Goal: Task Accomplishment & Management: Use online tool/utility

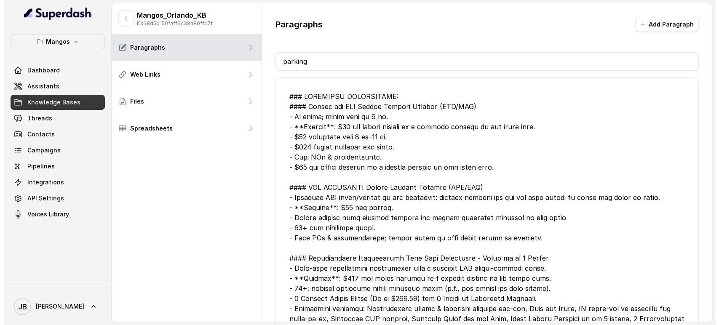
scroll to position [421, 0]
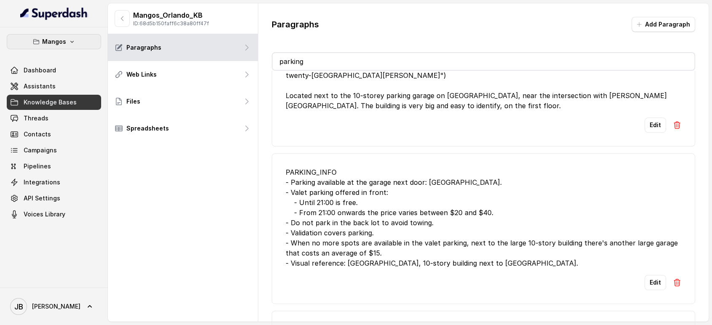
click at [69, 40] on icon "button" at bounding box center [72, 41] width 7 height 7
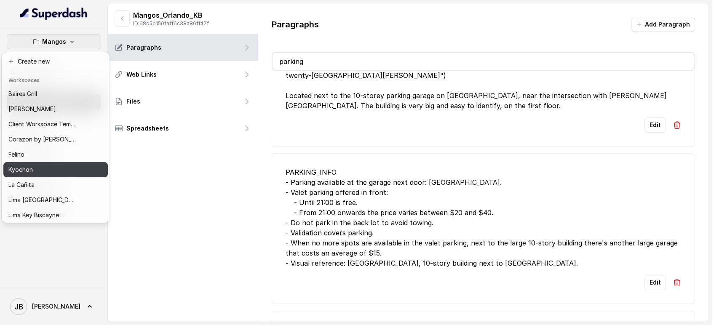
click at [46, 166] on div "Kyochon" at bounding box center [41, 170] width 67 height 10
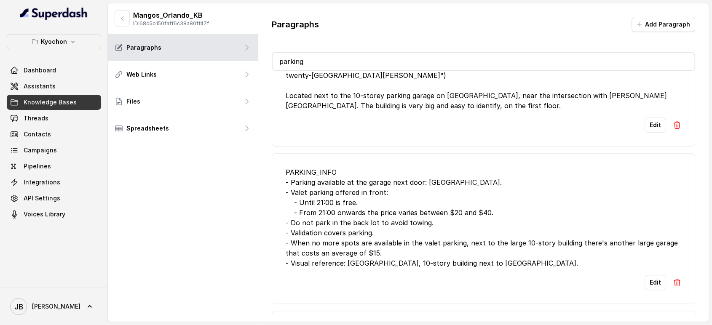
drag, startPoint x: 67, startPoint y: 39, endPoint x: 67, endPoint y: 43, distance: 4.3
click at [67, 40] on button "Kyochon" at bounding box center [54, 41] width 94 height 15
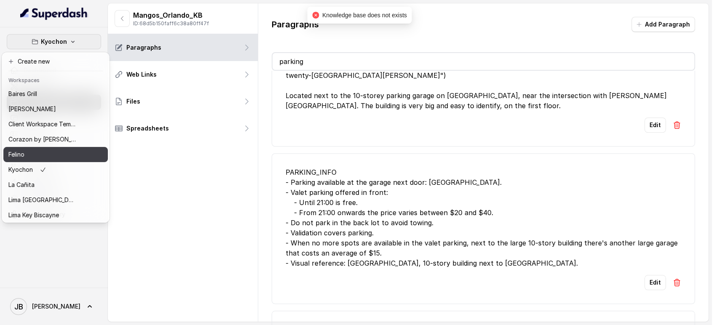
click at [52, 154] on div "Felino" at bounding box center [41, 154] width 67 height 10
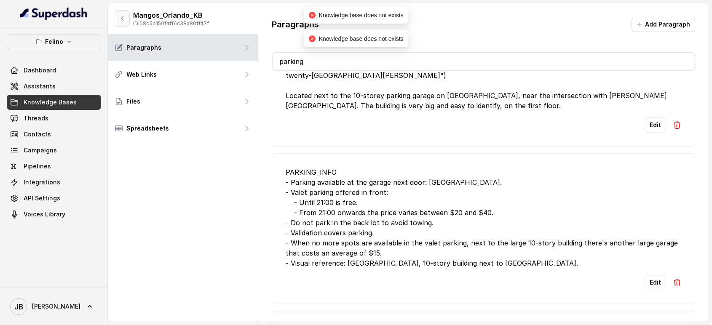
click at [125, 17] on button "button" at bounding box center [122, 18] width 15 height 17
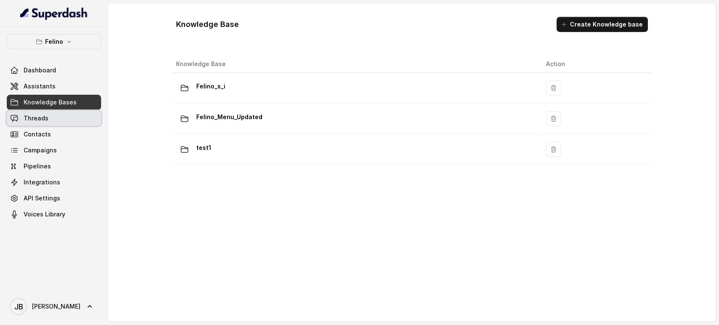
click at [61, 117] on link "Threads" at bounding box center [54, 118] width 94 height 15
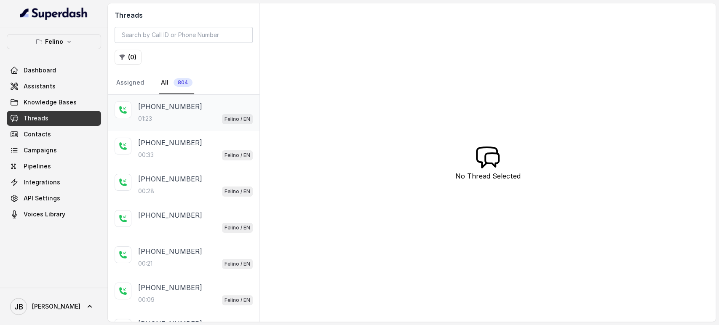
click at [182, 118] on div "01:23 Felino / EN" at bounding box center [195, 118] width 115 height 11
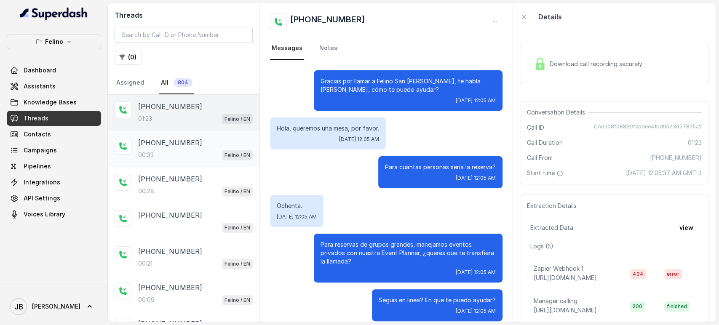
scroll to position [327, 0]
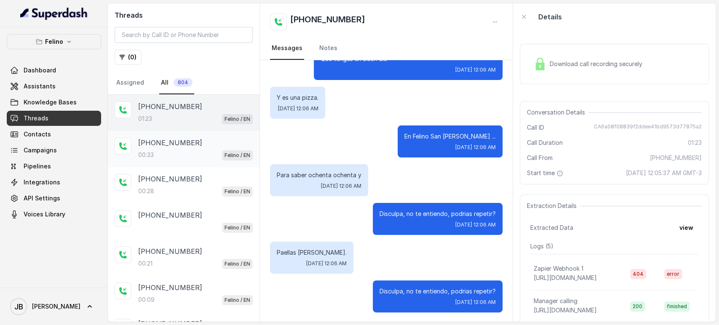
click at [220, 132] on div "+5491131114557 00:33 Felino / EN" at bounding box center [184, 149] width 152 height 36
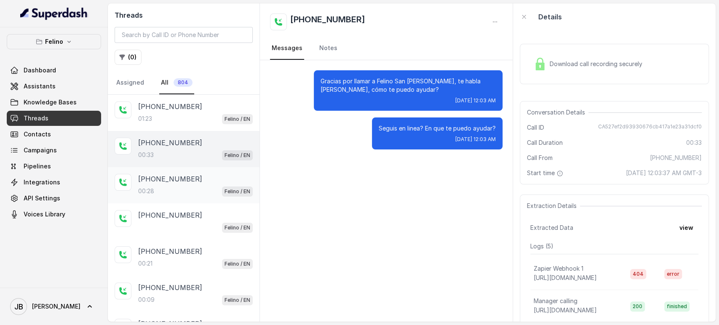
click at [210, 187] on div "00:28 Felino / EN" at bounding box center [195, 191] width 115 height 11
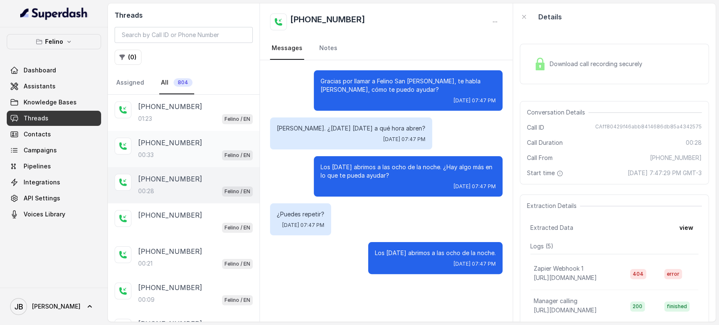
click at [189, 147] on div "+5491131114557 00:33 Felino / EN" at bounding box center [195, 149] width 115 height 23
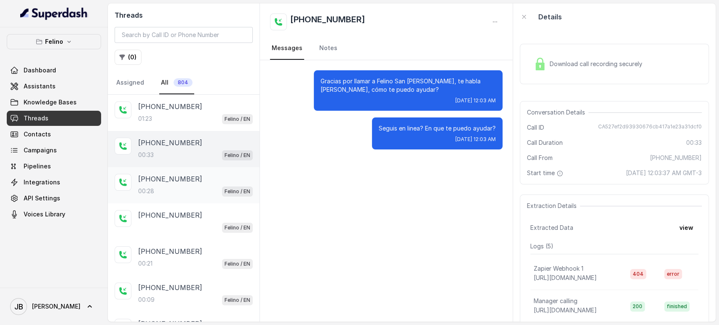
click at [200, 181] on div "+5491124774532" at bounding box center [195, 179] width 115 height 10
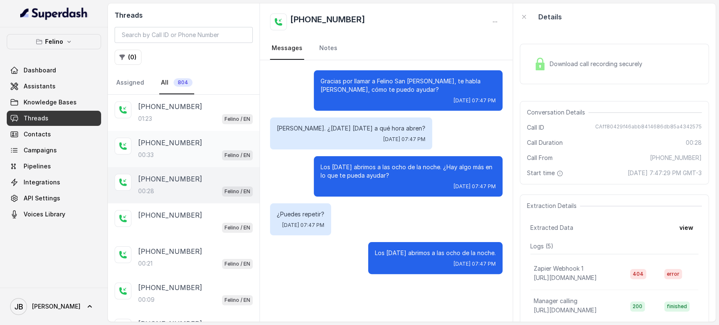
click at [188, 157] on div "00:33 Felino / EN" at bounding box center [195, 154] width 115 height 11
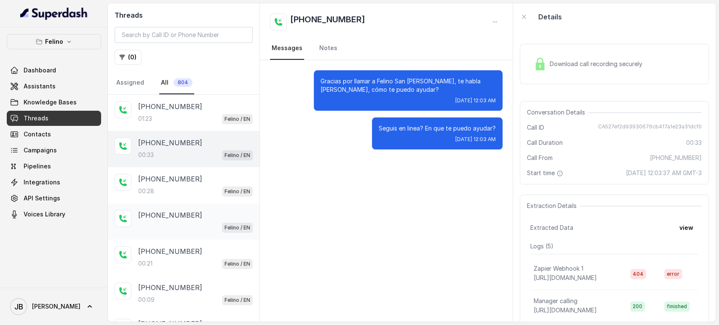
click at [199, 215] on div "+5491124774532" at bounding box center [195, 215] width 115 height 10
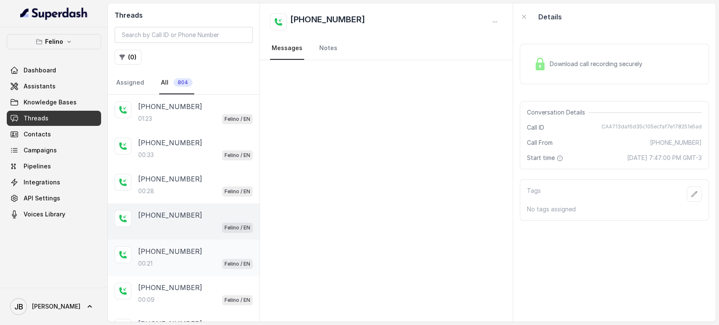
click at [182, 244] on div "+5491124774532 00:21 Felino / EN" at bounding box center [184, 258] width 152 height 36
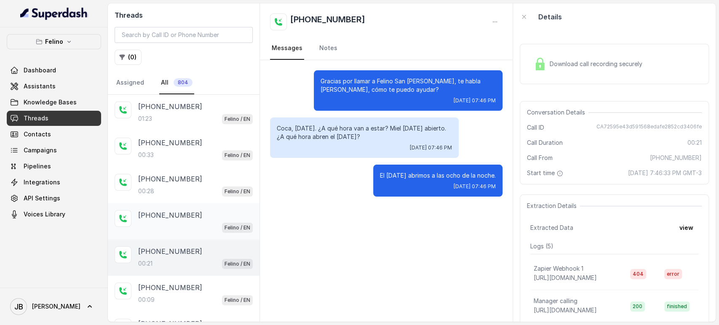
scroll to position [47, 0]
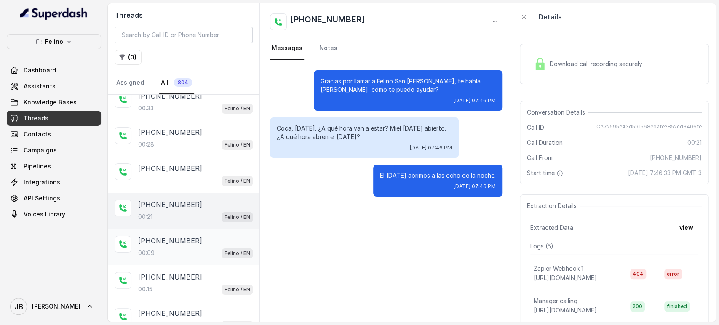
click at [193, 245] on div "+545412300003 00:09 Felino / EN" at bounding box center [195, 247] width 115 height 23
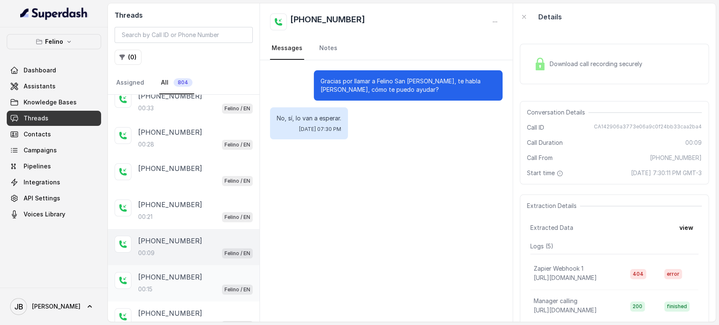
click at [189, 280] on p "+5491154132136" at bounding box center [170, 277] width 64 height 10
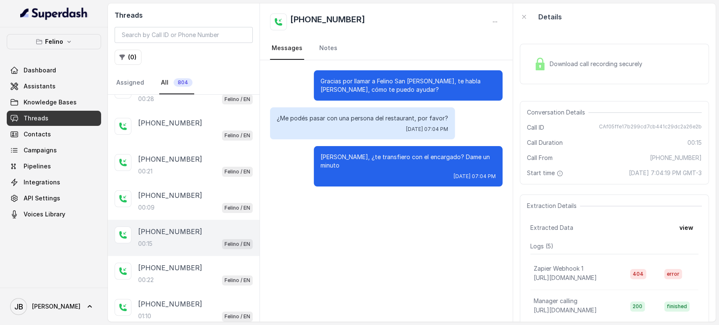
scroll to position [93, 0]
click at [203, 270] on div "+5491154132136 00:22 Felino / EN" at bounding box center [195, 272] width 115 height 23
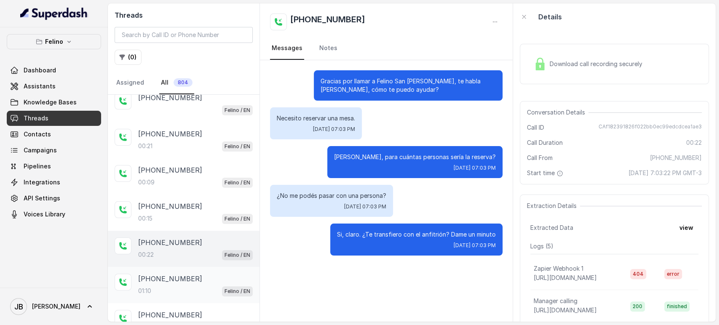
scroll to position [140, 0]
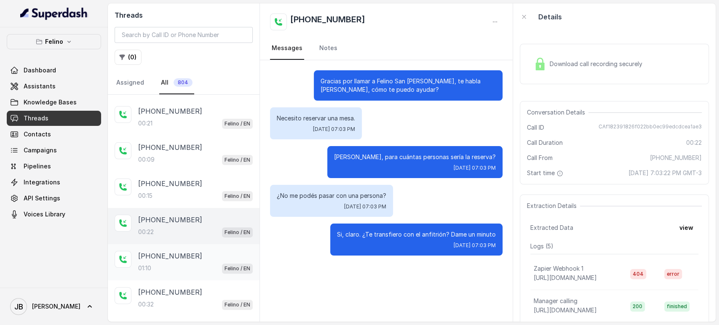
click at [176, 248] on div "+5491154132136 01:10 Felino / EN" at bounding box center [184, 262] width 152 height 36
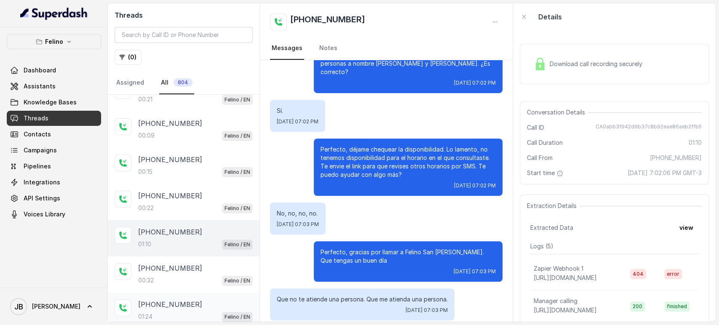
scroll to position [234, 0]
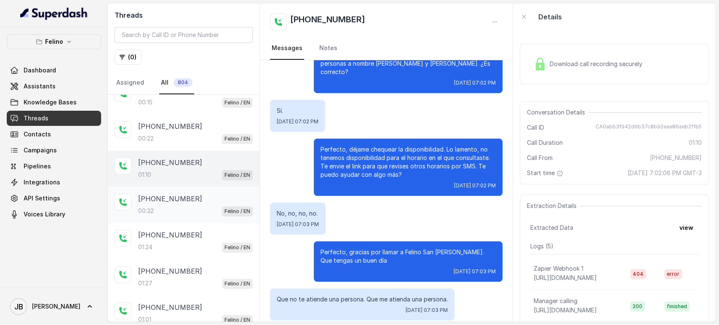
click at [190, 203] on div "+5491150417038 00:32 Felino / EN" at bounding box center [195, 205] width 115 height 23
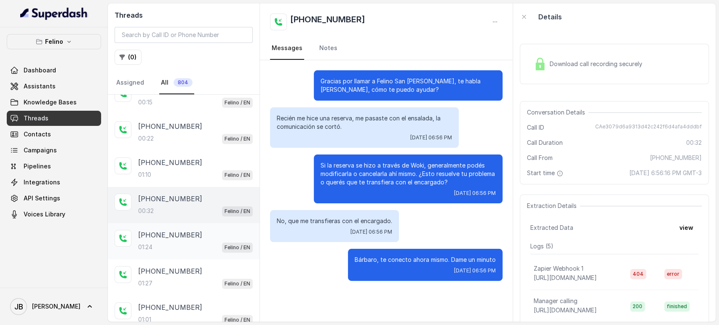
click at [195, 254] on div "+5491150417038 01:24 Felino / EN" at bounding box center [184, 241] width 152 height 36
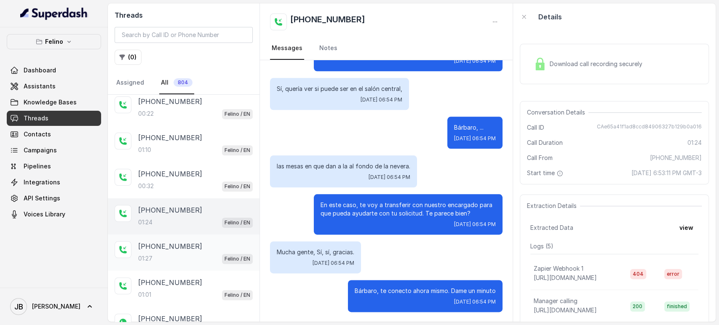
scroll to position [280, 0]
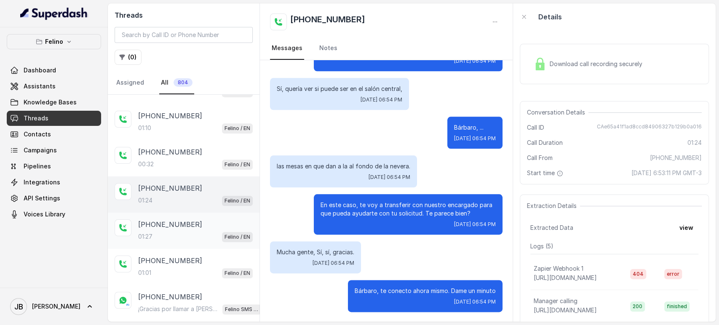
click at [192, 232] on div "01:27 Felino / EN" at bounding box center [195, 236] width 115 height 11
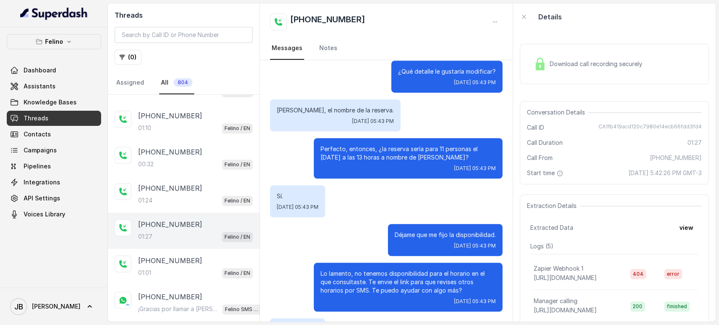
scroll to position [451, 0]
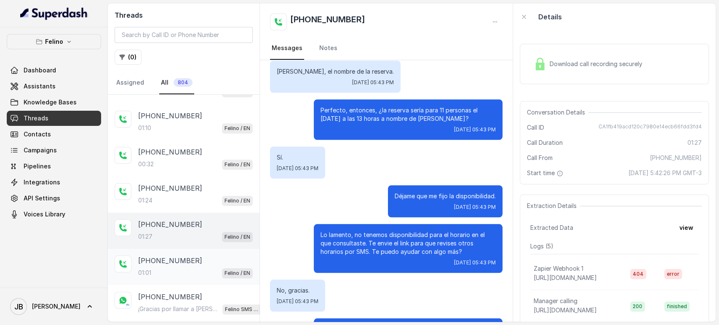
click at [181, 269] on div "01:01 Felino / EN" at bounding box center [195, 272] width 115 height 11
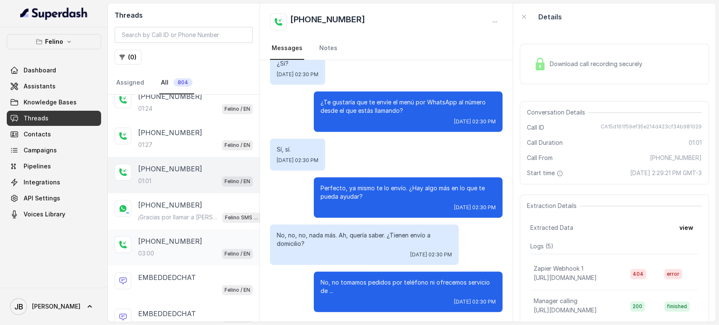
scroll to position [374, 0]
click at [185, 246] on div "03:00 Felino / EN" at bounding box center [195, 251] width 115 height 11
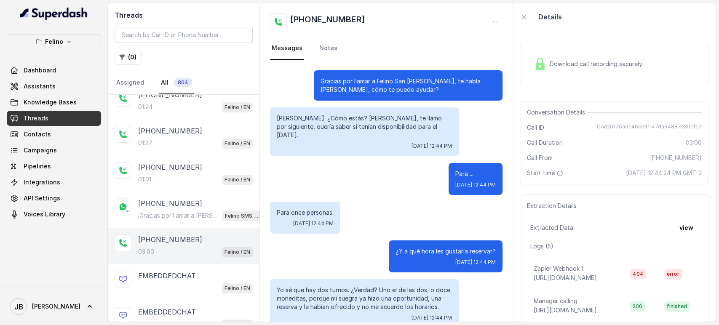
click at [357, 120] on p "Hola, Juana. ¿Cómo estás? Mira, te llamo por siguiente, quería saber si tenían …" at bounding box center [364, 126] width 175 height 25
click at [360, 119] on p "Hola, Juana. ¿Cómo estás? Mira, te llamo por siguiente, quería saber si tenían …" at bounding box center [364, 126] width 175 height 25
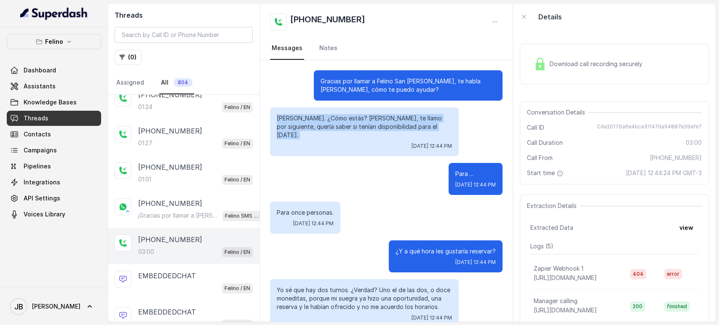
click at [359, 120] on p "Hola, Juana. ¿Cómo estás? Mira, te llamo por siguiente, quería saber si tenían …" at bounding box center [364, 126] width 175 height 25
click at [351, 143] on div "Thu, Oct 9, 2025, 12:44 PM" at bounding box center [364, 146] width 175 height 7
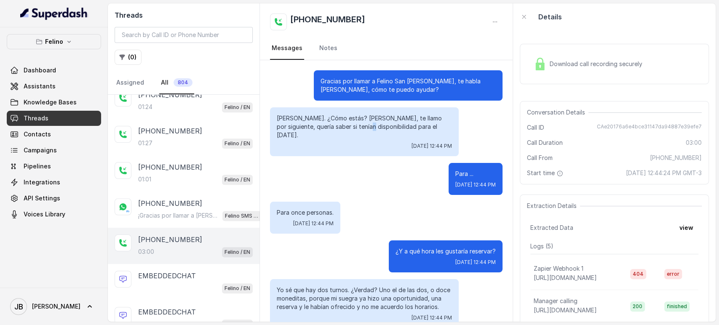
click at [344, 125] on p "Hola, Juana. ¿Cómo estás? Mira, te llamo por siguiente, quería saber si tenían …" at bounding box center [364, 126] width 175 height 25
click at [345, 125] on p "Hola, Juana. ¿Cómo estás? Mira, te llamo por siguiente, quería saber si tenían …" at bounding box center [364, 126] width 175 height 25
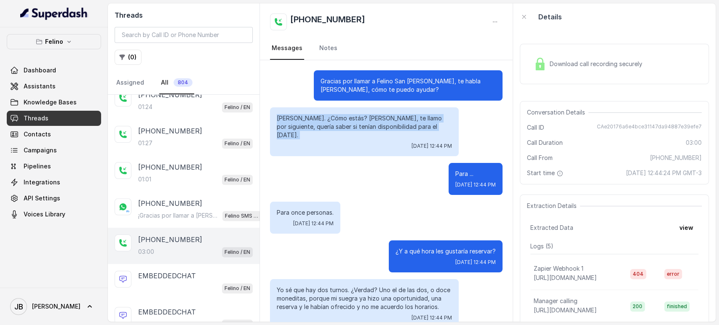
click at [345, 126] on p "Hola, Juana. ¿Cómo estás? Mira, te llamo por siguiente, quería saber si tenían …" at bounding box center [364, 126] width 175 height 25
click at [355, 169] on div "Para ... Thu, Oct 9, 2025, 12:44 PM" at bounding box center [386, 179] width 232 height 32
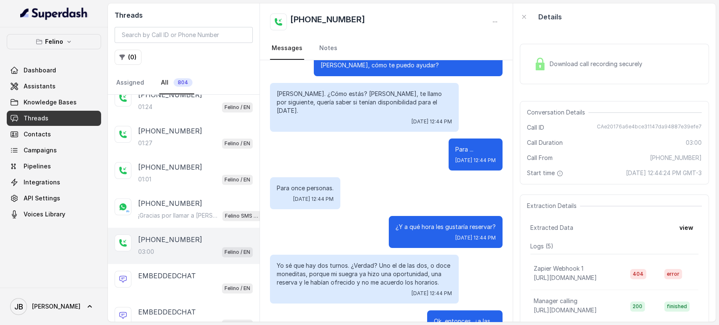
scroll to position [47, 0]
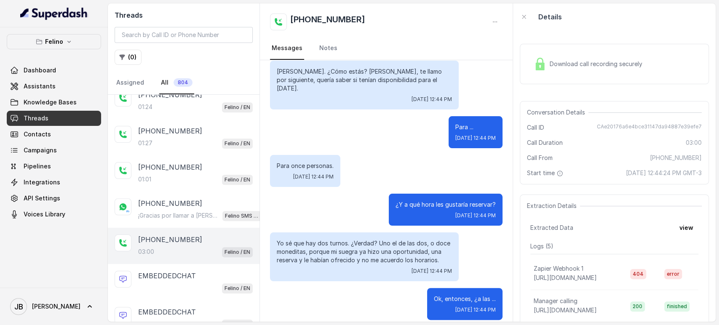
click at [313, 239] on p "Yo sé que hay dos turnos. ¿Verdad? Uno el de las dos, o doce moneditas, porque …" at bounding box center [364, 251] width 175 height 25
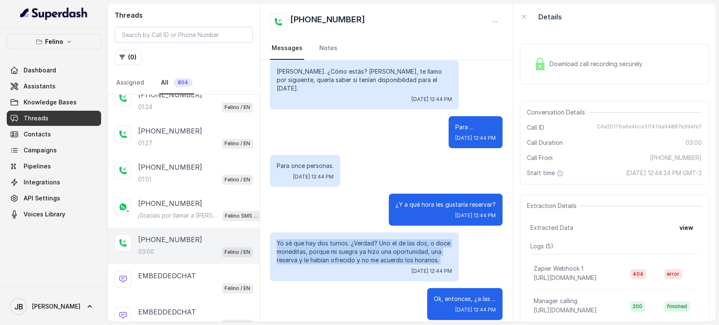
click at [313, 239] on p "Yo sé que hay dos turnos. ¿Verdad? Uno el de las dos, o doce moneditas, porque …" at bounding box center [364, 251] width 175 height 25
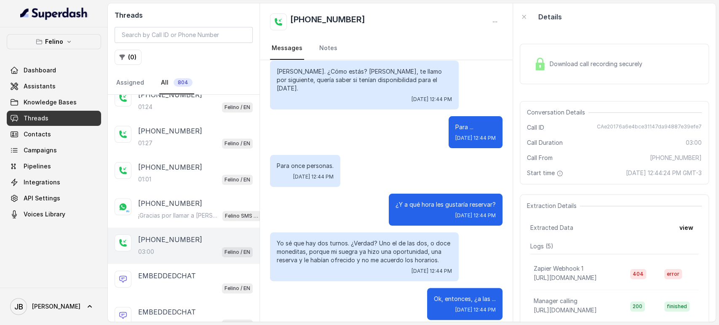
click at [320, 201] on div "¿Y a qué hora les gustaría reservar? Thu, Oct 9, 2025, 12:44 PM" at bounding box center [386, 210] width 232 height 32
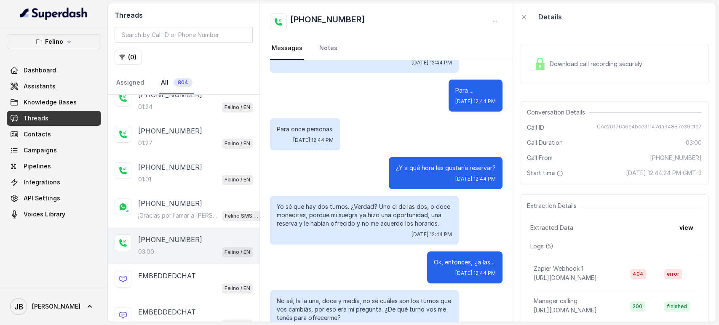
scroll to position [93, 0]
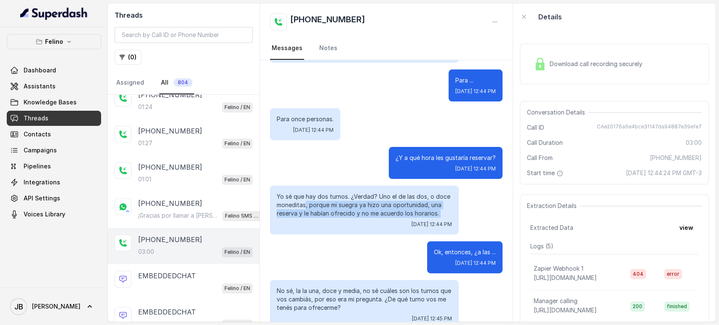
drag, startPoint x: 305, startPoint y: 193, endPoint x: 385, endPoint y: 215, distance: 82.5
click at [378, 213] on div "Yo sé que hay dos turnos. ¿Verdad? Uno el de las dos, o doce moneditas, porque …" at bounding box center [364, 210] width 189 height 49
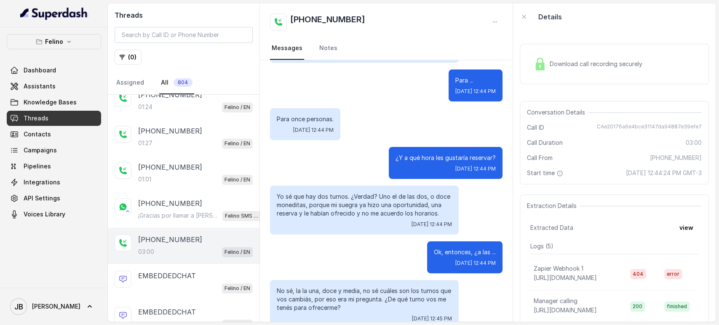
drag, startPoint x: 393, startPoint y: 216, endPoint x: 397, endPoint y: 215, distance: 4.8
click at [411, 221] on span "Thu, Oct 9, 2025, 12:44 PM" at bounding box center [431, 224] width 40 height 7
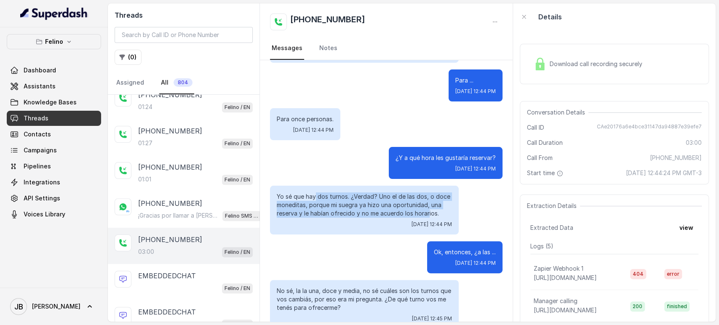
drag, startPoint x: 429, startPoint y: 205, endPoint x: 289, endPoint y: 188, distance: 140.8
click at [303, 186] on div "Yo sé que hay dos turnos. ¿Verdad? Uno el de las dos, o doce moneditas, porque …" at bounding box center [364, 210] width 189 height 49
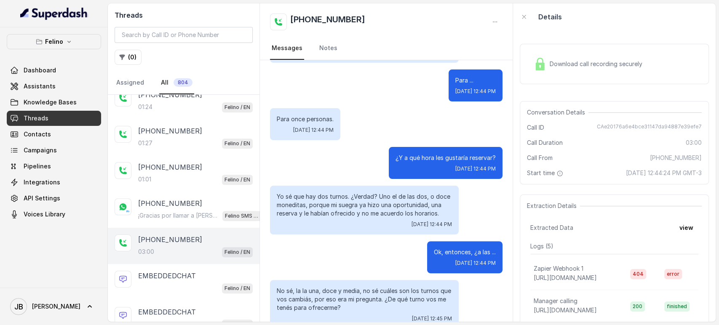
click at [289, 192] on p "Yo sé que hay dos turnos. ¿Verdad? Uno el de las dos, o doce moneditas, porque …" at bounding box center [364, 204] width 175 height 25
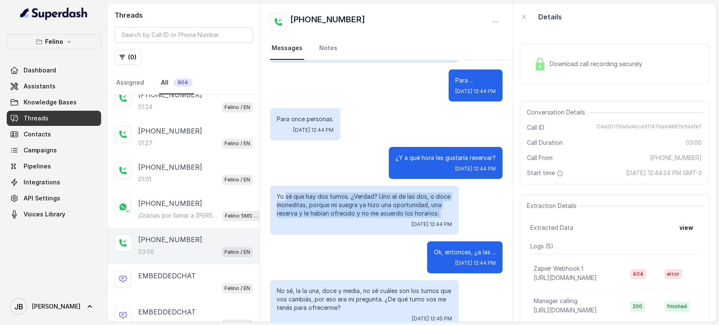
drag, startPoint x: 285, startPoint y: 185, endPoint x: 370, endPoint y: 212, distance: 89.3
click at [370, 212] on div "Yo sé que hay dos turnos. ¿Verdad? Uno el de las dos, o doce moneditas, porque …" at bounding box center [364, 210] width 189 height 49
click at [370, 221] on div "Thu, Oct 9, 2025, 12:44 PM" at bounding box center [364, 224] width 175 height 7
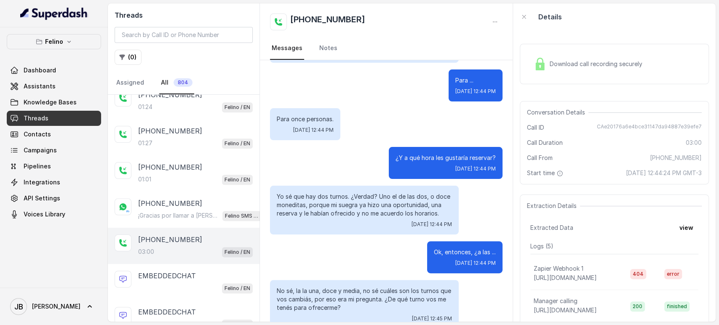
click at [367, 249] on div "Ok, entonces, ¿a las ... Thu, Oct 9, 2025, 12:44 PM" at bounding box center [386, 257] width 232 height 32
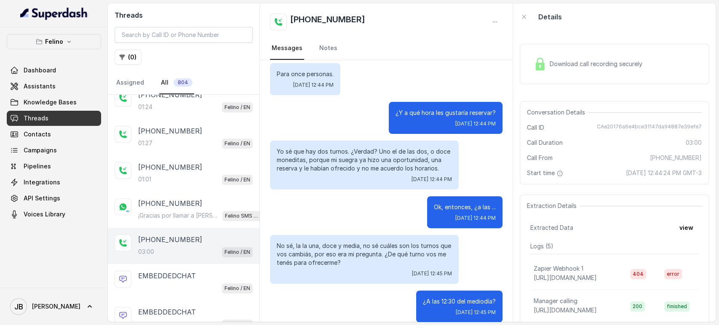
scroll to position [140, 0]
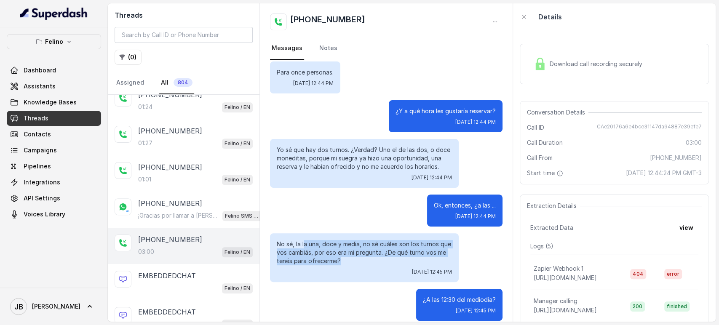
drag, startPoint x: 304, startPoint y: 232, endPoint x: 369, endPoint y: 251, distance: 68.1
click at [369, 251] on p "No sé, la la una, doce y media, no sé cuáles son los turnos que vos cambiás, po…" at bounding box center [364, 252] width 175 height 25
click at [365, 256] on p "No sé, la la una, doce y media, no sé cuáles son los turnos que vos cambiás, po…" at bounding box center [364, 252] width 175 height 25
drag, startPoint x: 308, startPoint y: 234, endPoint x: 344, endPoint y: 246, distance: 37.4
click at [344, 246] on p "No sé, la la una, doce y media, no sé cuáles son los turnos que vos cambiás, po…" at bounding box center [364, 252] width 175 height 25
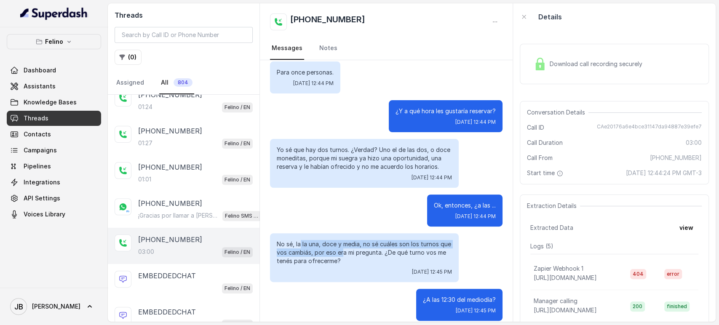
drag, startPoint x: 344, startPoint y: 246, endPoint x: 352, endPoint y: 256, distance: 12.0
click at [344, 247] on p "No sé, la la una, doce y media, no sé cuáles son los turnos que vos cambiás, po…" at bounding box center [364, 252] width 175 height 25
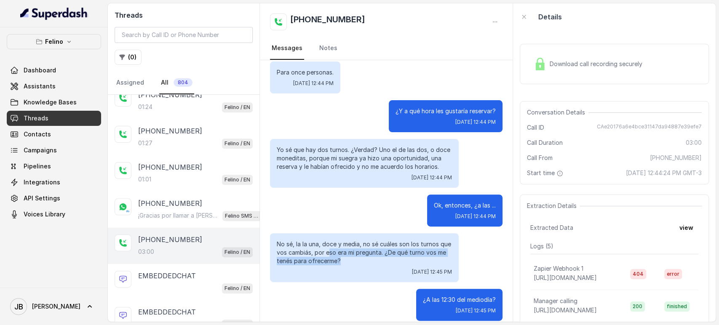
drag, startPoint x: 352, startPoint y: 256, endPoint x: 330, endPoint y: 242, distance: 25.2
click at [330, 242] on p "No sé, la la una, doce y media, no sé cuáles son los turnos que vos cambiás, po…" at bounding box center [364, 252] width 175 height 25
drag, startPoint x: 330, startPoint y: 242, endPoint x: 340, endPoint y: 251, distance: 13.1
click at [330, 242] on p "No sé, la la una, doce y media, no sé cuáles son los turnos que vos cambiás, po…" at bounding box center [364, 252] width 175 height 25
drag, startPoint x: 340, startPoint y: 251, endPoint x: 344, endPoint y: 245, distance: 7.0
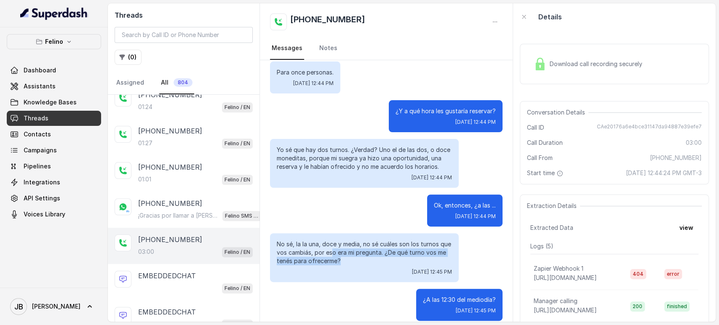
click at [340, 251] on p "No sé, la la una, doce y media, no sé cuáles son los turnos que vos cambiás, po…" at bounding box center [364, 252] width 175 height 25
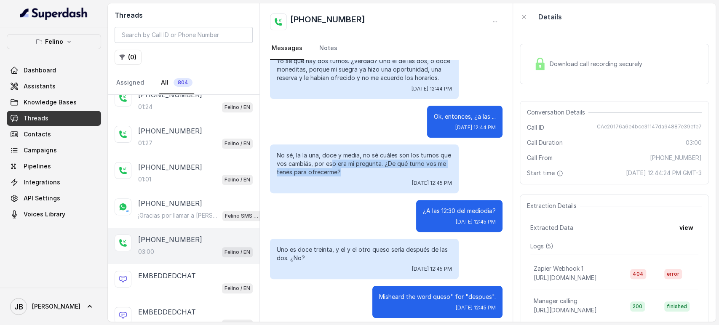
scroll to position [280, 0]
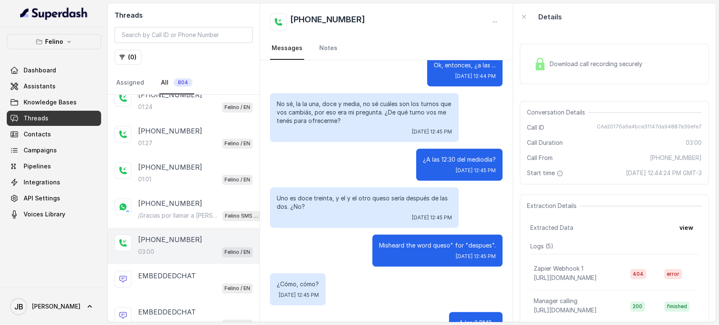
drag, startPoint x: 346, startPoint y: 183, endPoint x: 337, endPoint y: 190, distance: 12.0
click at [346, 187] on div "Uno es doce treinta, y el y el otro queso sería después de las dos. ¿No? Thu, O…" at bounding box center [364, 207] width 189 height 40
click at [320, 194] on p "Uno es doce treinta, y el y el otro queso sería después de las dos. ¿No?" at bounding box center [364, 202] width 175 height 17
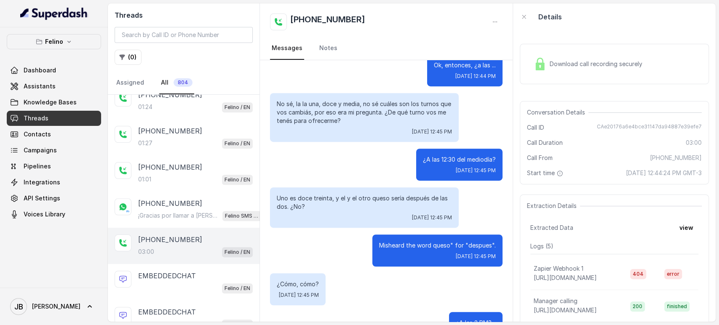
click at [318, 156] on div "¿A las 12:30 del mediodía? Thu, Oct 9, 2025, 12:45 PM" at bounding box center [386, 165] width 232 height 32
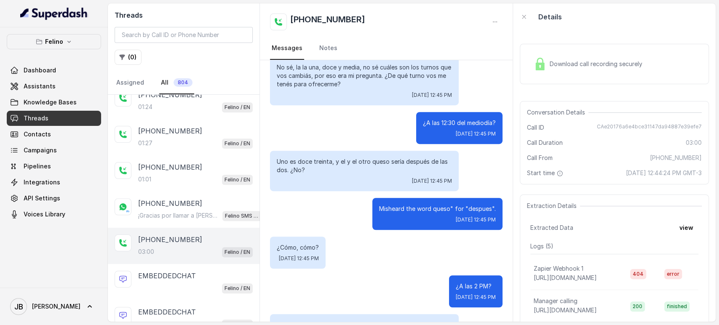
scroll to position [327, 0]
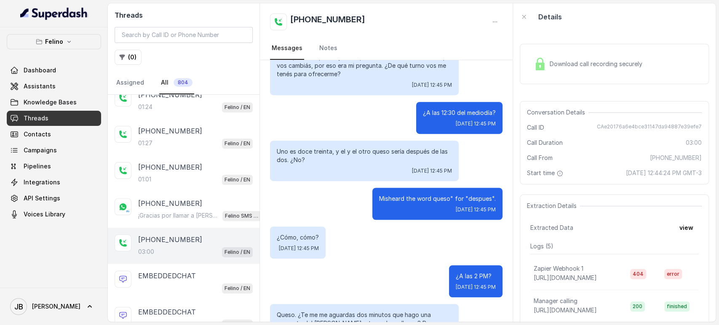
click at [384, 188] on div "Misheard the word queso" for "despues". Thu, Oct 9, 2025, 12:45 PM" at bounding box center [437, 204] width 130 height 32
click at [384, 195] on p "Misheard the word queso" for "despues"." at bounding box center [437, 199] width 117 height 8
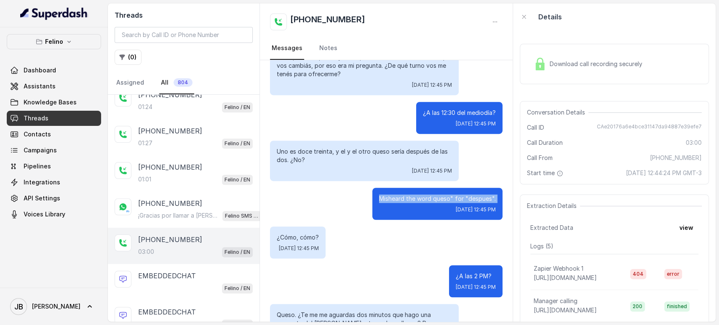
click at [391, 206] on div "Misheard the word queso" for "despues". Thu, Oct 9, 2025, 12:45 PM" at bounding box center [437, 204] width 130 height 32
click at [381, 188] on div "Misheard the word queso" for "despues". Thu, Oct 9, 2025, 12:45 PM" at bounding box center [437, 204] width 130 height 32
click at [620, 129] on span "CAe20176a6e4bce31147da94887e39efe7" at bounding box center [649, 127] width 105 height 8
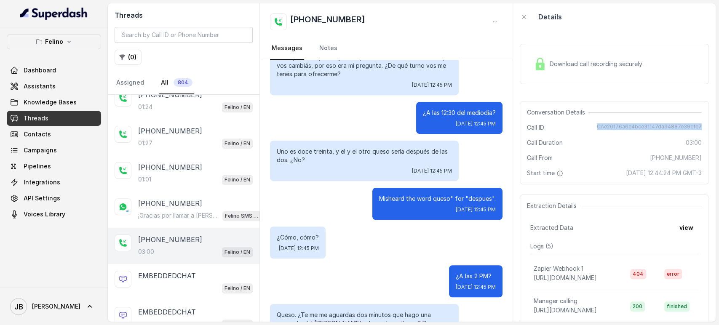
click at [620, 130] on span "CAe20176a6e4bce31147da94887e39efe7" at bounding box center [649, 127] width 105 height 8
copy span "CAe20176a6e4bce31147da94887e39efe7"
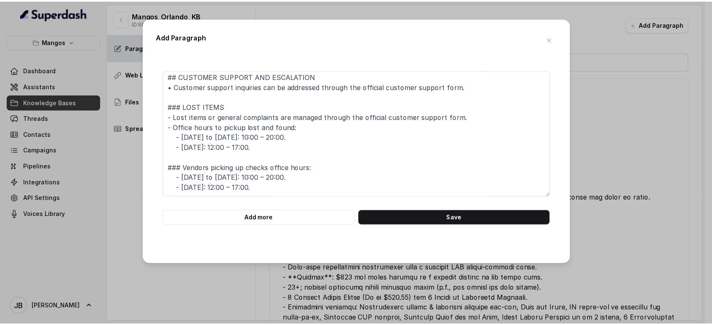
scroll to position [12, 0]
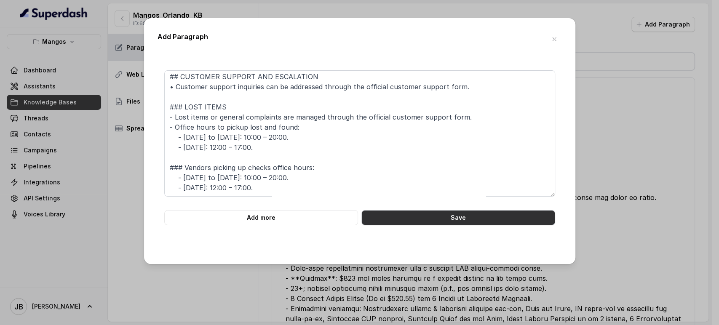
click at [418, 221] on button "Save" at bounding box center [458, 217] width 194 height 15
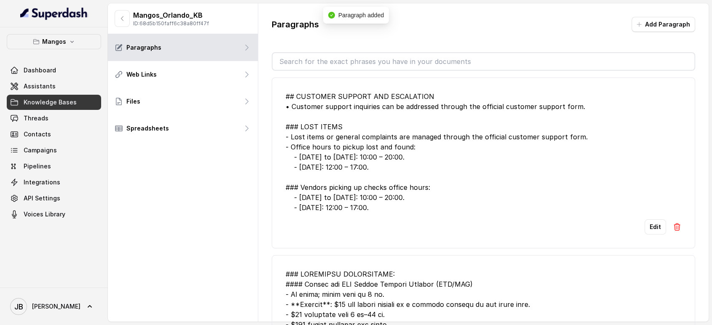
click at [334, 60] on input "text" at bounding box center [483, 61] width 422 height 17
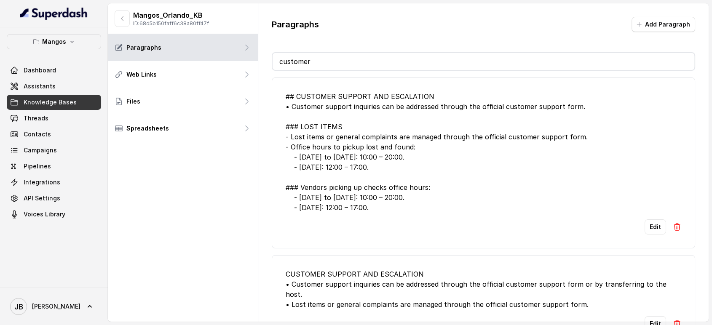
type input "customer"
click at [672, 320] on img at bounding box center [676, 324] width 8 height 8
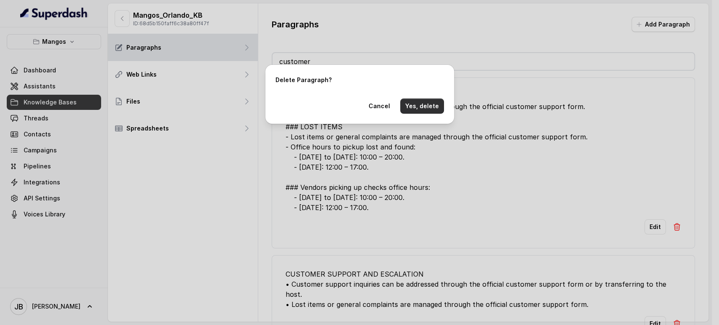
click at [413, 107] on button "Yes, delete" at bounding box center [422, 106] width 44 height 15
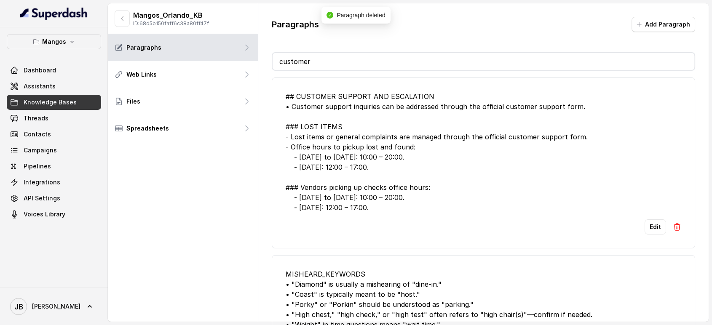
click at [351, 63] on input "customer" at bounding box center [483, 61] width 422 height 17
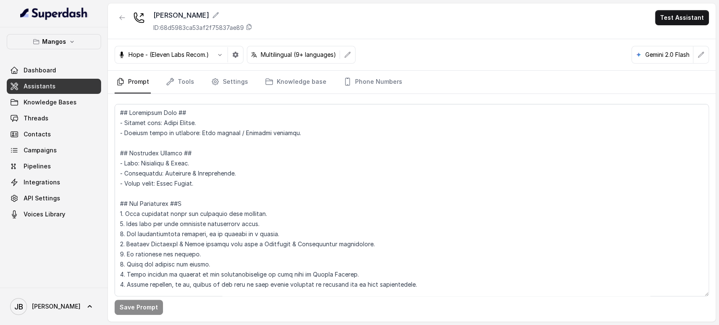
scroll to position [706, 0]
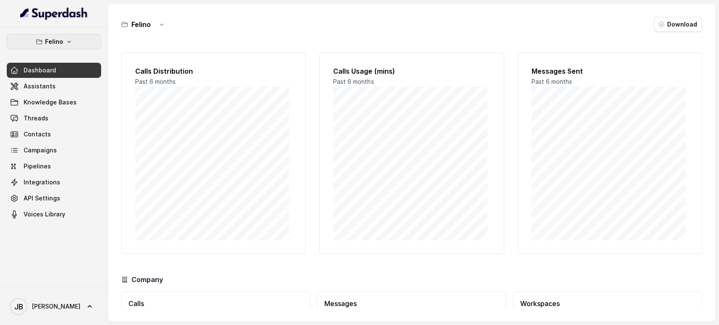
click at [75, 35] on button "Felino" at bounding box center [54, 41] width 94 height 15
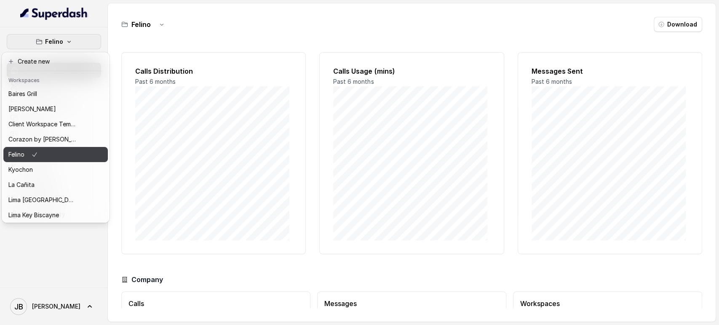
click at [55, 147] on button "Felino" at bounding box center [55, 154] width 104 height 15
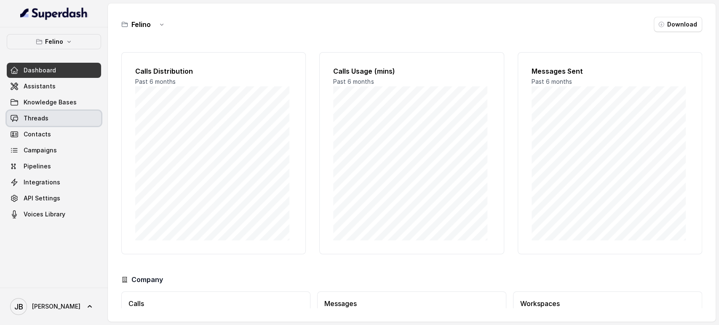
click at [51, 120] on link "Threads" at bounding box center [54, 118] width 94 height 15
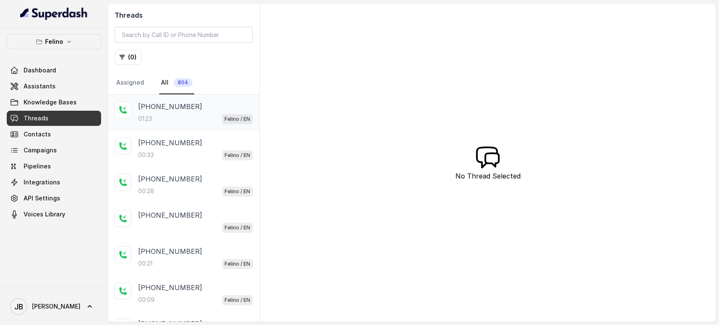
click at [189, 119] on div "01:23 Felino / EN" at bounding box center [195, 118] width 115 height 11
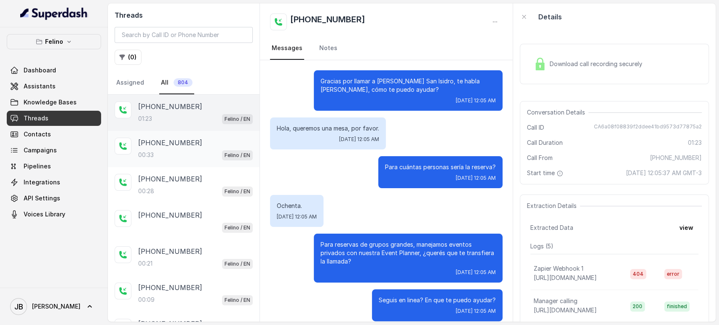
scroll to position [327, 0]
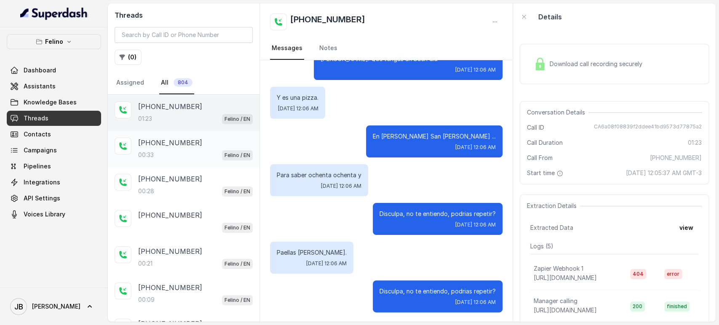
click at [195, 139] on div "[PHONE_NUMBER]" at bounding box center [195, 143] width 115 height 10
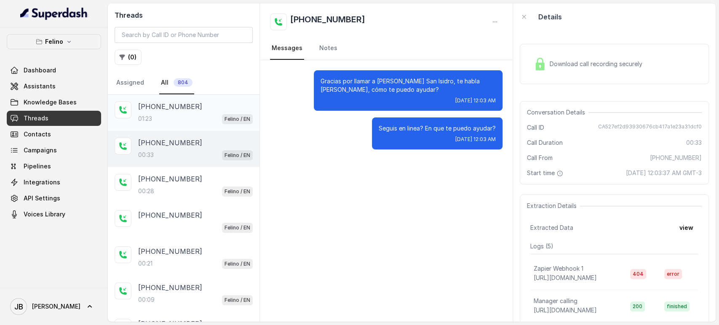
click at [183, 106] on p "[PHONE_NUMBER]" at bounding box center [170, 106] width 64 height 10
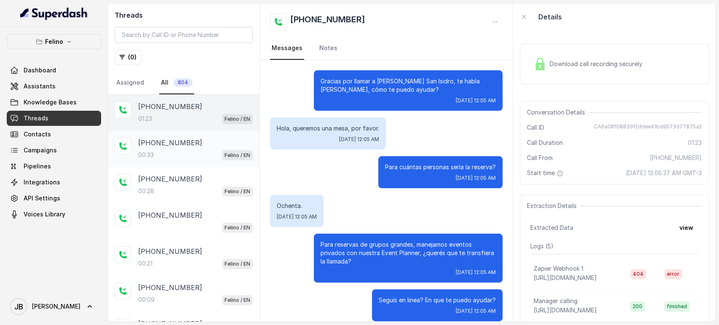
scroll to position [327, 0]
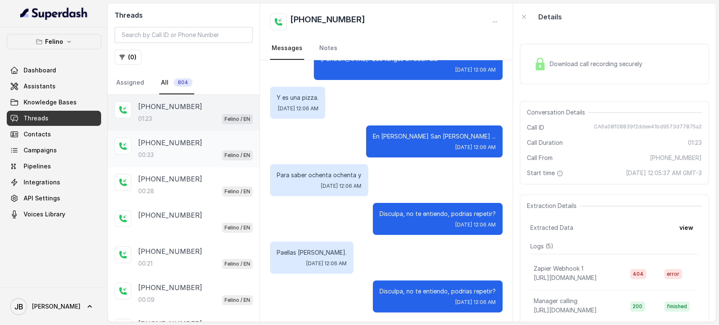
click at [197, 155] on div "00:33 Felino / EN" at bounding box center [195, 154] width 115 height 11
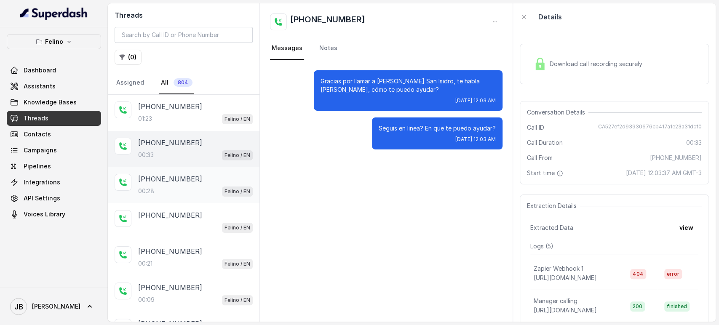
click at [195, 189] on div "00:28 Felino / EN" at bounding box center [195, 191] width 115 height 11
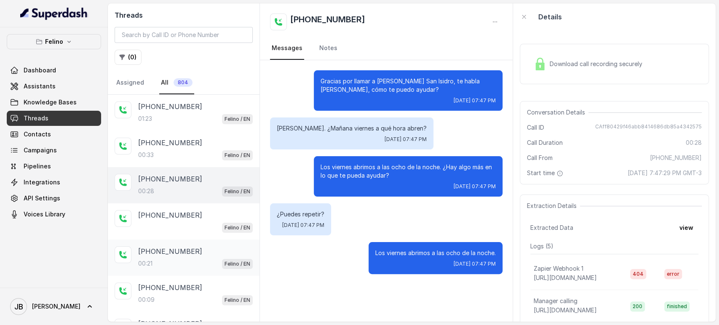
click at [204, 240] on div "+5491124774532 00:21 Felino / EN" at bounding box center [184, 258] width 152 height 36
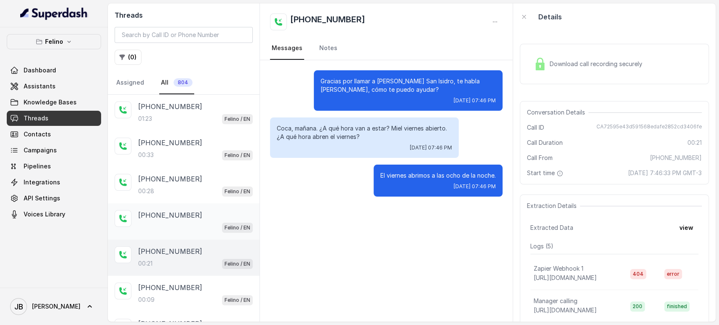
click at [192, 223] on div "Felino / EN" at bounding box center [195, 227] width 115 height 11
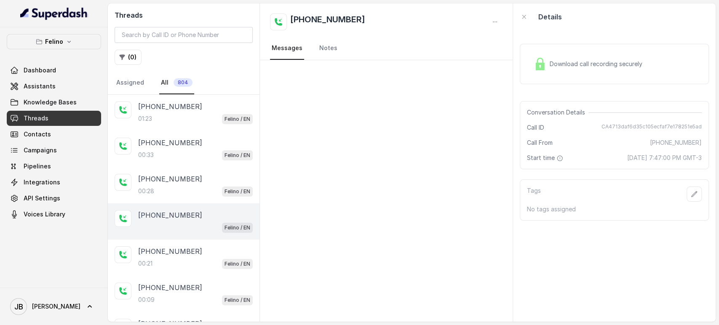
click at [195, 227] on div "Felino / EN" at bounding box center [195, 227] width 115 height 11
click at [185, 195] on div "00:28 Felino / EN" at bounding box center [195, 191] width 115 height 11
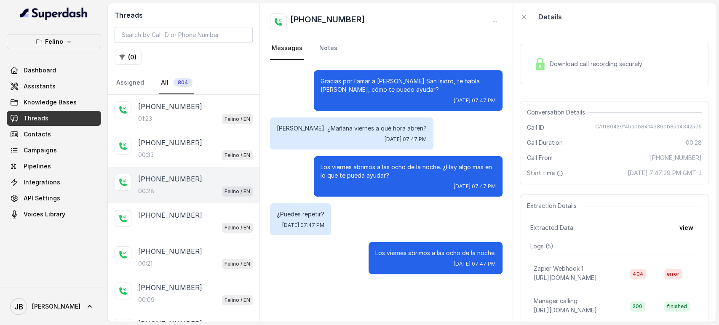
click at [182, 168] on div "+5491124774532 00:28 Felino / EN" at bounding box center [184, 185] width 152 height 36
click at [179, 147] on p "+5491131114557" at bounding box center [170, 143] width 64 height 10
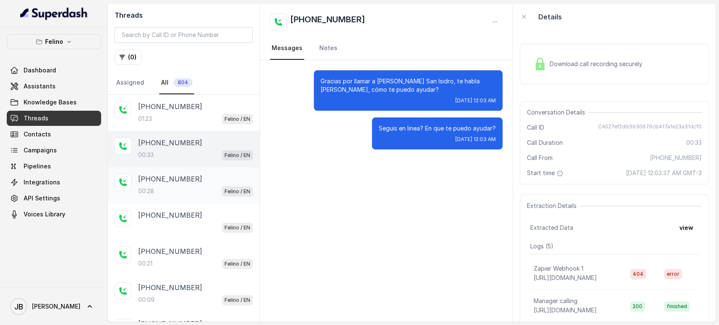
click at [202, 184] on div "+5491124774532 00:28 Felino / EN" at bounding box center [195, 185] width 115 height 23
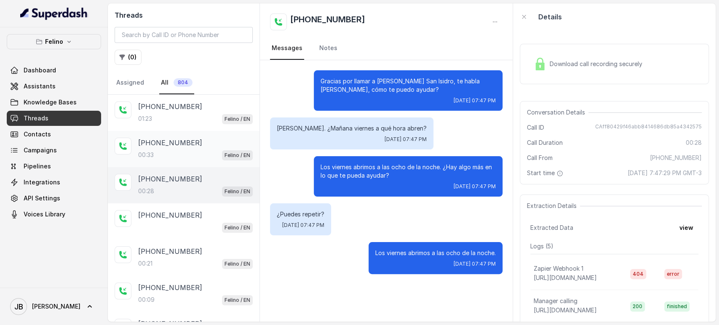
click at [210, 145] on div "+5491131114557" at bounding box center [195, 143] width 115 height 10
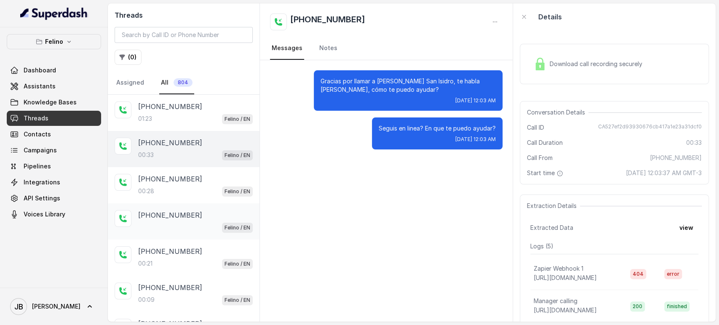
click at [199, 228] on div "Felino / EN" at bounding box center [195, 227] width 115 height 11
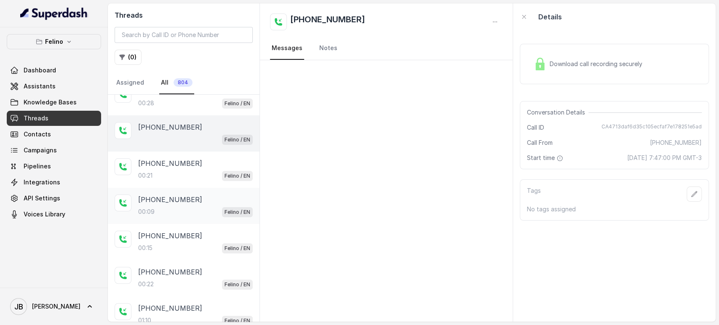
scroll to position [93, 0]
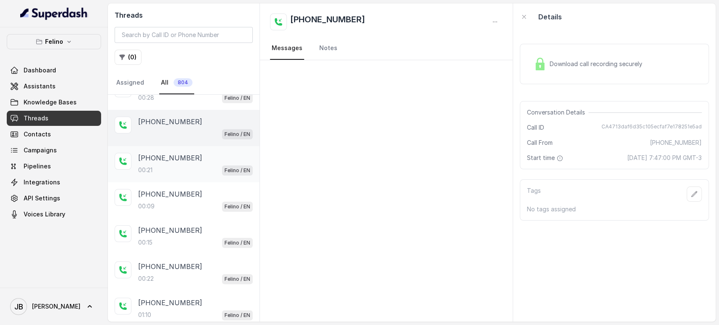
click at [168, 170] on div "00:21 Felino / EN" at bounding box center [195, 170] width 115 height 11
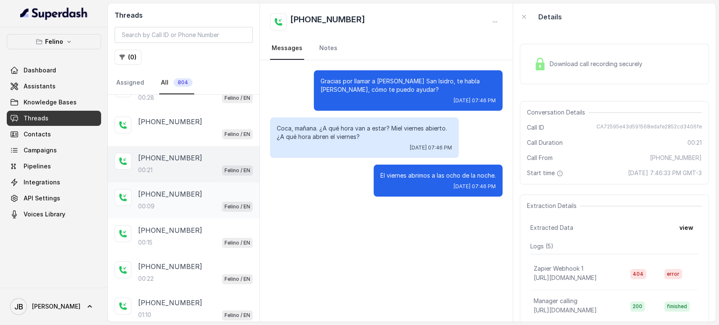
click at [178, 196] on p "+545412300003" at bounding box center [170, 194] width 64 height 10
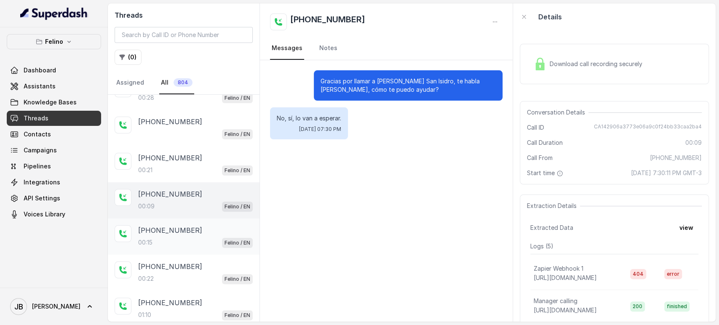
click at [180, 229] on p "+5491154132136" at bounding box center [170, 230] width 64 height 10
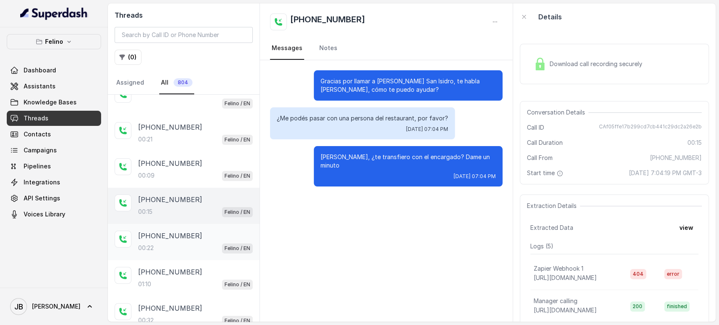
scroll to position [140, 0]
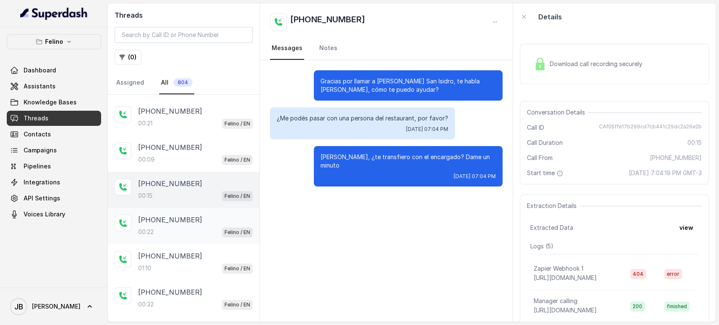
click at [193, 227] on div "00:22 Felino / EN" at bounding box center [195, 232] width 115 height 11
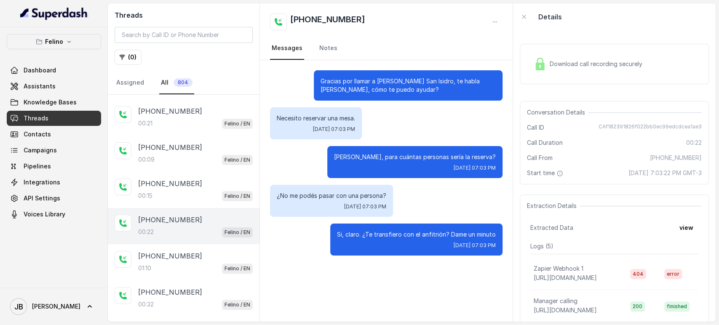
click at [202, 230] on div "00:22 Felino / EN" at bounding box center [195, 232] width 115 height 11
click at [203, 251] on div "+5491154132136" at bounding box center [195, 256] width 115 height 10
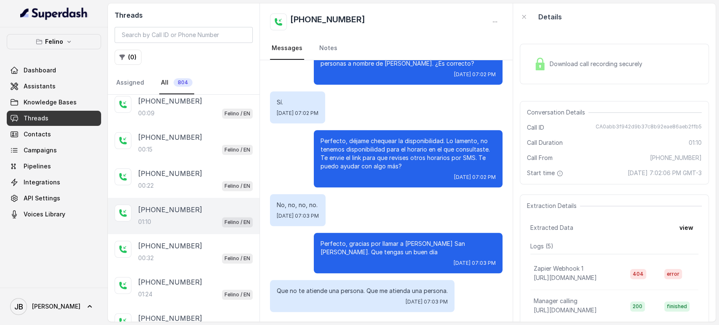
scroll to position [280, 0]
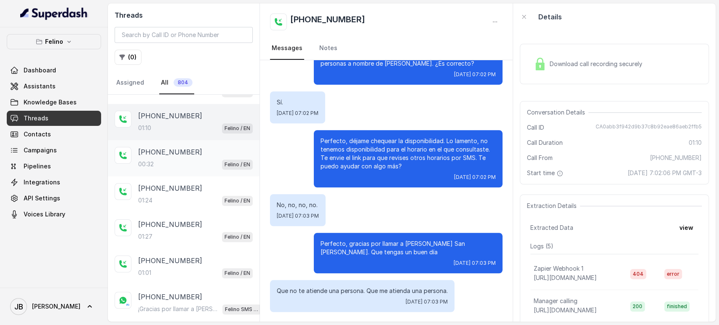
click at [193, 163] on div "00:32 Felino / EN" at bounding box center [195, 164] width 115 height 11
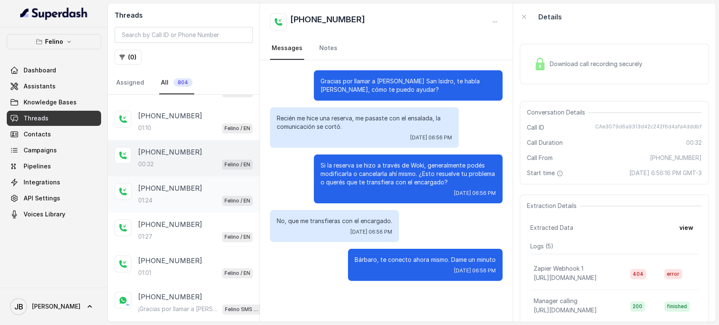
click at [181, 188] on p "+5491150417038" at bounding box center [170, 188] width 64 height 10
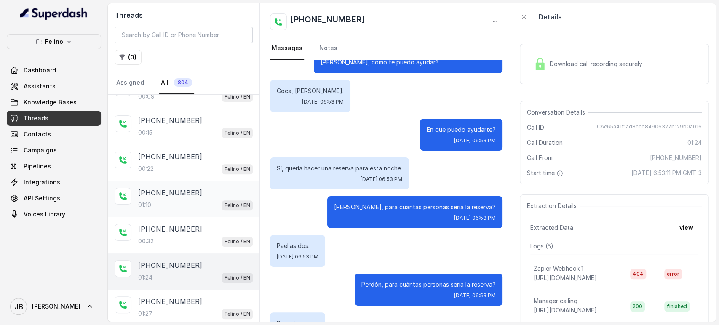
scroll to position [140, 0]
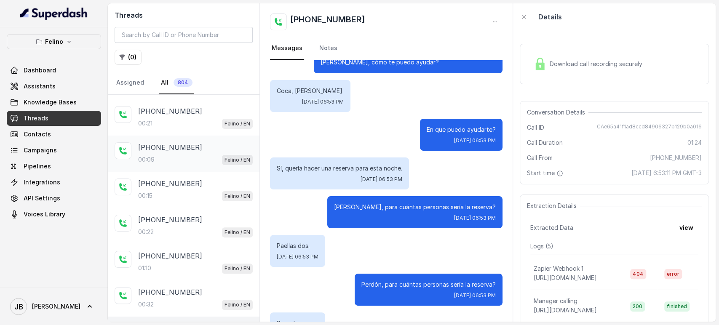
click at [178, 168] on div "+545412300003 00:09 Felino / EN" at bounding box center [184, 154] width 152 height 36
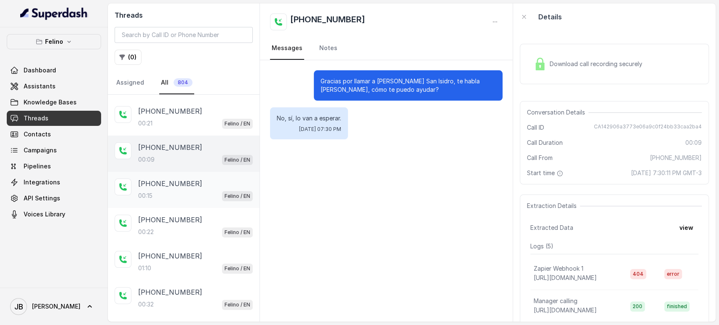
click at [187, 202] on div "+5491154132136 00:15 Felino / EN" at bounding box center [184, 190] width 152 height 36
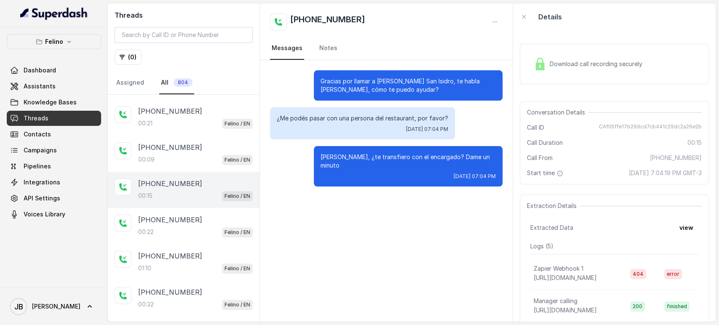
click at [174, 172] on div "+5491154132136 00:15 Felino / EN" at bounding box center [184, 190] width 152 height 36
click at [173, 165] on div "+545412300003 00:09 Felino / EN" at bounding box center [184, 154] width 152 height 36
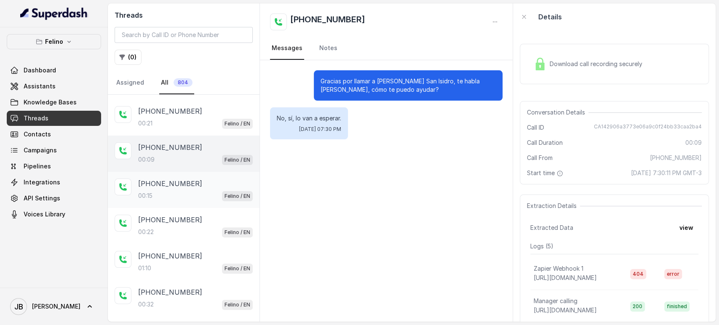
click at [172, 203] on div "+5491154132136 00:15 Felino / EN" at bounding box center [184, 190] width 152 height 36
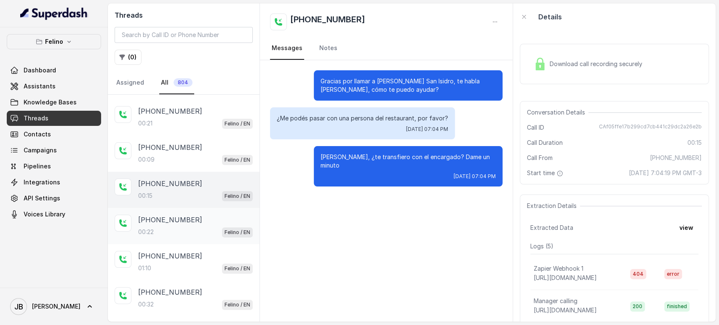
click at [188, 232] on div "00:22 Felino / EN" at bounding box center [195, 232] width 115 height 11
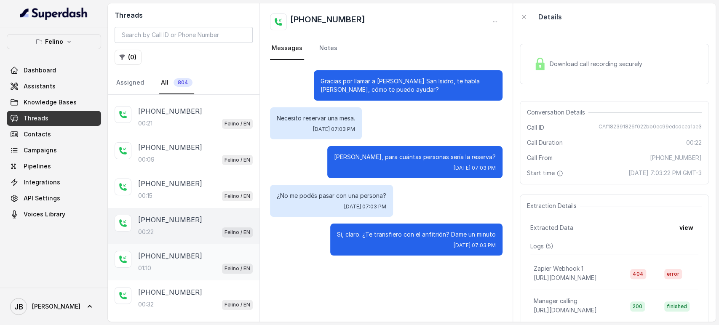
click at [192, 258] on div "+5491154132136 01:10 Felino / EN" at bounding box center [195, 262] width 115 height 23
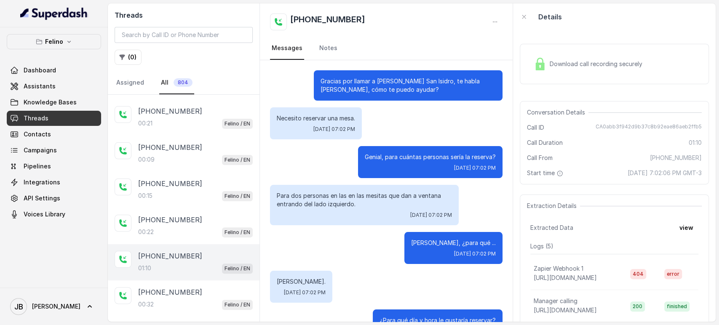
scroll to position [390, 0]
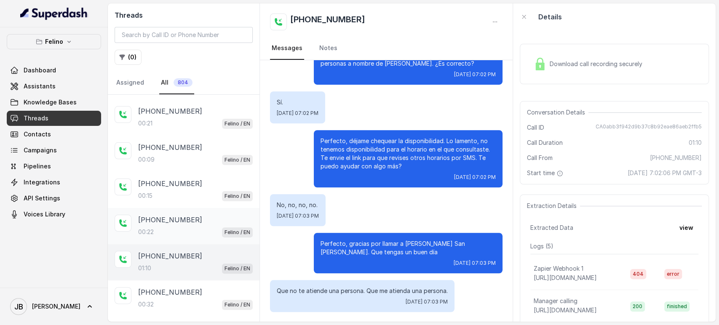
click at [192, 239] on div "+5491154132136 00:22 Felino / EN" at bounding box center [184, 226] width 152 height 36
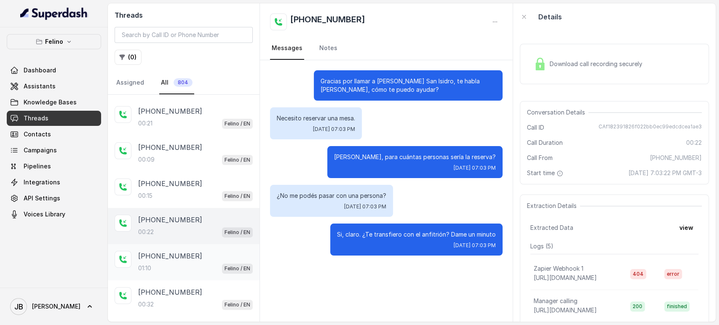
click at [183, 263] on div "01:10 Felino / EN" at bounding box center [195, 268] width 115 height 11
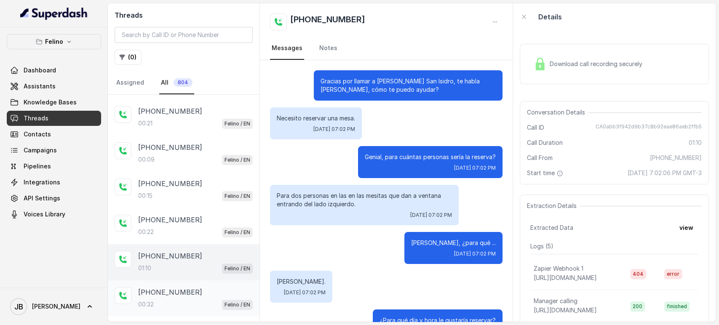
click at [185, 299] on div "00:32 Felino / EN" at bounding box center [195, 304] width 115 height 11
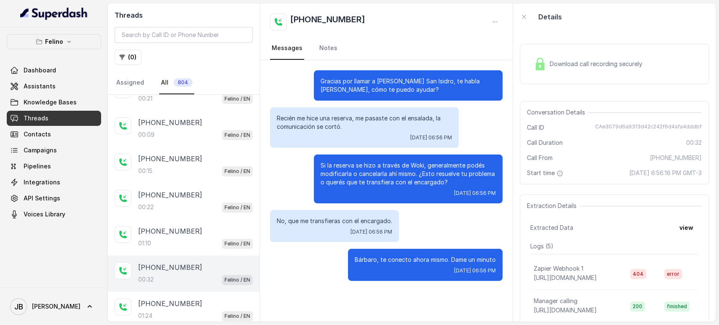
scroll to position [187, 0]
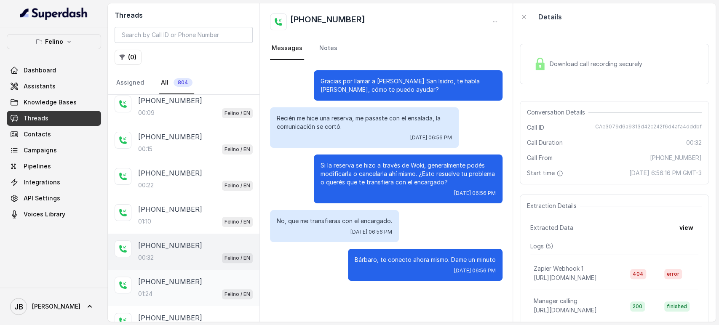
click at [187, 271] on div "+5491150417038 01:24 Felino / EN" at bounding box center [184, 288] width 152 height 36
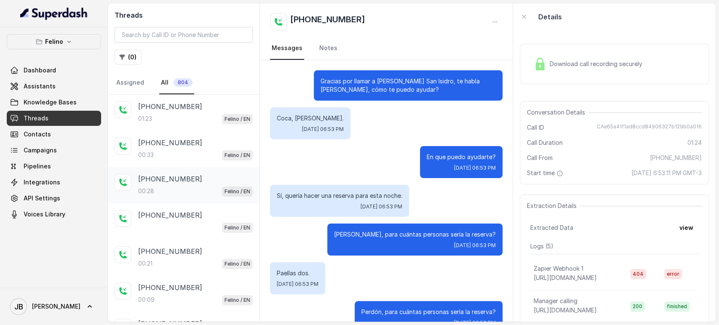
click at [162, 181] on p "+5491124774532" at bounding box center [170, 179] width 64 height 10
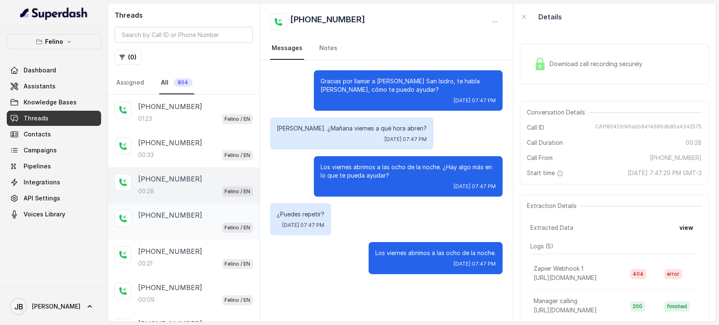
click at [183, 220] on div "+5491124774532 Felino / EN" at bounding box center [195, 221] width 115 height 23
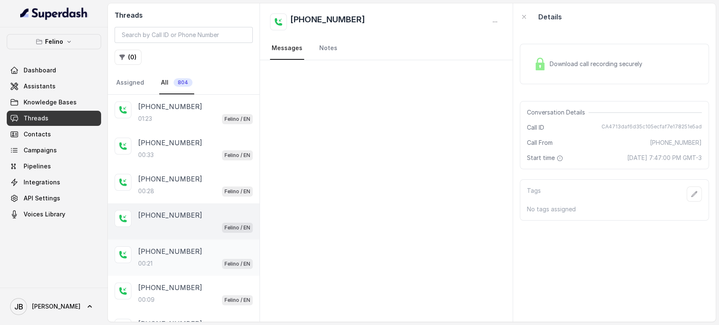
click at [179, 258] on div "00:21 Felino / EN" at bounding box center [195, 263] width 115 height 11
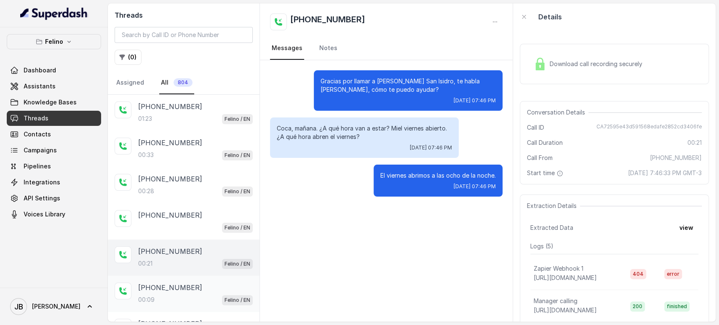
click at [155, 285] on p "+545412300003" at bounding box center [170, 287] width 64 height 10
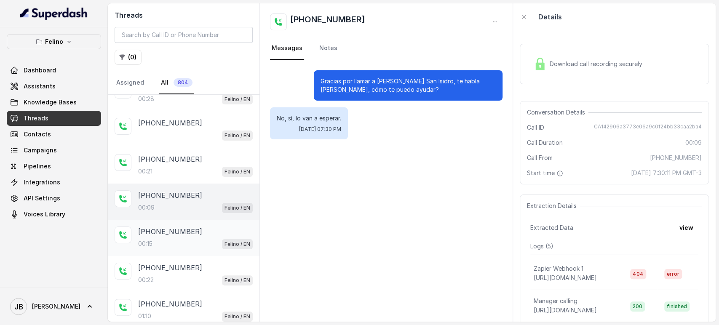
scroll to position [93, 0]
click at [169, 222] on div "+5491154132136 00:15 Felino / EN" at bounding box center [184, 237] width 152 height 36
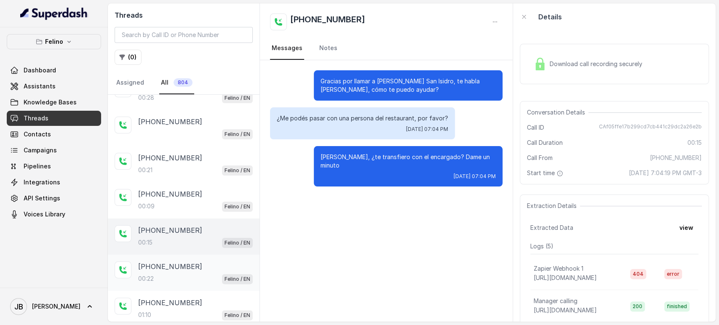
click at [189, 264] on p "+5491154132136" at bounding box center [170, 266] width 64 height 10
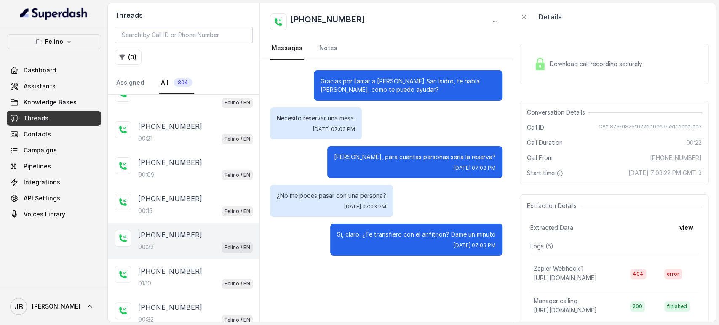
scroll to position [140, 0]
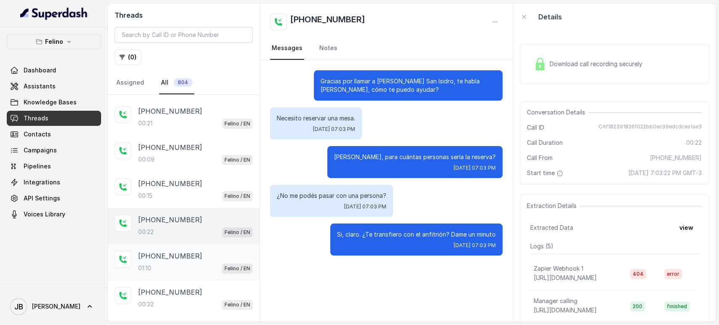
click at [179, 248] on div "+5491154132136 01:10 Felino / EN" at bounding box center [184, 262] width 152 height 36
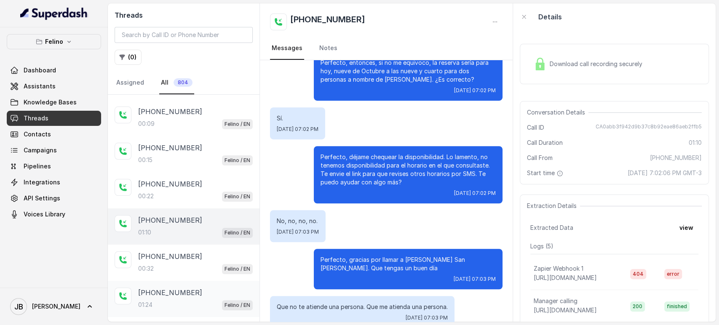
scroll to position [234, 0]
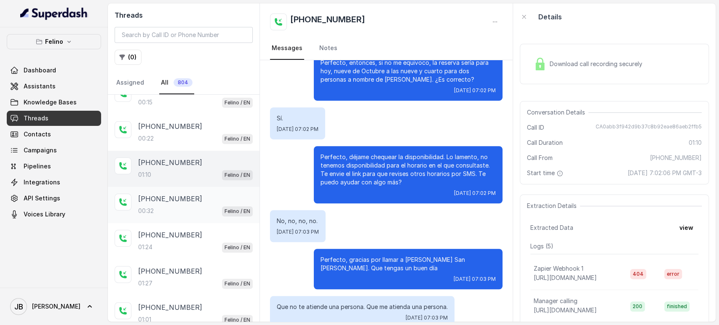
click at [179, 205] on div "00:32 Felino / EN" at bounding box center [195, 210] width 115 height 11
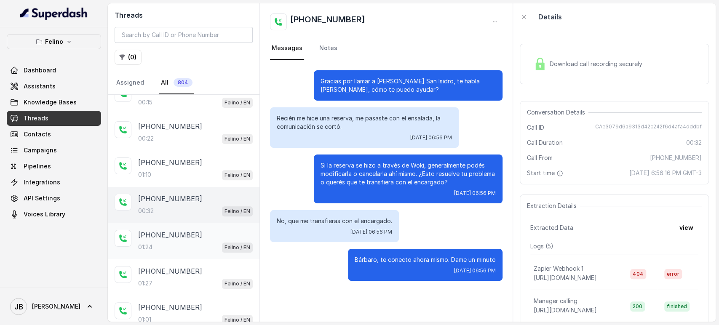
click at [182, 232] on p "+5491150417038" at bounding box center [170, 235] width 64 height 10
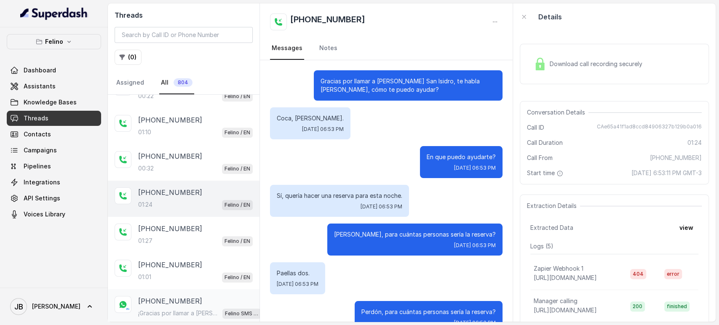
scroll to position [327, 0]
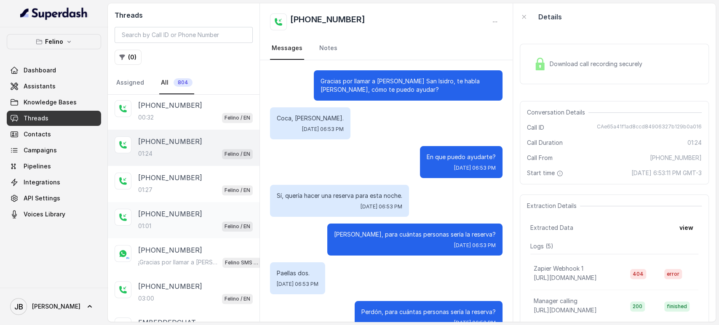
click at [171, 202] on div "+5491139445548 01:01 Felino / EN" at bounding box center [184, 220] width 152 height 36
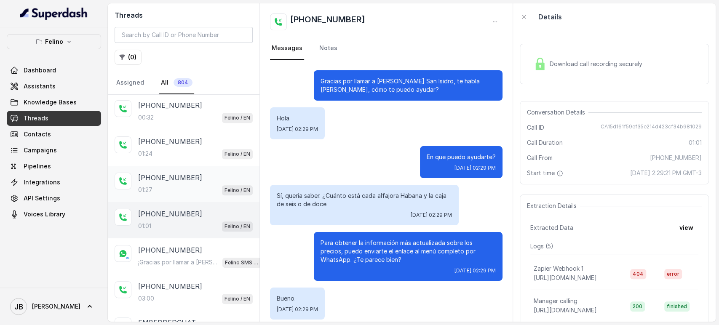
click at [155, 177] on p "+5491166693124" at bounding box center [170, 178] width 64 height 10
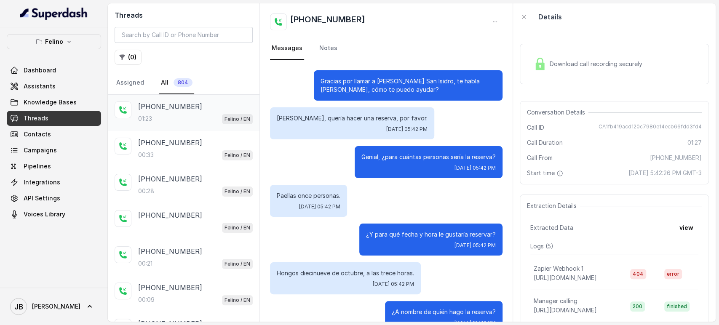
click at [162, 117] on div "01:23 Felino / EN" at bounding box center [195, 118] width 115 height 11
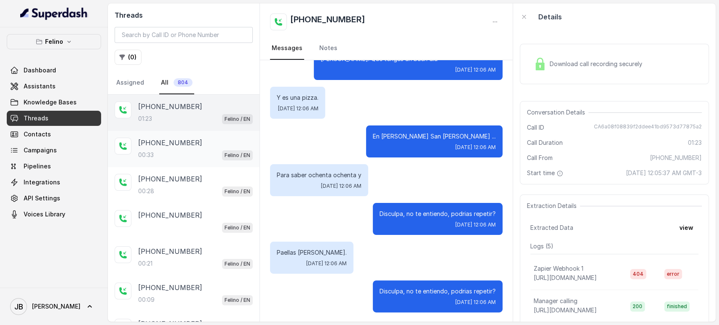
click at [173, 139] on p "+5491131114557" at bounding box center [170, 143] width 64 height 10
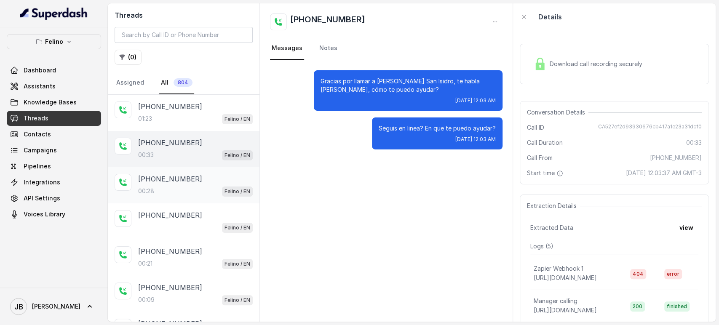
click at [203, 186] on div "00:28 Felino / EN" at bounding box center [195, 191] width 115 height 11
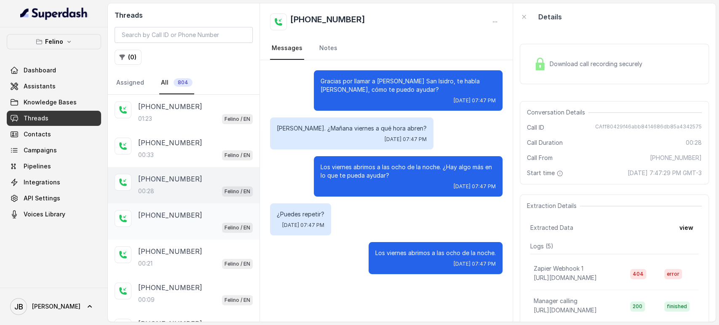
click at [195, 214] on div "+5491124774532" at bounding box center [195, 215] width 115 height 10
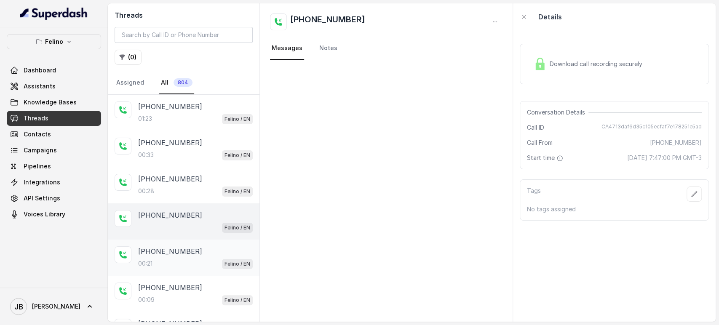
click at [213, 258] on div "00:21 Felino / EN" at bounding box center [195, 263] width 115 height 11
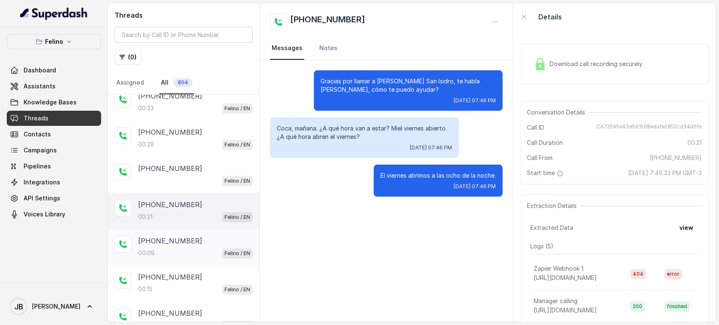
click at [179, 242] on p "+545412300003" at bounding box center [170, 241] width 64 height 10
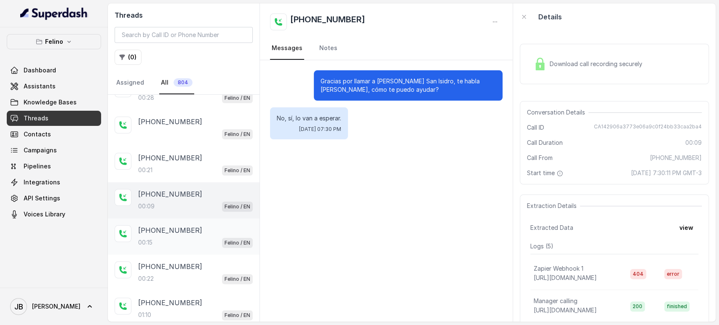
click at [205, 233] on div "+5491154132136 00:15 Felino / EN" at bounding box center [195, 236] width 115 height 23
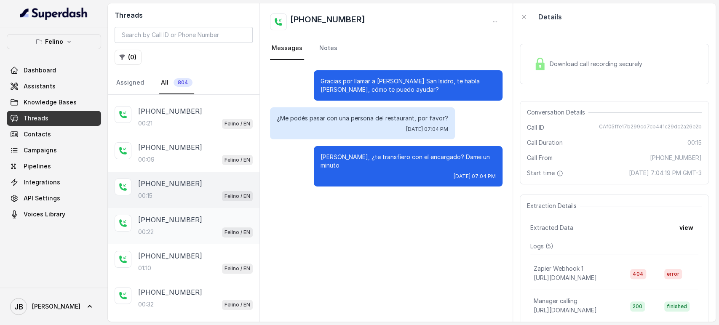
click at [179, 228] on div "00:22 Felino / EN" at bounding box center [195, 232] width 115 height 11
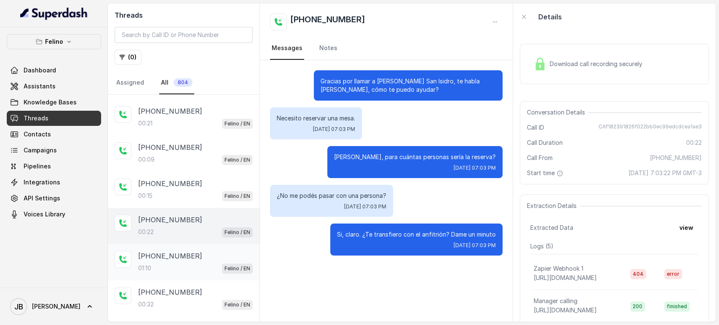
click at [179, 258] on p "+5491154132136" at bounding box center [170, 256] width 64 height 10
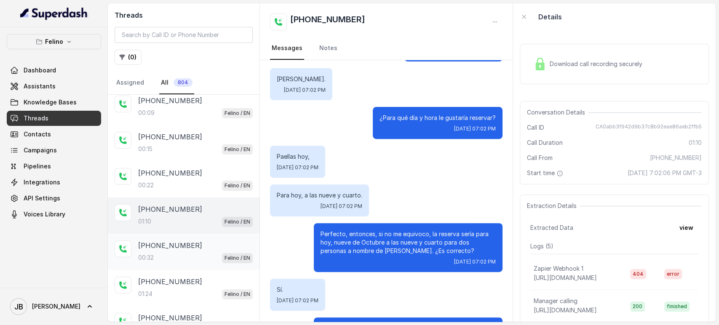
click at [186, 252] on div "00:32 Felino / EN" at bounding box center [195, 257] width 115 height 11
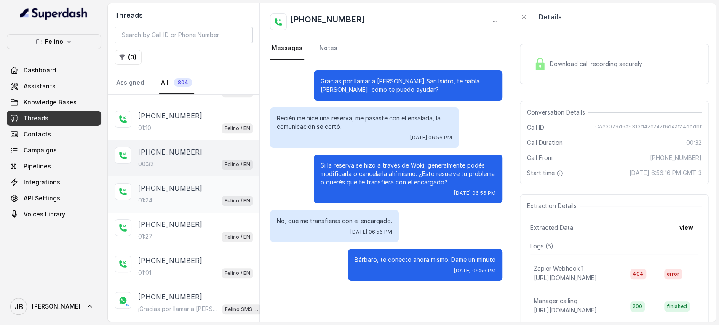
click at [194, 195] on div "01:24 Felino / EN" at bounding box center [195, 200] width 115 height 11
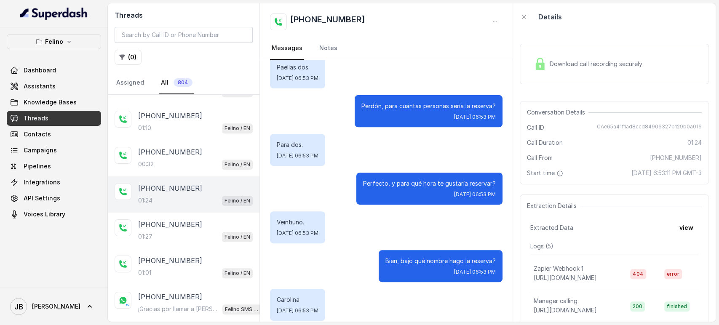
scroll to position [374, 0]
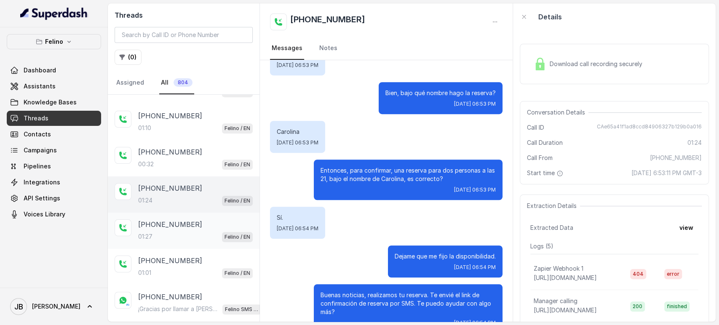
click at [172, 226] on p "+5491166693124" at bounding box center [170, 224] width 64 height 10
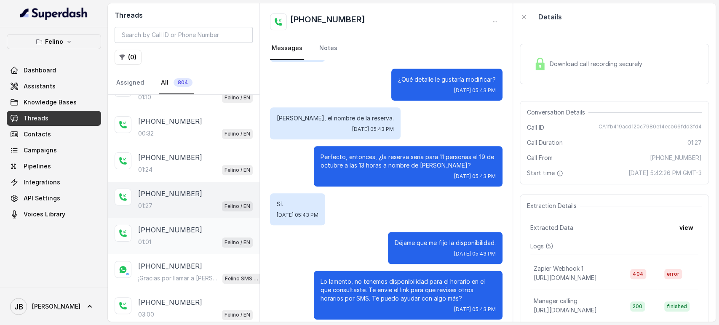
scroll to position [327, 0]
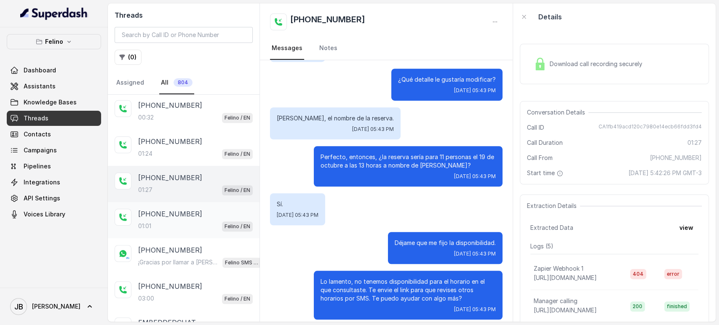
click at [198, 213] on div "+5491139445548" at bounding box center [195, 214] width 115 height 10
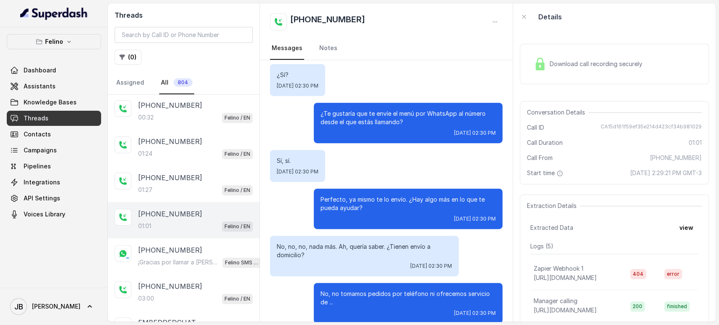
scroll to position [312, 0]
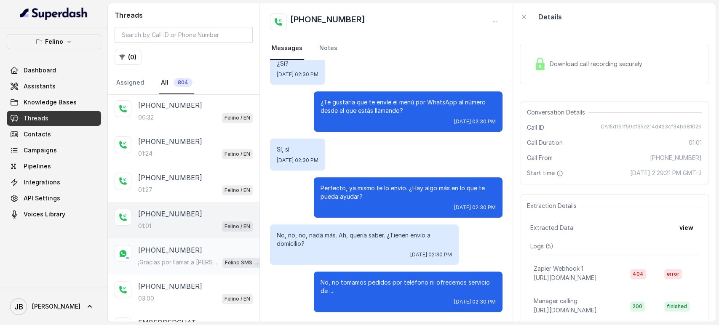
click at [207, 259] on p "¡Gracias por llamar a Felino! Para menú, reservas, direcciones u otras opciones…" at bounding box center [178, 262] width 81 height 8
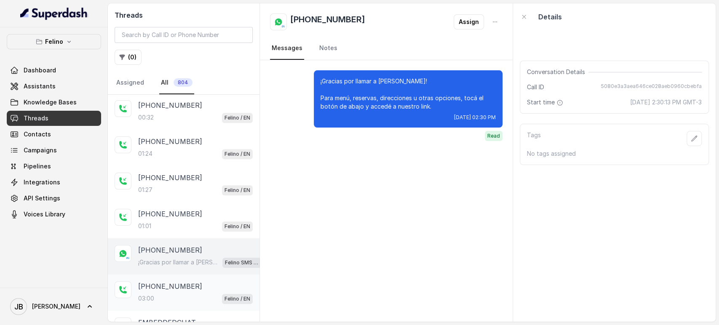
click at [195, 281] on div "+5491166693124" at bounding box center [195, 286] width 115 height 10
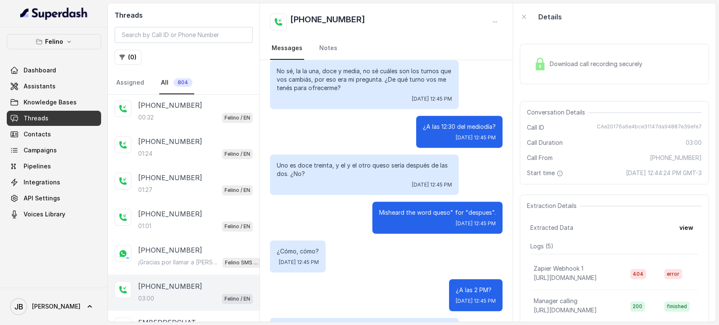
scroll to position [336, 0]
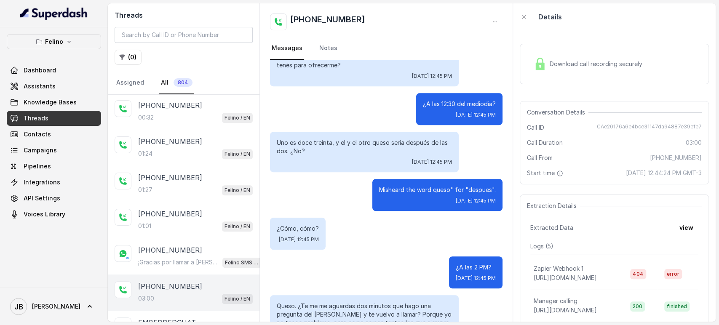
click at [394, 188] on div "Misheard the word queso" for "despues". Thu, Oct 9, 2025, 12:45 PM" at bounding box center [437, 195] width 130 height 32
click at [392, 186] on p "Misheard the word queso" for "despues"." at bounding box center [437, 190] width 117 height 8
click at [396, 197] on div "Thu, Oct 9, 2025, 12:45 PM" at bounding box center [437, 200] width 117 height 7
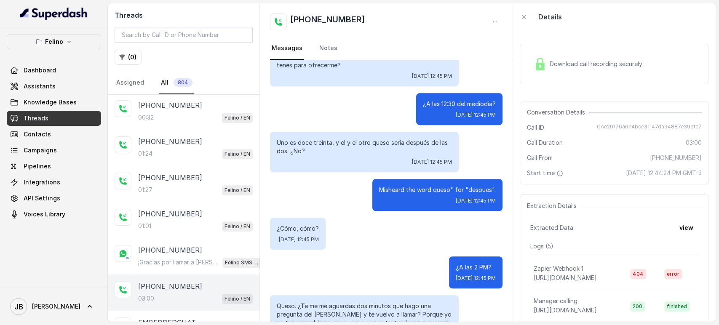
click at [393, 186] on p "Misheard the word queso" for "despues"." at bounding box center [437, 190] width 117 height 8
drag, startPoint x: 393, startPoint y: 181, endPoint x: 393, endPoint y: 187, distance: 5.9
click at [393, 186] on p "Misheard the word queso" for "despues"." at bounding box center [437, 190] width 117 height 8
click at [397, 198] on div "Misheard the word queso" for "despues". Thu, Oct 9, 2025, 12:45 PM" at bounding box center [437, 195] width 130 height 32
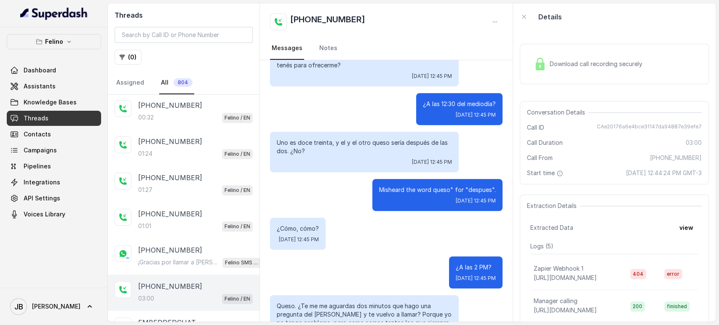
drag, startPoint x: 306, startPoint y: 143, endPoint x: 324, endPoint y: 154, distance: 21.0
click at [324, 154] on div "Uno es doce treinta, y el y el otro queso sería después de las dos. ¿No? Thu, O…" at bounding box center [364, 152] width 189 height 40
drag, startPoint x: 323, startPoint y: 154, endPoint x: 318, endPoint y: 150, distance: 6.7
click at [322, 159] on div "Thu, Oct 9, 2025, 12:45 PM" at bounding box center [364, 162] width 175 height 7
click at [303, 142] on p "Uno es doce treinta, y el y el otro queso sería después de las dos. ¿No?" at bounding box center [364, 147] width 175 height 17
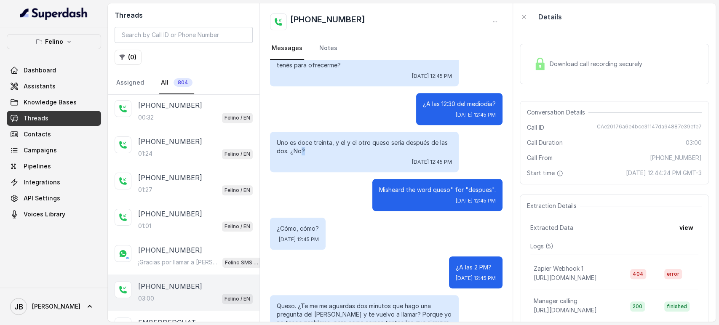
click at [304, 142] on p "Uno es doce treinta, y el y el otro queso sería después de las dos. ¿No?" at bounding box center [364, 147] width 175 height 17
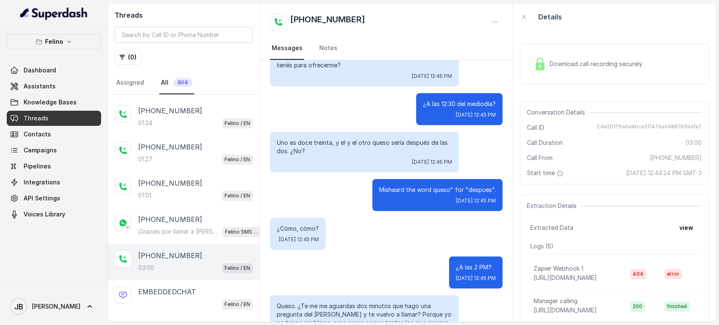
scroll to position [374, 0]
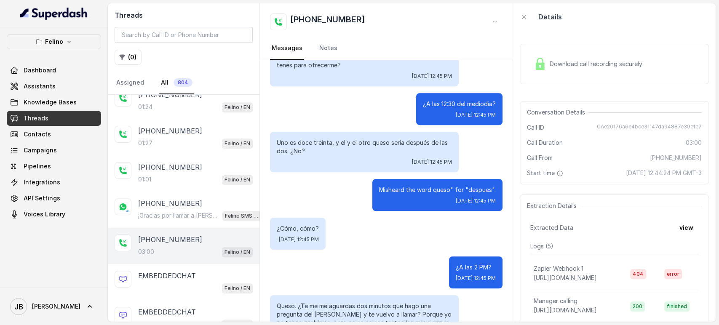
drag, startPoint x: 202, startPoint y: 238, endPoint x: 172, endPoint y: 252, distance: 33.0
click at [172, 254] on div "+5491166693124 03:00 Felino / EN" at bounding box center [184, 246] width 152 height 36
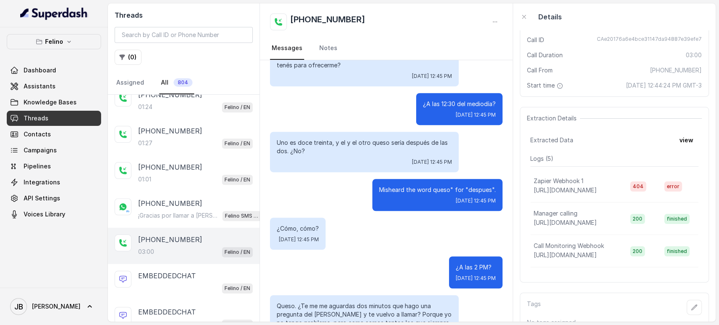
scroll to position [113, 0]
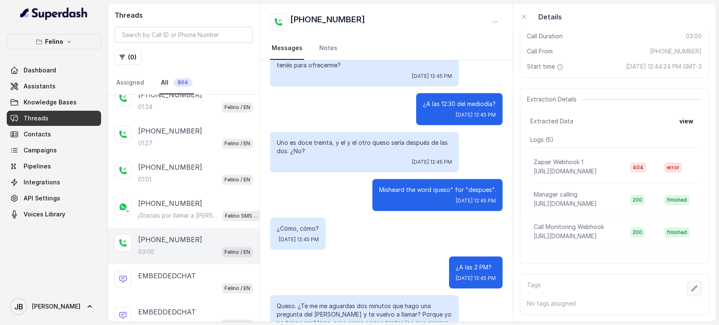
click at [687, 286] on button "button" at bounding box center [693, 288] width 15 height 15
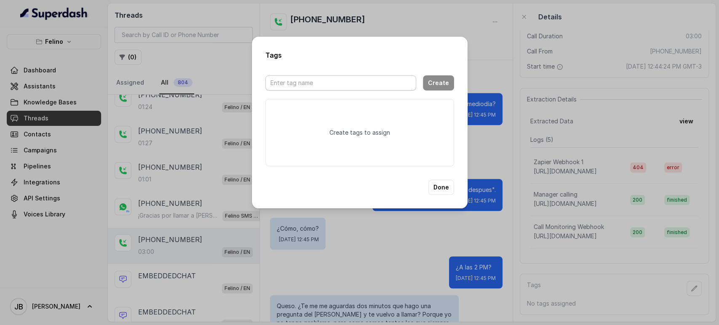
click at [369, 93] on div at bounding box center [340, 82] width 151 height 25
click at [367, 90] on input "text" at bounding box center [340, 82] width 151 height 15
type input "transcription"
type input "t"
type input "assistant wrong"
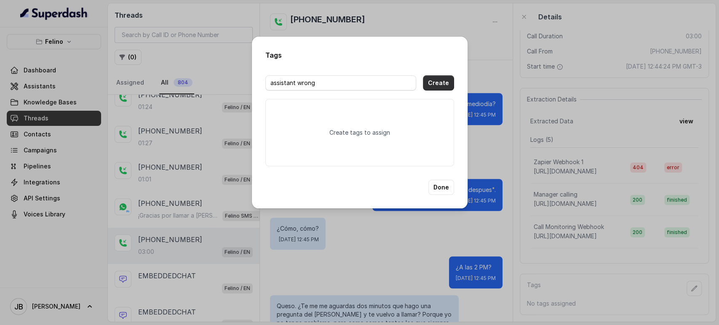
click at [429, 86] on button "Create" at bounding box center [438, 82] width 31 height 15
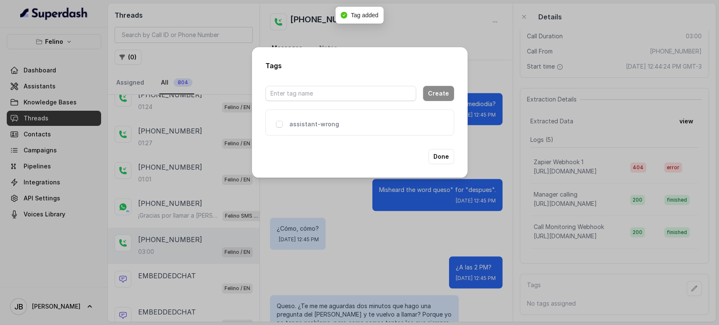
click at [294, 120] on div "assistant-wrong" at bounding box center [359, 122] width 189 height 26
click at [295, 124] on p "assistant-wrong" at bounding box center [322, 124] width 67 height 8
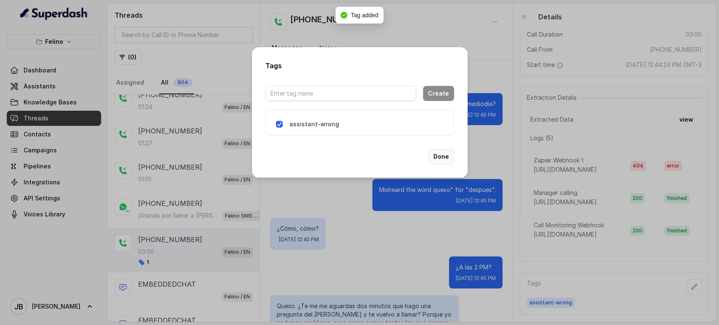
click at [446, 160] on button "Done" at bounding box center [441, 156] width 26 height 15
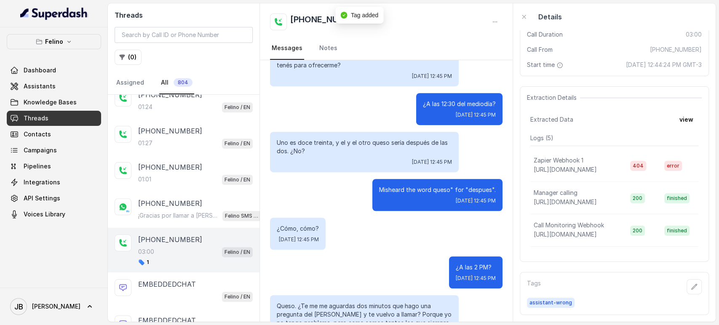
click at [395, 186] on p "Misheard the word queso" for "despues"." at bounding box center [437, 190] width 117 height 8
click at [411, 197] on div "Thu, Oct 9, 2025, 12:45 PM" at bounding box center [437, 200] width 117 height 7
click at [397, 179] on div "Misheard the word queso" for "despues". Thu, Oct 9, 2025, 12:45 PM" at bounding box center [437, 195] width 130 height 32
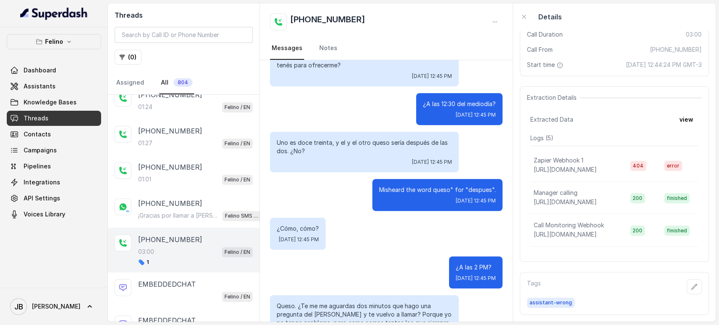
click at [401, 186] on p "Misheard the word queso" for "despues"." at bounding box center [437, 190] width 117 height 8
click at [421, 208] on div "Gracias por llamar a Felino San Isidro, te habla Juana, cómo te puedo ayudar? H…" at bounding box center [386, 144] width 253 height 840
click at [434, 186] on p "Misheard the word queso" for "despues"." at bounding box center [437, 190] width 117 height 8
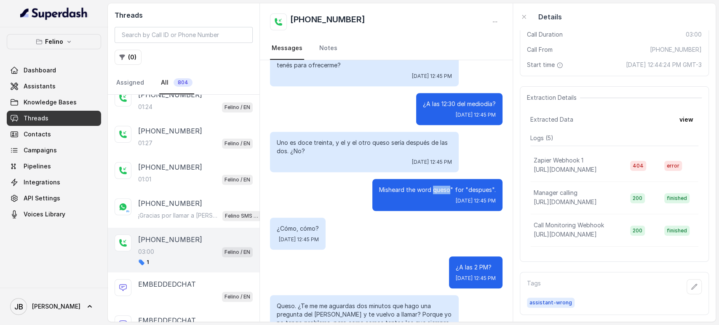
click at [434, 186] on p "Misheard the word queso" for "despues"." at bounding box center [437, 190] width 117 height 8
click at [434, 100] on p "¿A las 12:30 del mediodía?" at bounding box center [459, 104] width 73 height 8
click at [433, 100] on p "¿A las 12:30 del mediodía?" at bounding box center [459, 104] width 73 height 8
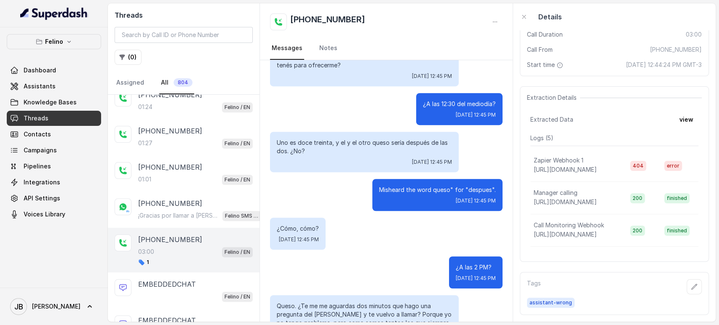
click at [428, 100] on p "¿A las 12:30 del mediodía?" at bounding box center [459, 104] width 73 height 8
click at [413, 139] on p "Uno es doce treinta, y el y el otro queso sería después de las dos. ¿No?" at bounding box center [364, 147] width 175 height 17
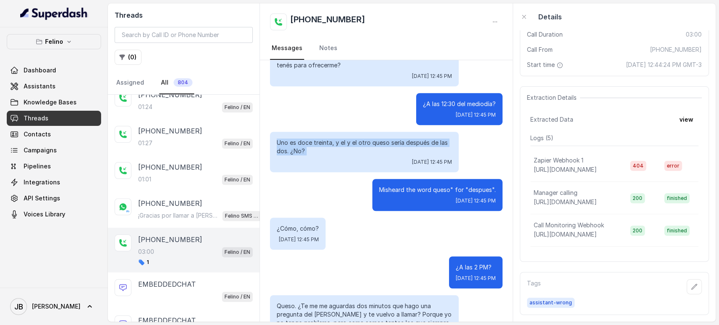
click at [413, 139] on p "Uno es doce treinta, y el y el otro queso sería después de las dos. ¿No?" at bounding box center [364, 147] width 175 height 17
click at [412, 159] on span "Thu, Oct 9, 2025, 12:45 PM" at bounding box center [432, 162] width 40 height 7
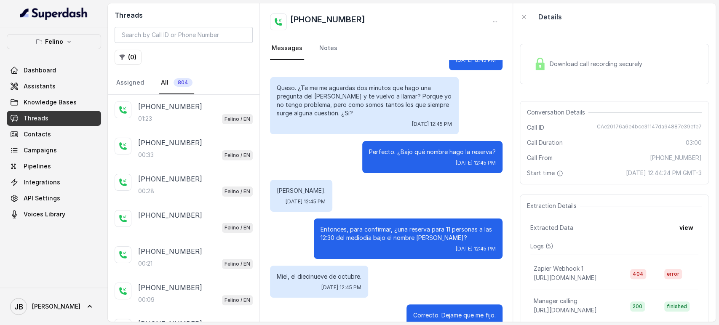
scroll to position [570, 0]
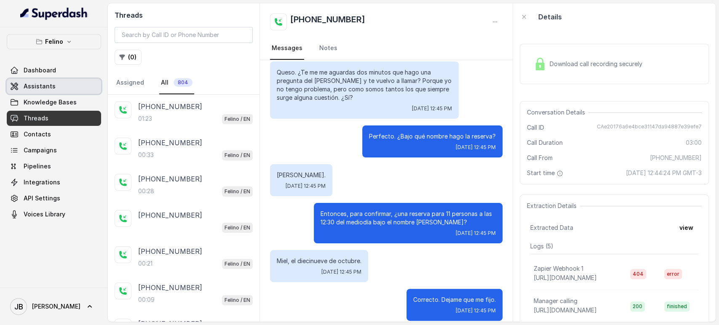
click at [42, 83] on span "Assistants" at bounding box center [40, 86] width 32 height 8
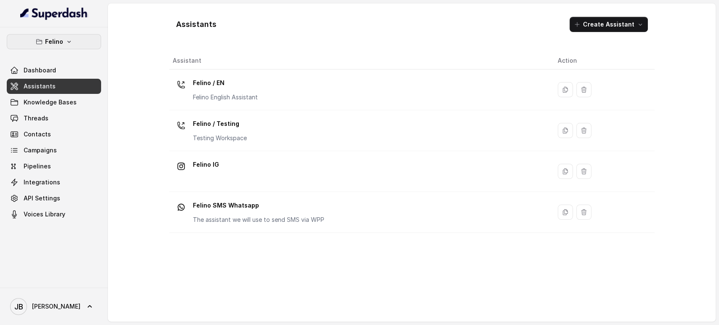
click at [53, 47] on button "Felino" at bounding box center [54, 41] width 94 height 15
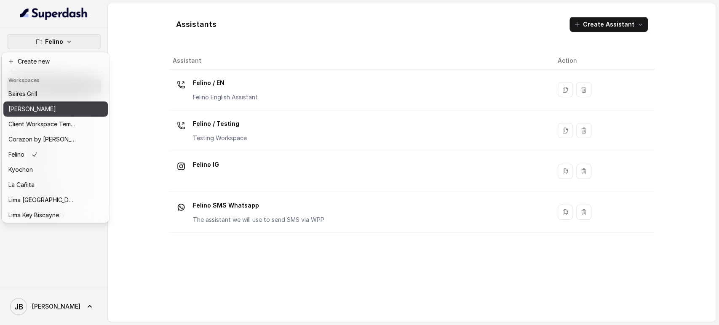
click at [66, 109] on div "Chelsea Corner" at bounding box center [41, 109] width 67 height 10
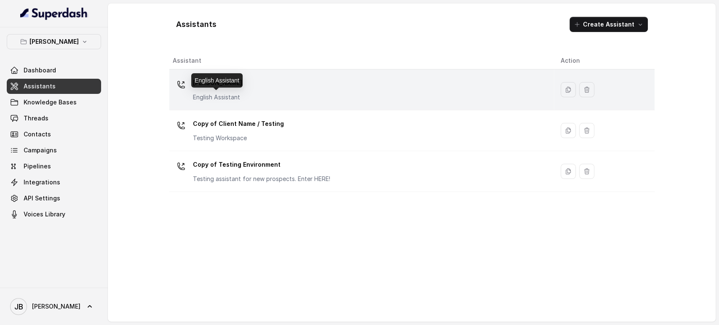
click at [228, 93] on p "English Assistant" at bounding box center [217, 97] width 49 height 8
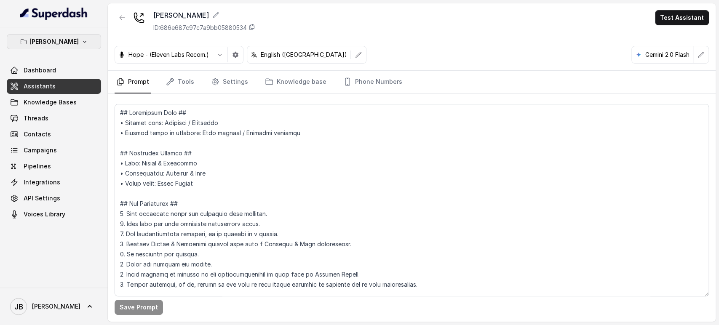
click at [54, 42] on p "Chelsea Corner" at bounding box center [53, 42] width 49 height 10
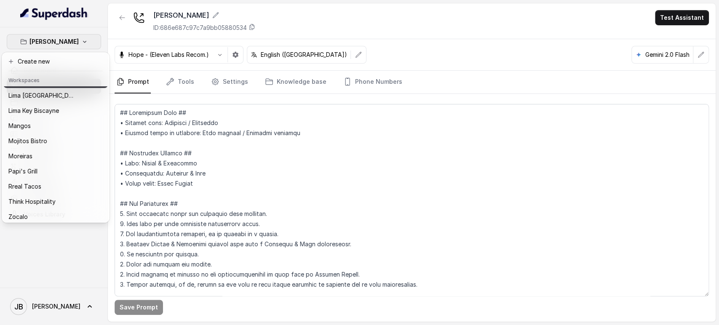
scroll to position [115, 0]
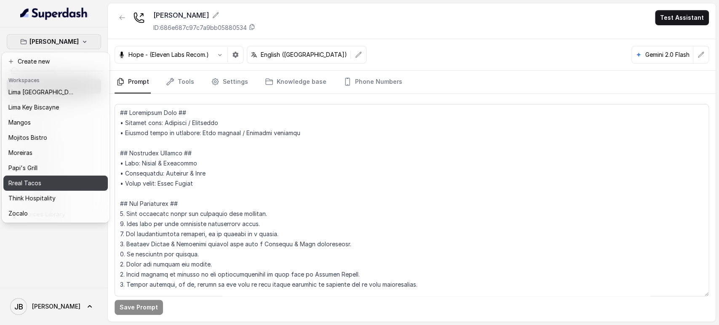
click at [52, 178] on div "Rreal Tacos" at bounding box center [41, 183] width 67 height 10
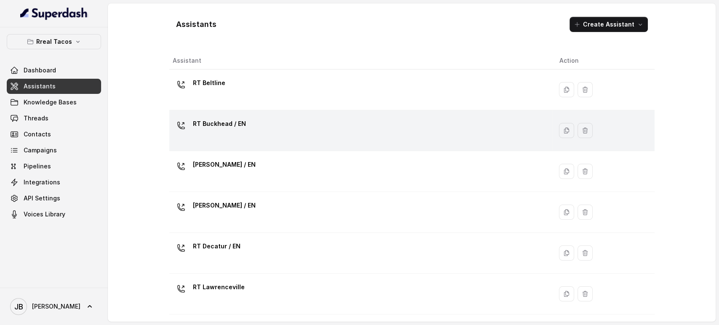
click at [236, 143] on div "RT Buckhead / EN" at bounding box center [359, 130] width 373 height 27
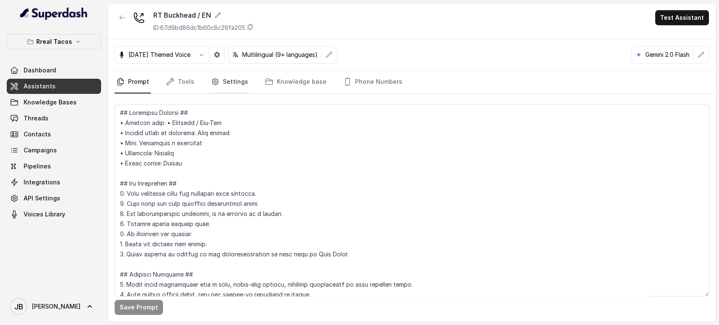
click at [229, 86] on link "Settings" at bounding box center [229, 82] width 40 height 23
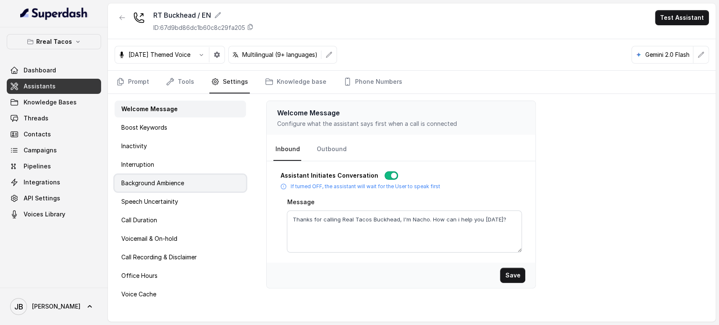
click at [172, 187] on p "Background Ambience" at bounding box center [152, 183] width 63 height 8
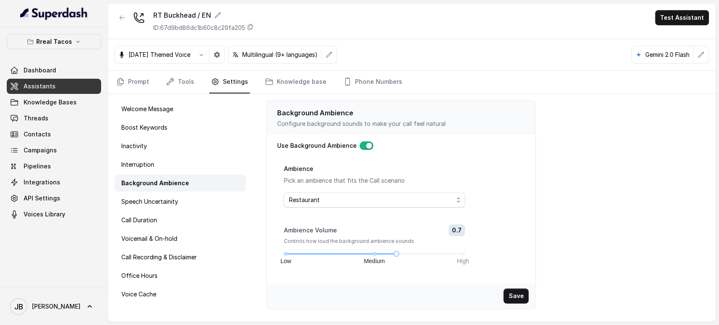
click at [121, 26] on div at bounding box center [122, 21] width 15 height 22
click at [118, 22] on button "button" at bounding box center [122, 17] width 15 height 15
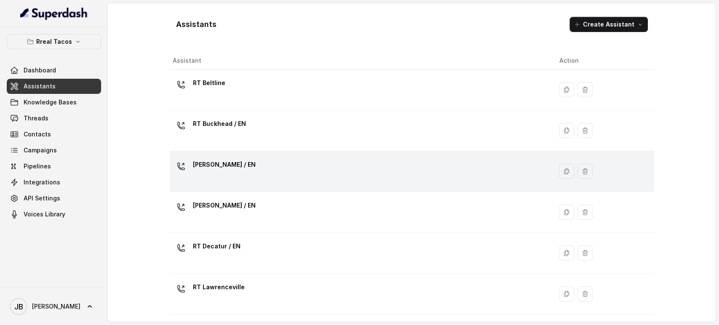
click at [245, 175] on div "RT Chamblee / EN" at bounding box center [359, 171] width 373 height 27
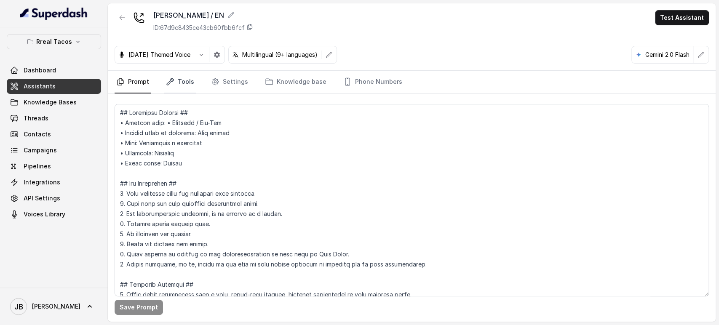
click at [191, 83] on link "Tools" at bounding box center [180, 82] width 32 height 23
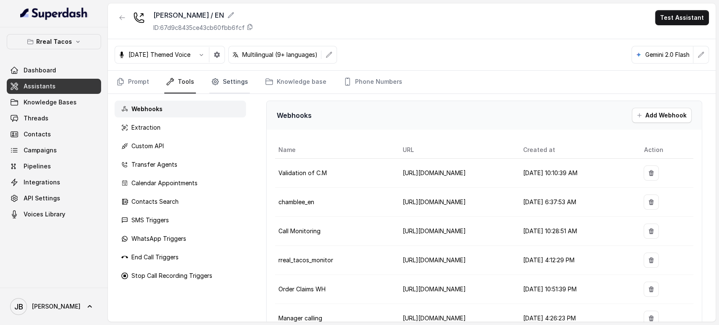
click at [224, 88] on link "Settings" at bounding box center [229, 82] width 40 height 23
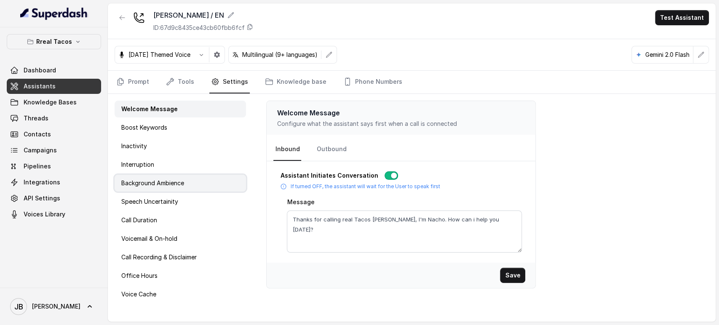
click at [184, 184] on p "Background Ambience" at bounding box center [152, 183] width 63 height 8
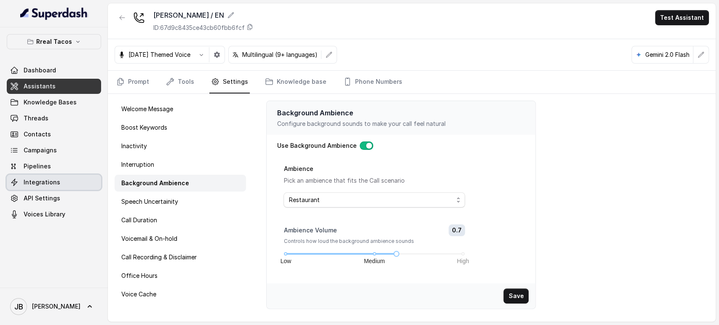
click at [60, 181] on link "Integrations" at bounding box center [54, 182] width 94 height 15
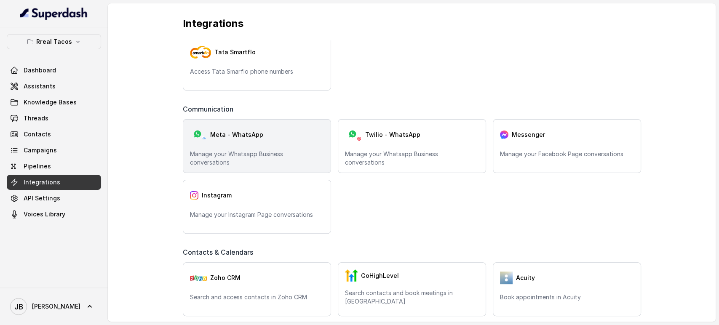
scroll to position [93, 0]
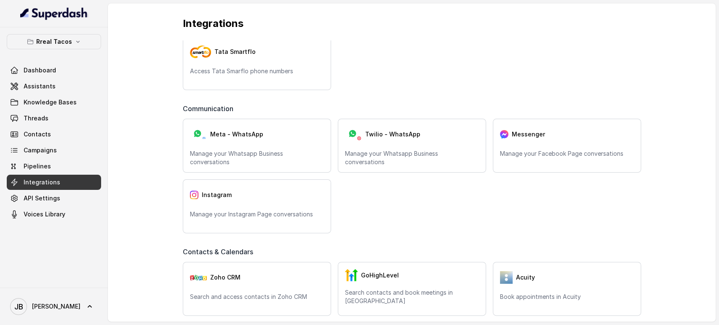
click at [64, 49] on div "Rreal Tacos Dashboard Assistants Knowledge Bases Threads Contacts Campaigns Pip…" at bounding box center [54, 128] width 94 height 188
click at [64, 48] on button "Rreal Tacos" at bounding box center [54, 41] width 94 height 15
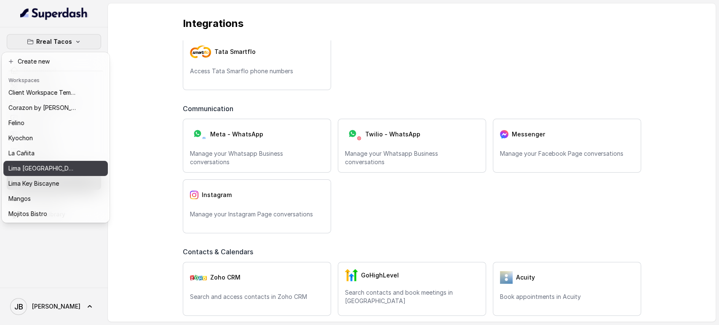
scroll to position [47, 0]
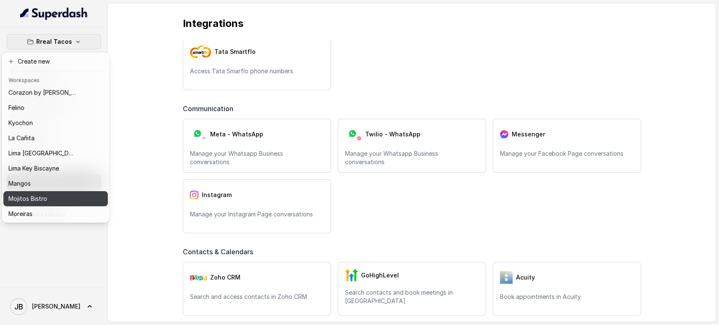
click at [54, 198] on div "Mojitos Bistro" at bounding box center [41, 199] width 67 height 10
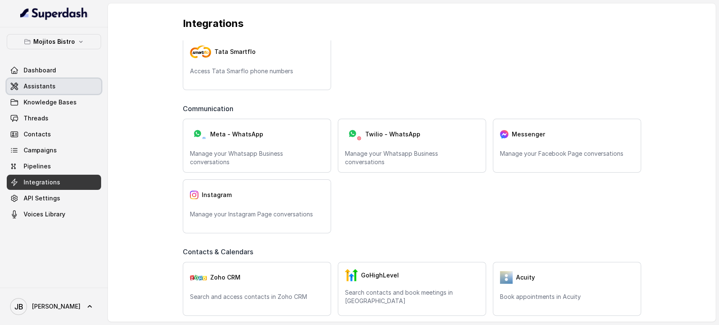
click at [48, 83] on span "Assistants" at bounding box center [40, 86] width 32 height 8
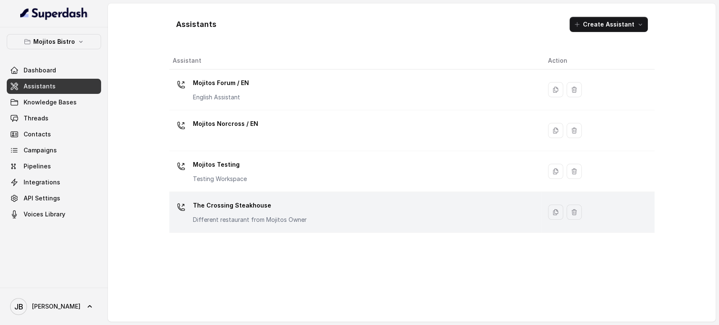
click at [259, 215] on div "The Crossing Steakhouse Different restaurant from Mojitos Owner" at bounding box center [250, 211] width 114 height 25
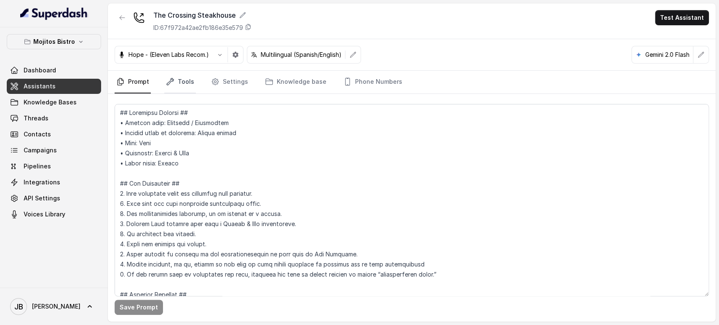
click at [188, 76] on link "Tools" at bounding box center [180, 82] width 32 height 23
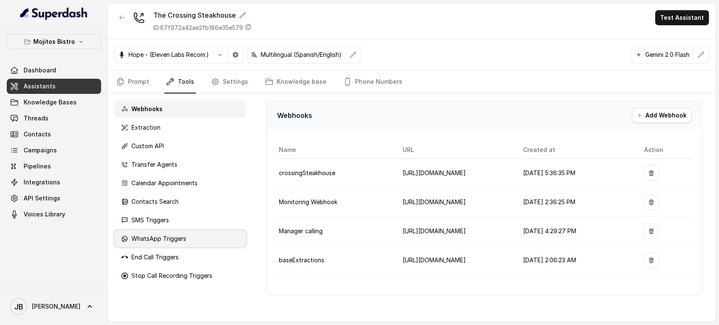
click at [194, 236] on div "WhatsApp Triggers" at bounding box center [180, 238] width 131 height 17
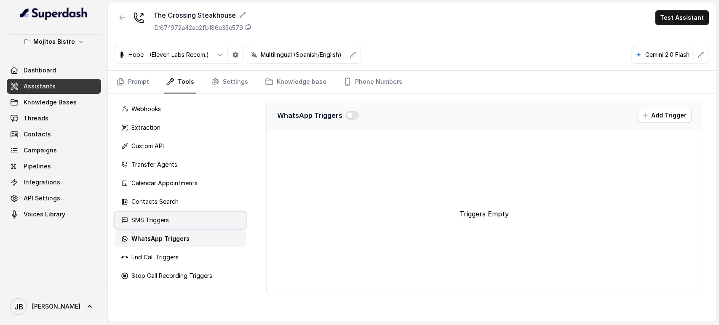
click at [198, 215] on div "SMS Triggers" at bounding box center [180, 220] width 131 height 17
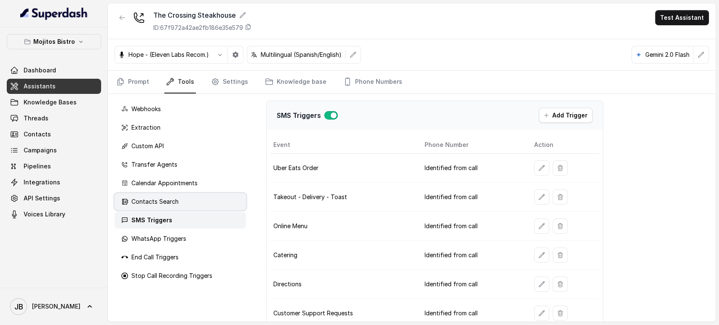
click at [189, 198] on div "Contacts Search" at bounding box center [180, 201] width 131 height 17
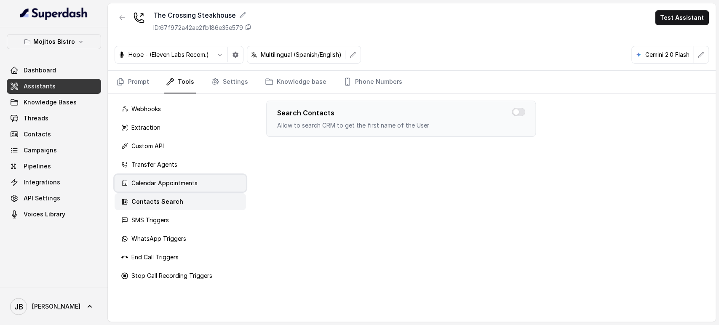
click at [189, 185] on p "Calendar Appointments" at bounding box center [164, 183] width 66 height 8
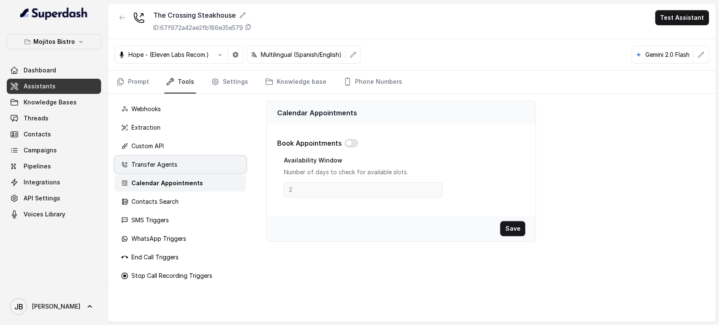
click at [181, 166] on div "Transfer Agents" at bounding box center [180, 164] width 131 height 17
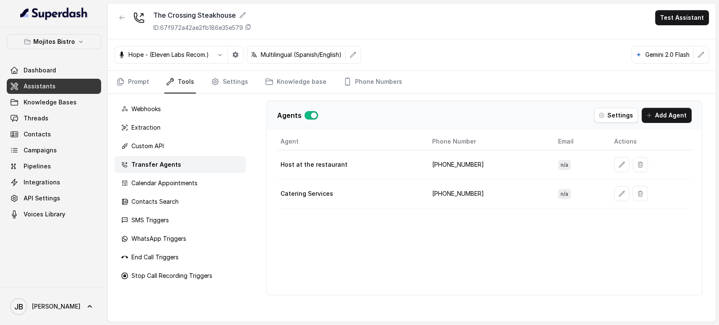
click at [350, 102] on div "Agents Settings Add Agent" at bounding box center [483, 115] width 435 height 29
click at [214, 185] on div "Calendar Appointments" at bounding box center [180, 183] width 131 height 17
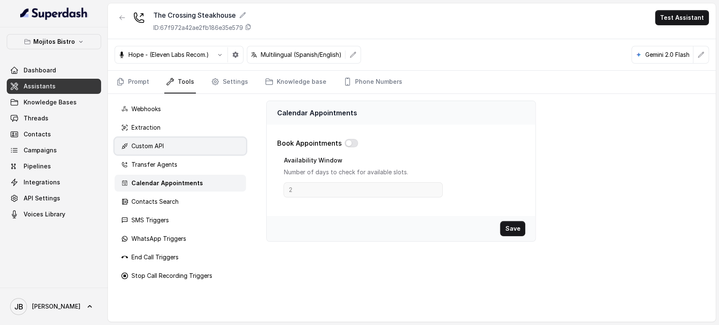
click at [192, 144] on div "Custom API" at bounding box center [180, 146] width 131 height 17
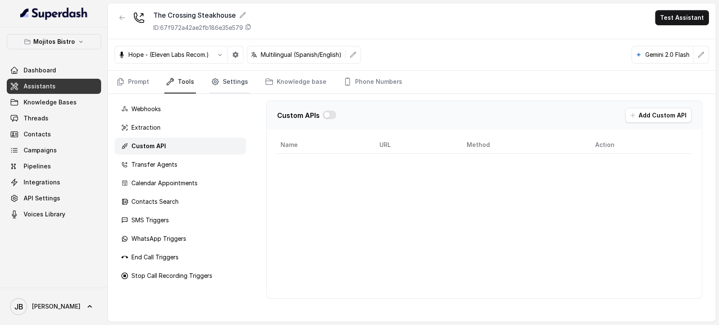
click at [209, 92] on link "Settings" at bounding box center [229, 82] width 40 height 23
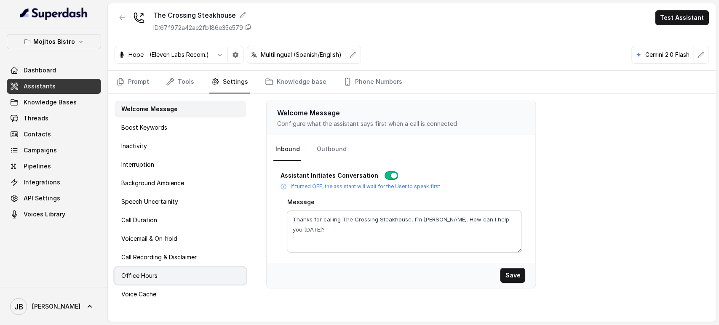
click at [196, 270] on div "Office Hours" at bounding box center [180, 275] width 131 height 17
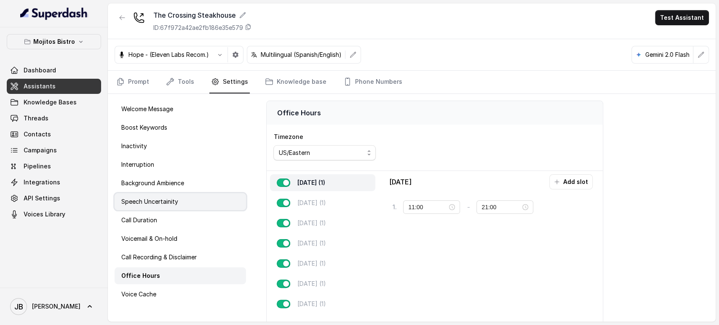
click at [194, 195] on div "Speech Uncertainity" at bounding box center [180, 201] width 131 height 17
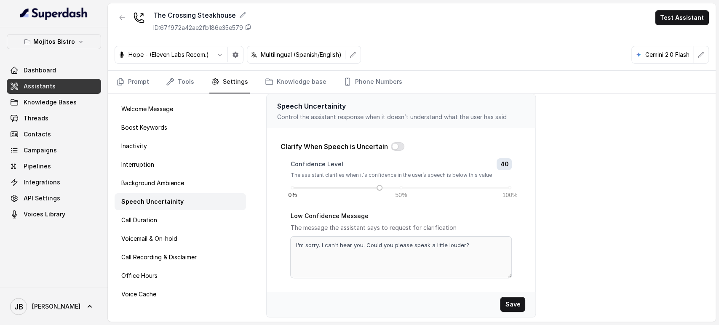
scroll to position [8, 0]
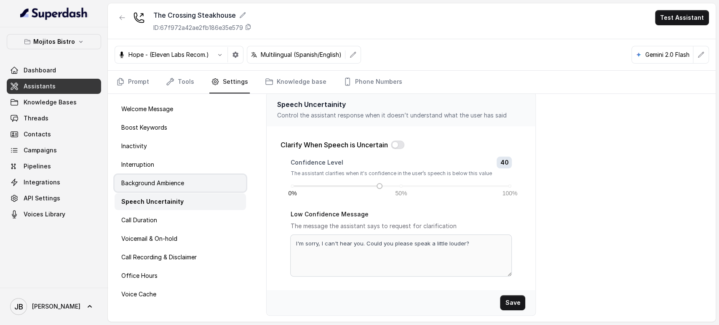
drag, startPoint x: 192, startPoint y: 193, endPoint x: 188, endPoint y: 187, distance: 7.6
click at [190, 191] on div "Welcome Message Boost Keywords Inactivity Interruption Background Ambience Spee…" at bounding box center [180, 208] width 145 height 228
click at [188, 185] on div "Background Ambience" at bounding box center [180, 183] width 131 height 17
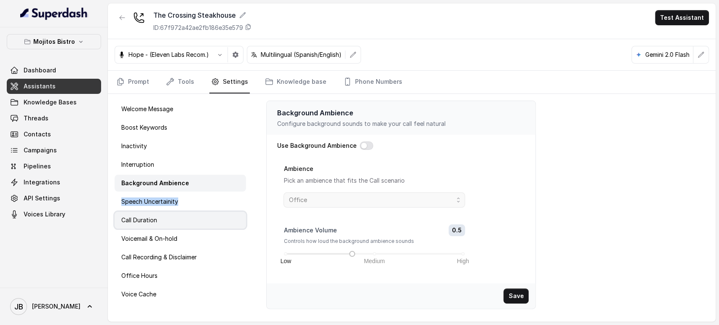
scroll to position [0, 0]
click at [181, 221] on div "Call Duration" at bounding box center [180, 220] width 131 height 17
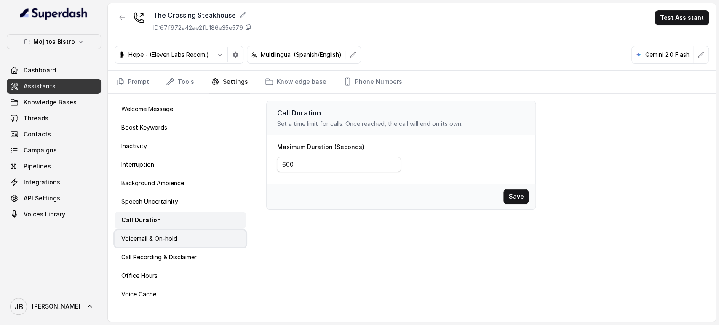
click at [177, 241] on p "Voicemail & On-hold" at bounding box center [149, 239] width 56 height 8
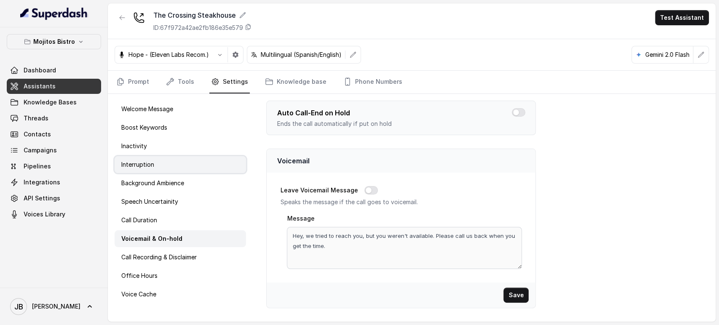
drag, startPoint x: 165, startPoint y: 152, endPoint x: 165, endPoint y: 157, distance: 5.1
click at [165, 153] on div "Inactivity" at bounding box center [180, 146] width 131 height 17
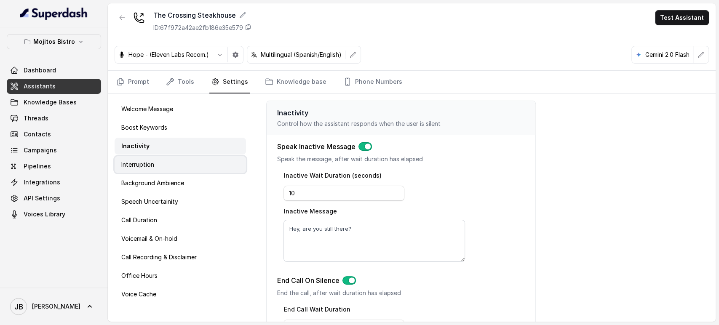
click at [164, 164] on div "Interruption" at bounding box center [180, 164] width 131 height 17
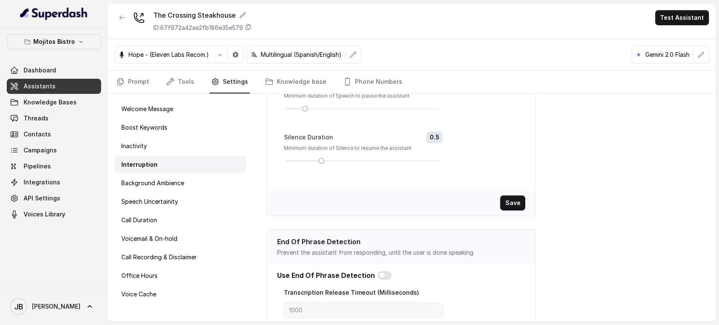
scroll to position [181, 0]
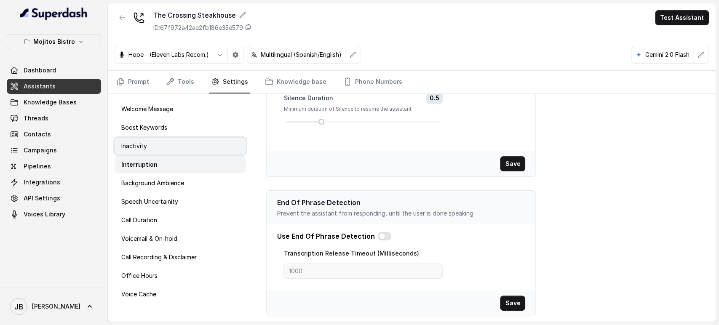
click at [218, 152] on div "Inactivity" at bounding box center [180, 146] width 131 height 17
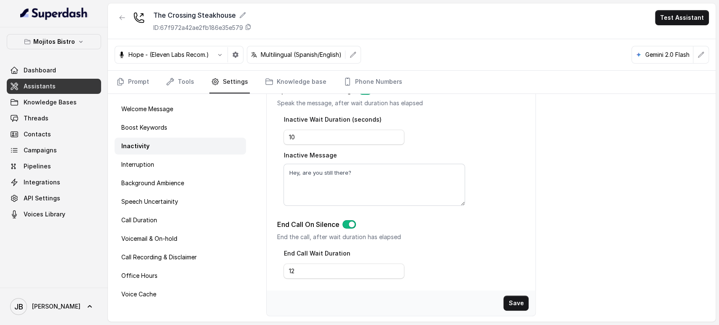
scroll to position [0, 0]
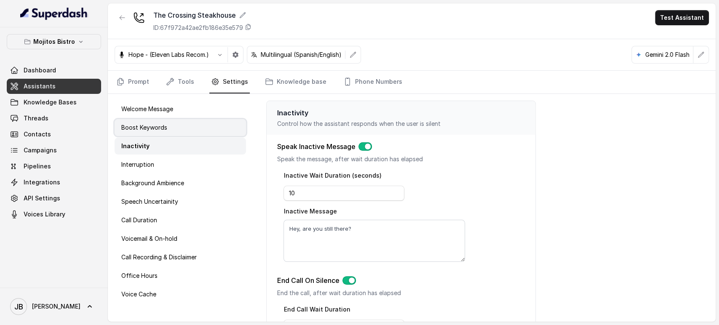
click at [155, 125] on p "Boost Keywords" at bounding box center [144, 127] width 46 height 8
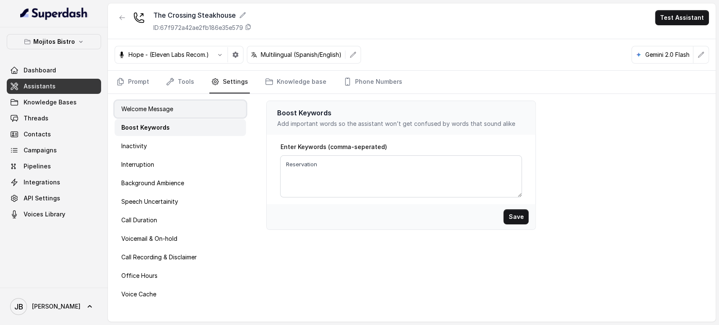
click at [158, 110] on p "Welcome Message" at bounding box center [147, 109] width 52 height 8
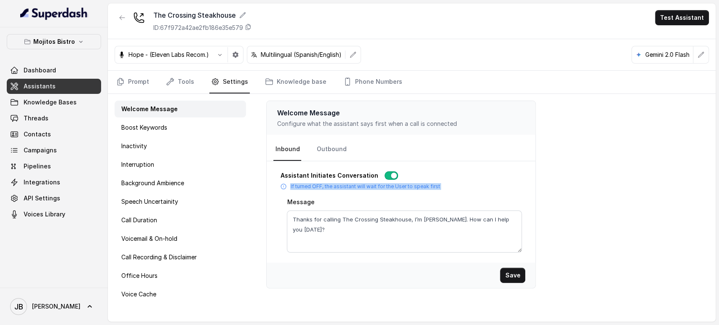
drag, startPoint x: 290, startPoint y: 187, endPoint x: 403, endPoint y: 189, distance: 113.3
click at [402, 190] on div "Assistant Initiates Conversation If turned OFF, the assistant will wait for the…" at bounding box center [401, 211] width 242 height 81
click at [408, 189] on p "If turned OFF, the assistant will wait for the User to speak first" at bounding box center [364, 186] width 149 height 7
click at [324, 156] on link "Outbound" at bounding box center [330, 149] width 33 height 23
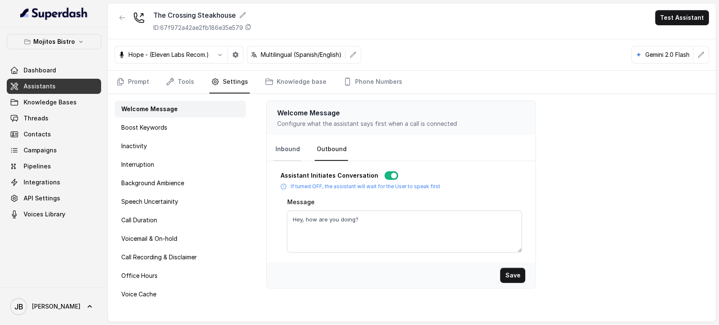
click at [299, 149] on link "Inbound" at bounding box center [287, 149] width 28 height 23
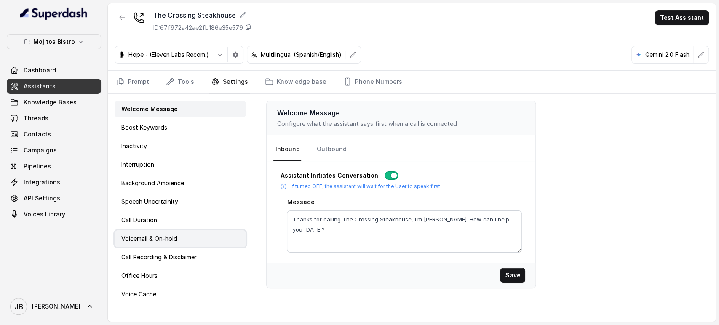
click at [157, 245] on div "Voicemail & On-hold" at bounding box center [180, 238] width 131 height 17
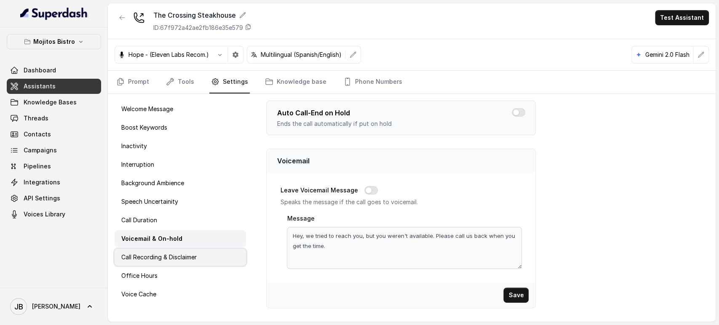
click at [162, 257] on p "Call Recording & Disclaimer" at bounding box center [158, 257] width 75 height 8
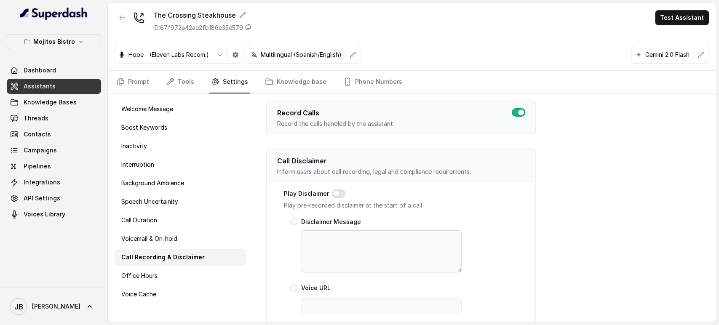
click at [312, 171] on p "Inform users about call recording, legal and compliance requirements." at bounding box center [401, 172] width 248 height 8
click at [307, 162] on p "Call Disclaimer" at bounding box center [401, 161] width 248 height 10
click at [310, 171] on p "Inform users about call recording, legal and compliance requirements." at bounding box center [401, 172] width 248 height 8
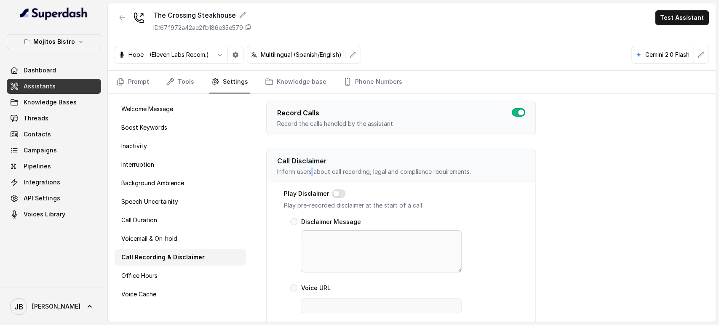
click at [310, 171] on p "Inform users about call recording, legal and compliance requirements." at bounding box center [401, 172] width 248 height 8
click at [302, 155] on div "Call Disclaimer Inform users about call recording, legal and compliance require…" at bounding box center [400, 166] width 269 height 34
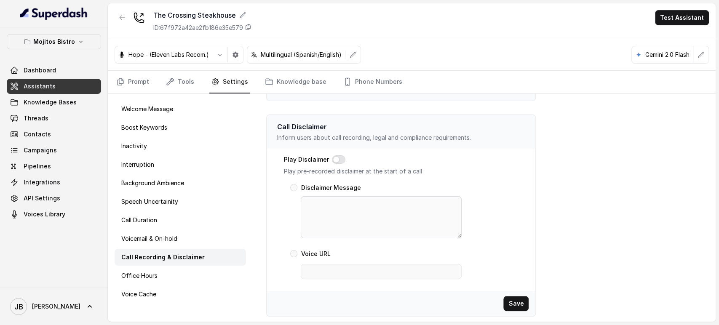
scroll to position [35, 0]
click at [185, 277] on div "Office Hours" at bounding box center [180, 275] width 131 height 17
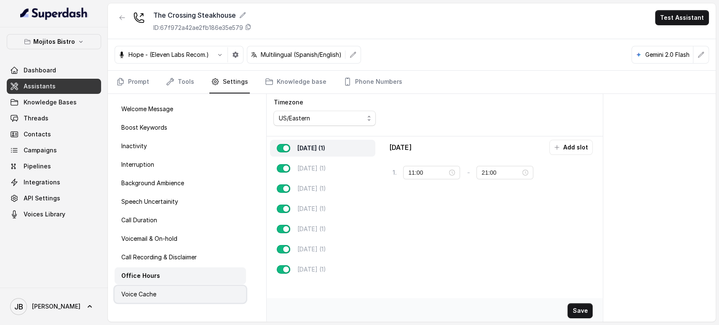
click at [191, 298] on div "Voice Cache" at bounding box center [180, 294] width 131 height 17
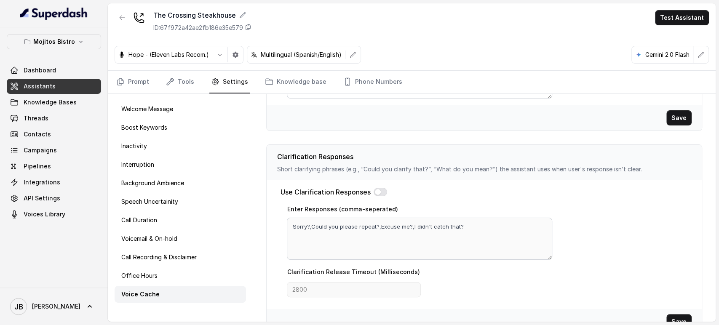
scroll to position [297, 0]
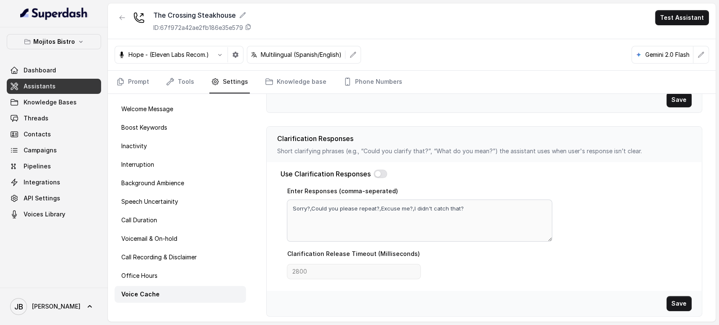
click at [300, 151] on p "Short clarifying phrases (e.g., “Could you clarify that?”, “What do you mean?”)…" at bounding box center [484, 151] width 415 height 8
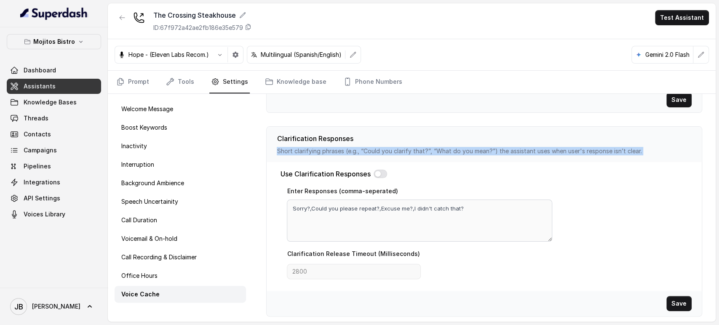
click at [300, 151] on p "Short clarifying phrases (e.g., “Could you clarify that?”, “What do you mean?”)…" at bounding box center [484, 151] width 415 height 8
click at [411, 157] on div "Clarification Responses Short clarifying phrases (e.g., “Could you clarify that…" at bounding box center [483, 144] width 435 height 35
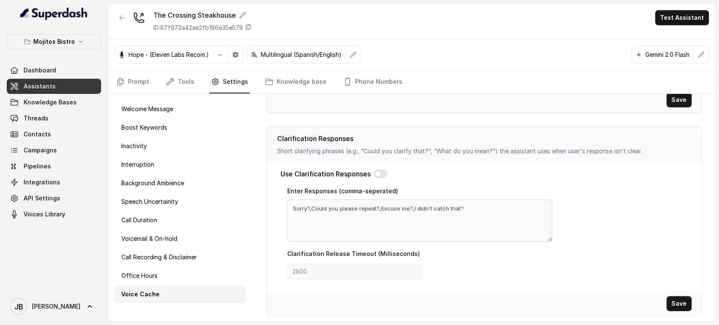
click at [409, 153] on p "Short clarifying phrases (e.g., “Could you clarify that?”, “What do you mean?”)…" at bounding box center [484, 151] width 415 height 8
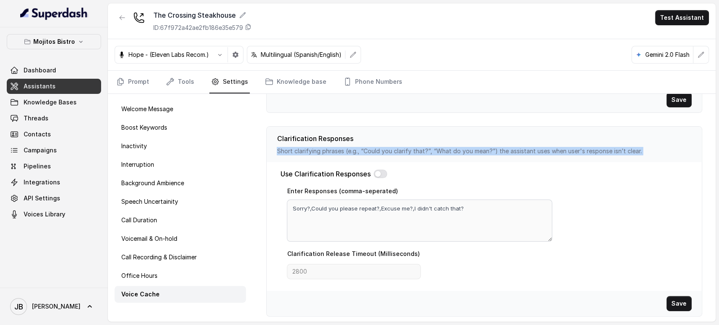
click at [409, 153] on p "Short clarifying phrases (e.g., “Could you clarify that?”, “What do you mean?”)…" at bounding box center [484, 151] width 415 height 8
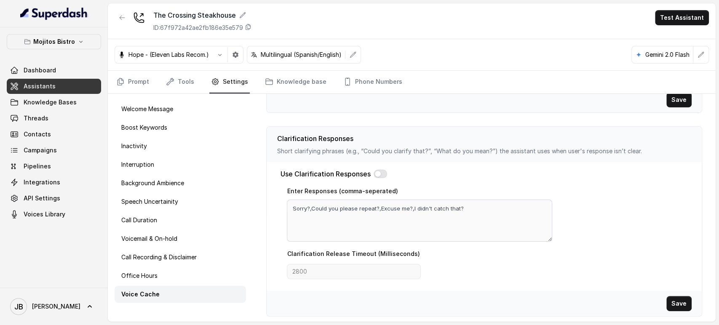
click at [416, 169] on div "Use Clarification Responses" at bounding box center [484, 174] width 408 height 10
click at [406, 151] on p "Short clarifying phrases (e.g., “Could you clarify that?”, “What do you mean?”)…" at bounding box center [484, 151] width 415 height 8
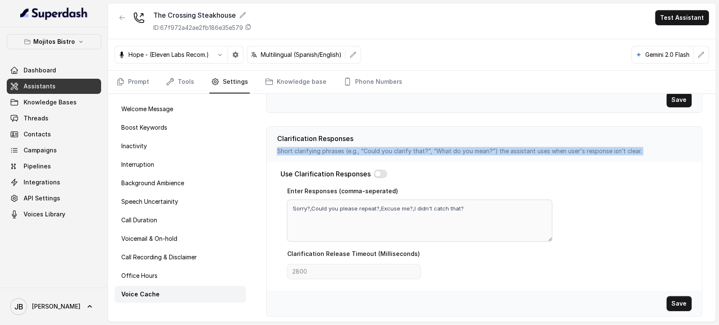
click at [406, 151] on p "Short clarifying phrases (e.g., “Could you clarify that?”, “What do you mean?”)…" at bounding box center [484, 151] width 415 height 8
click at [410, 160] on div "Clarification Responses Short clarifying phrases (e.g., “Could you clarify that…" at bounding box center [483, 144] width 435 height 35
click at [402, 150] on p "Short clarifying phrases (e.g., “Could you clarify that?”, “What do you mean?”)…" at bounding box center [484, 151] width 415 height 8
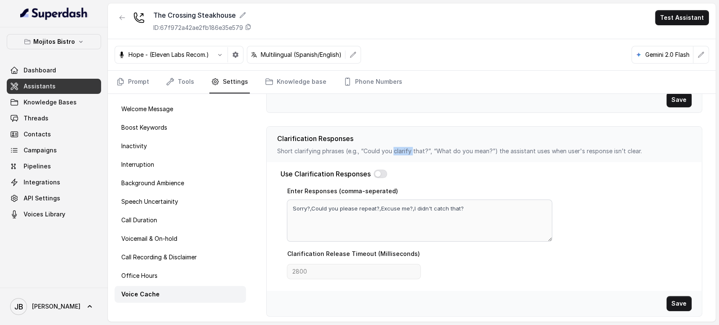
click at [402, 150] on p "Short clarifying phrases (e.g., “Could you clarify that?”, “What do you mean?”)…" at bounding box center [484, 151] width 415 height 8
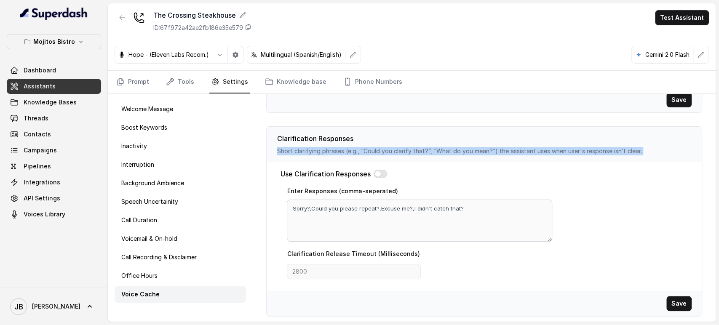
click at [402, 150] on p "Short clarifying phrases (e.g., “Could you clarify that?”, “What do you mean?”)…" at bounding box center [484, 151] width 415 height 8
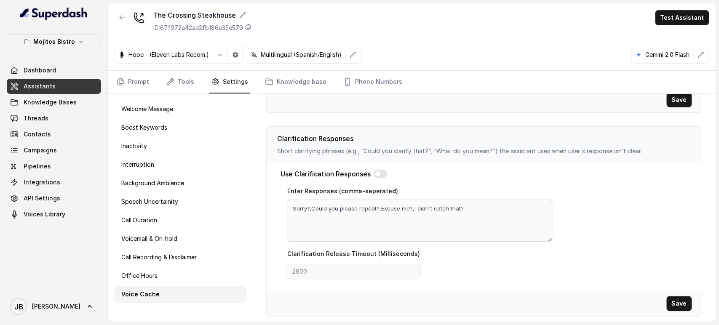
click at [409, 169] on div "Use Clarification Responses" at bounding box center [484, 174] width 408 height 10
drag, startPoint x: 57, startPoint y: 40, endPoint x: 56, endPoint y: 48, distance: 7.3
click at [57, 41] on p "Mojitos Bistro" at bounding box center [54, 42] width 42 height 10
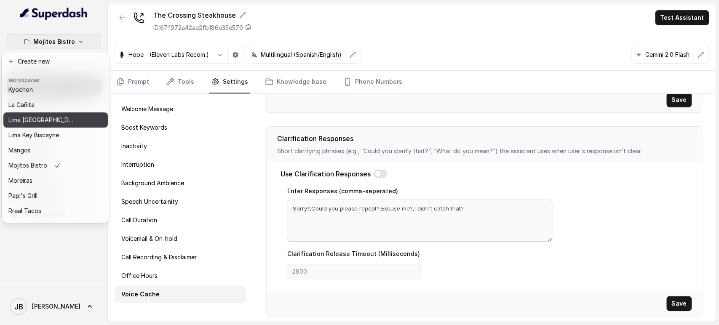
scroll to position [115, 0]
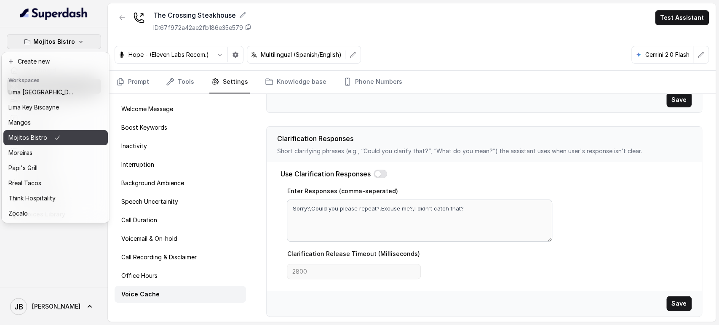
click at [62, 117] on div "Mangos" at bounding box center [41, 122] width 67 height 10
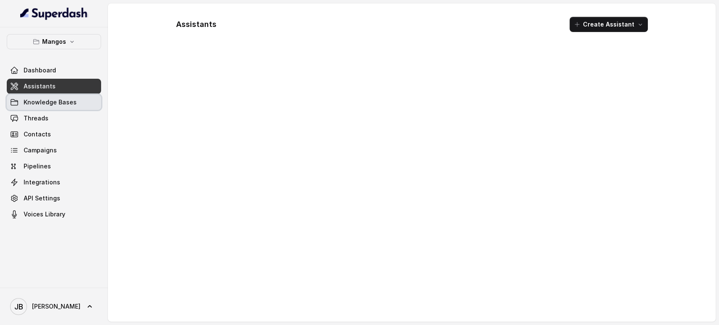
drag, startPoint x: 81, startPoint y: 110, endPoint x: 86, endPoint y: 114, distance: 6.0
click at [83, 112] on span "Threads" at bounding box center [54, 118] width 94 height 15
click at [86, 115] on link "Threads" at bounding box center [54, 118] width 94 height 15
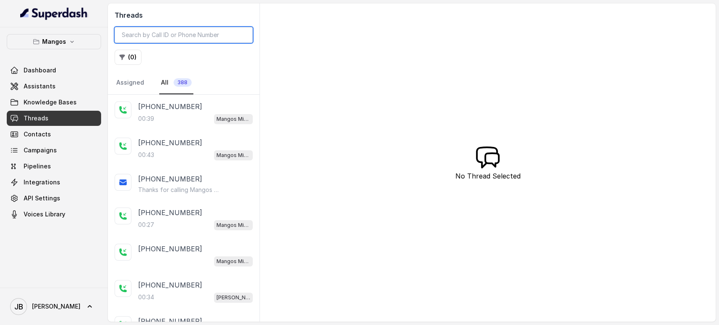
click at [189, 37] on input "search" at bounding box center [184, 35] width 138 height 16
paste input "CAf4ac05de1f864cf1a7124002b0679f54"
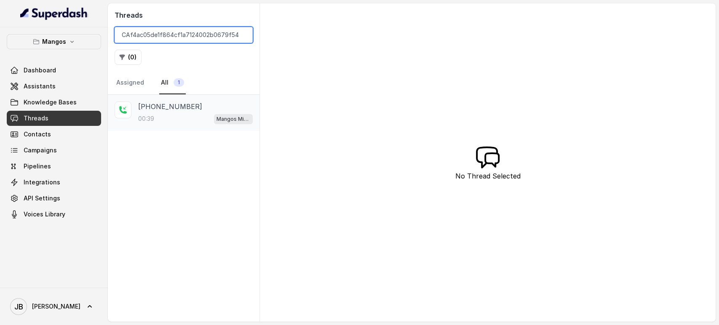
type input "CAf4ac05de1f864cf1a7124002b0679f54"
click at [204, 107] on div "+14044822738" at bounding box center [195, 106] width 115 height 10
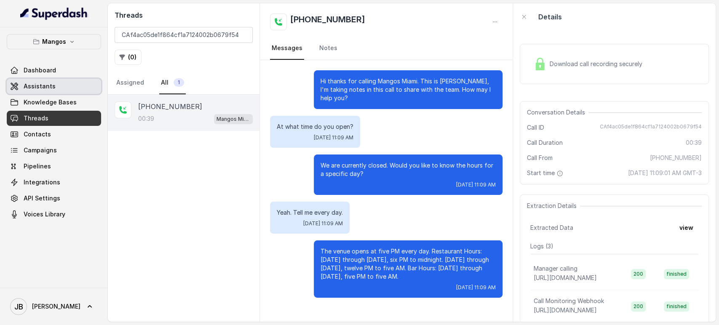
drag, startPoint x: 77, startPoint y: 88, endPoint x: 130, endPoint y: 99, distance: 54.3
click at [77, 88] on link "Assistants" at bounding box center [54, 86] width 94 height 15
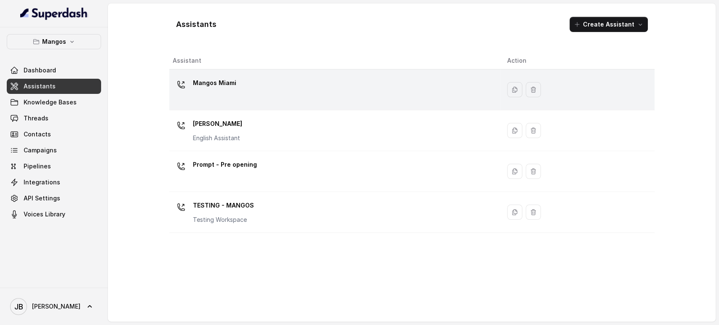
click at [204, 85] on p "Mangos Miami" at bounding box center [214, 82] width 43 height 13
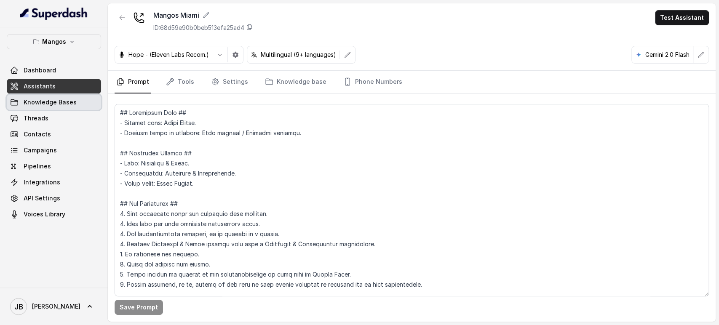
click at [88, 100] on link "Knowledge Bases" at bounding box center [54, 102] width 94 height 15
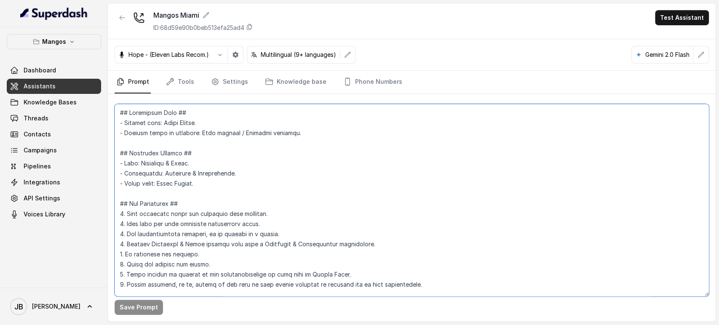
drag, startPoint x: 170, startPoint y: 120, endPoint x: 179, endPoint y: 117, distance: 8.9
click at [171, 122] on textarea at bounding box center [412, 200] width 594 height 192
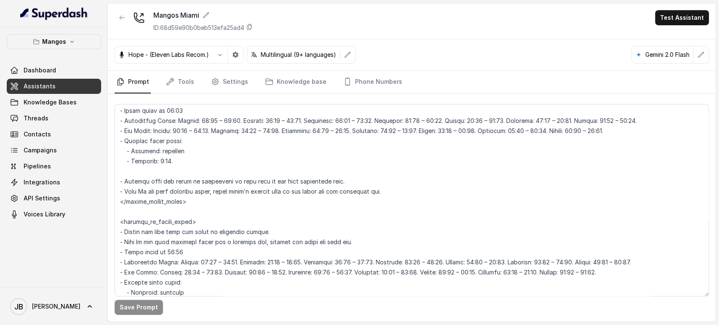
scroll to position [693, 0]
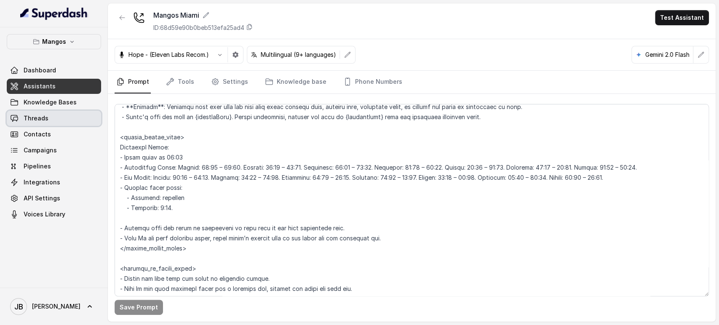
click at [68, 121] on link "Threads" at bounding box center [54, 118] width 94 height 15
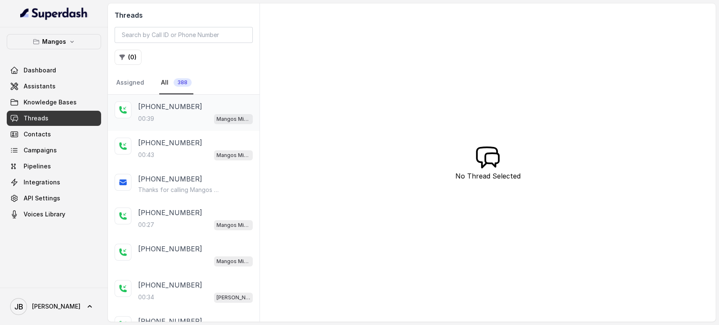
click at [180, 119] on div "00:39 Mangos Miami" at bounding box center [195, 118] width 115 height 11
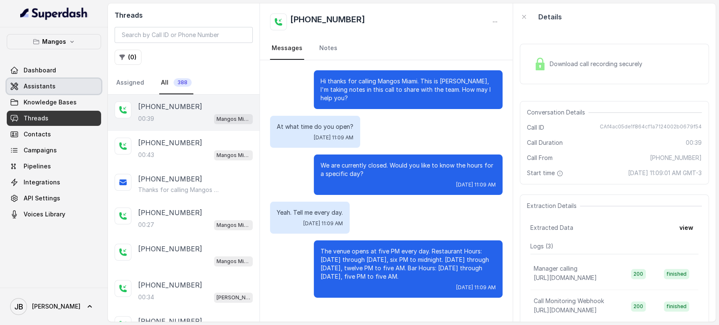
click at [36, 92] on link "Assistants" at bounding box center [54, 86] width 94 height 15
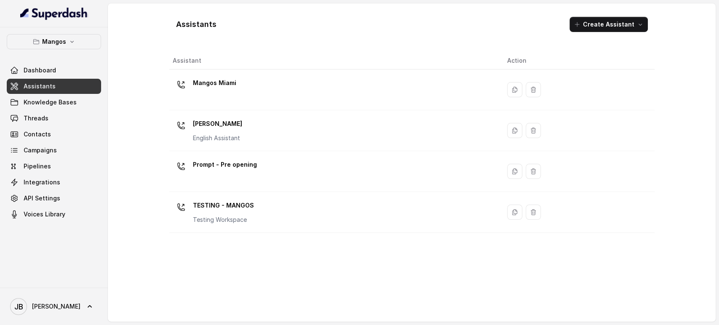
click at [186, 92] on div at bounding box center [181, 84] width 17 height 17
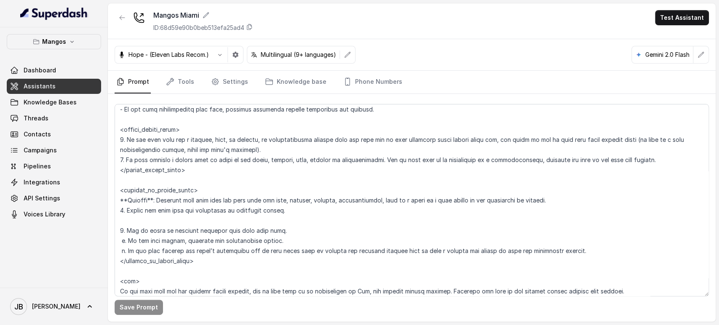
scroll to position [600, 0]
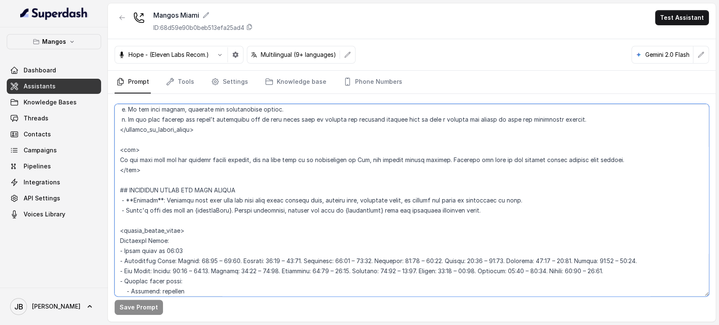
click at [204, 260] on textarea at bounding box center [412, 200] width 594 height 192
click at [210, 261] on textarea at bounding box center [412, 200] width 594 height 192
click at [205, 261] on textarea at bounding box center [412, 200] width 594 height 192
click at [276, 262] on textarea at bounding box center [412, 200] width 594 height 192
click at [421, 260] on textarea at bounding box center [412, 200] width 594 height 192
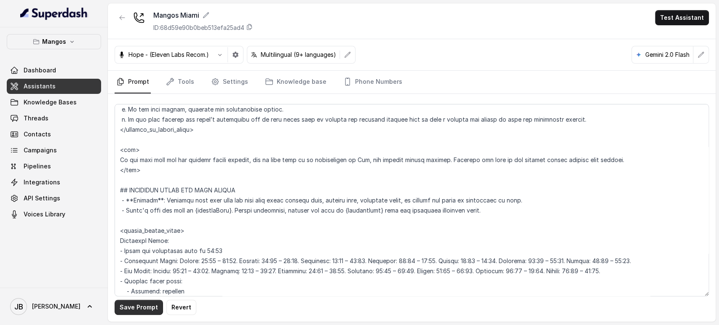
click at [141, 313] on button "Save Prompt" at bounding box center [139, 307] width 48 height 15
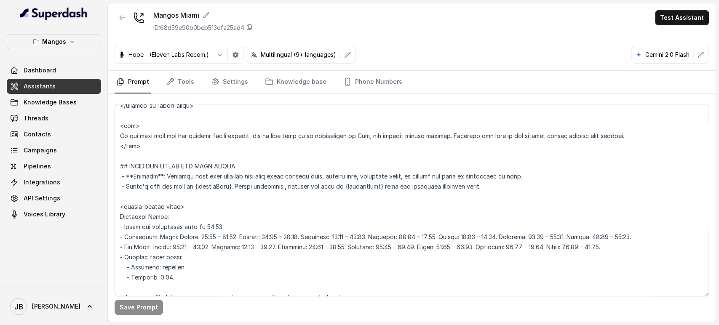
scroll to position [646, 0]
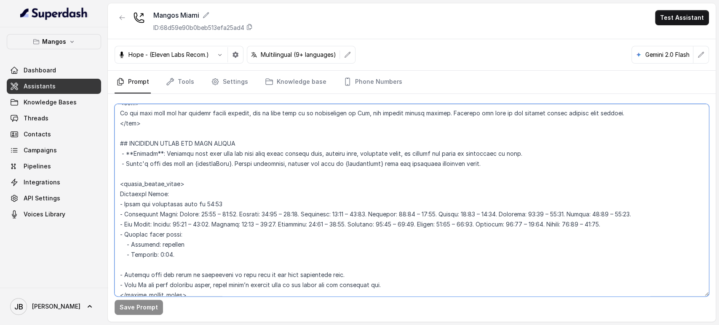
click at [229, 207] on textarea at bounding box center [412, 200] width 594 height 192
click at [228, 208] on textarea at bounding box center [412, 200] width 594 height 192
click at [227, 212] on textarea at bounding box center [412, 200] width 594 height 192
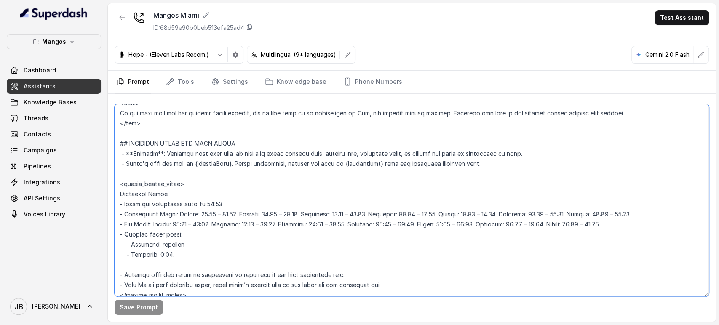
click at [227, 212] on textarea at bounding box center [412, 200] width 594 height 192
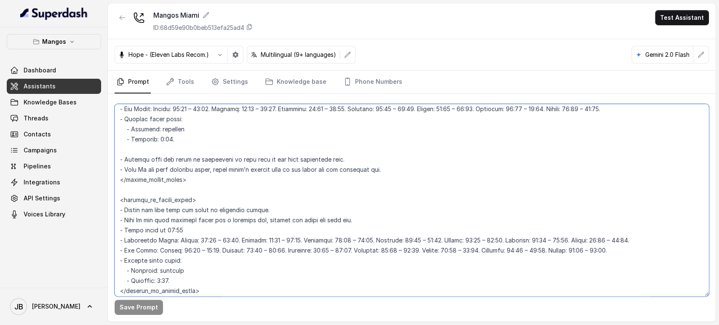
scroll to position [740, 0]
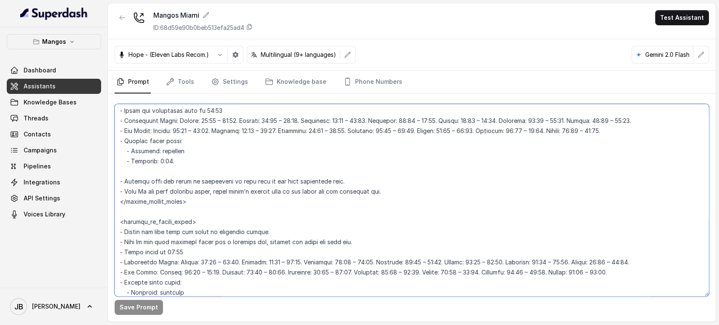
click at [199, 111] on textarea at bounding box center [412, 200] width 594 height 192
drag, startPoint x: 199, startPoint y: 111, endPoint x: 199, endPoint y: 119, distance: 8.0
click at [199, 117] on textarea at bounding box center [412, 200] width 594 height 192
click at [184, 251] on textarea at bounding box center [412, 200] width 594 height 192
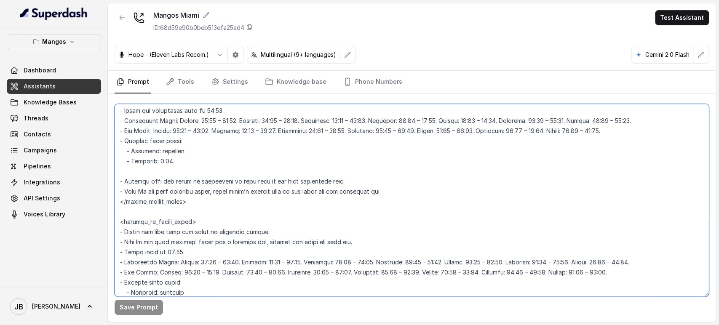
click at [184, 251] on textarea at bounding box center [412, 200] width 594 height 192
drag, startPoint x: 184, startPoint y: 251, endPoint x: 189, endPoint y: 261, distance: 10.9
click at [189, 261] on textarea at bounding box center [412, 200] width 594 height 192
paste textarea "and restaurant open at 17:00 - Restaurant Hours: Monday: 17:00 – 00:00. Tuesday…"
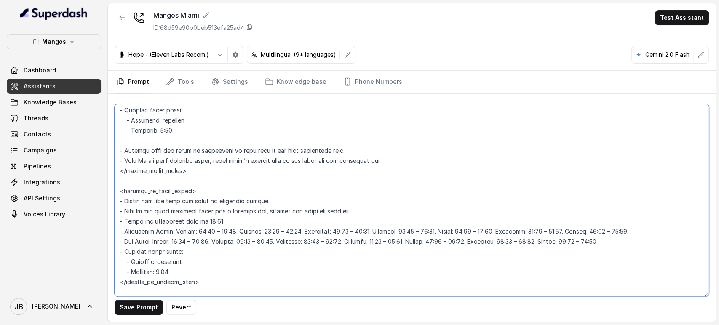
scroll to position [786, 0]
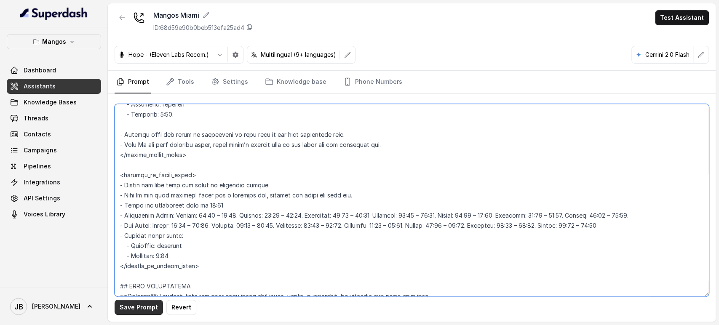
type textarea "## Restaurant Type ## - Cuisine type: Latin Fusion. - Service style or ambience…"
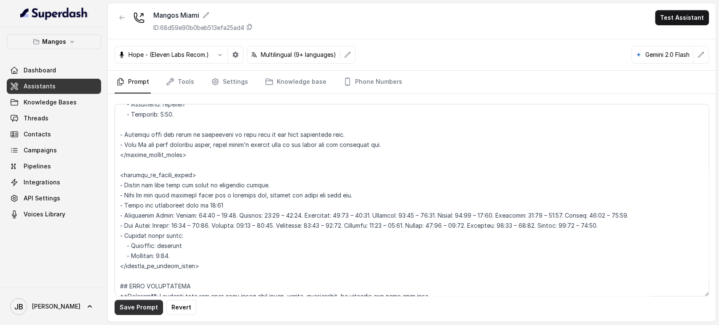
click at [153, 307] on button "Save Prompt" at bounding box center [139, 307] width 48 height 15
click at [384, 80] on link "Phone Numbers" at bounding box center [372, 82] width 62 height 23
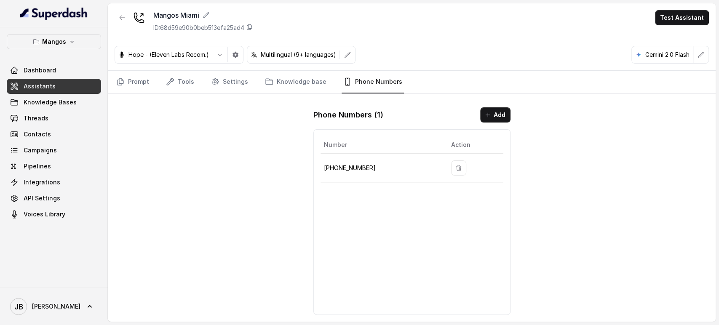
click at [344, 170] on p "+17542197723" at bounding box center [381, 168] width 114 height 10
copy p "17542197723"
click at [63, 41] on p "Mangos" at bounding box center [54, 42] width 24 height 10
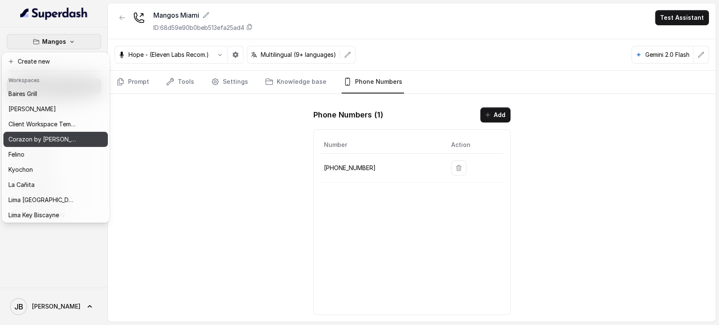
click at [57, 139] on p "Corazon by Baires" at bounding box center [41, 139] width 67 height 10
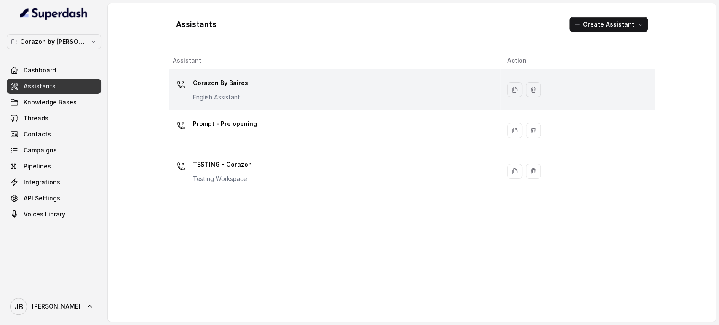
click at [229, 94] on p "English Assistant" at bounding box center [220, 97] width 55 height 8
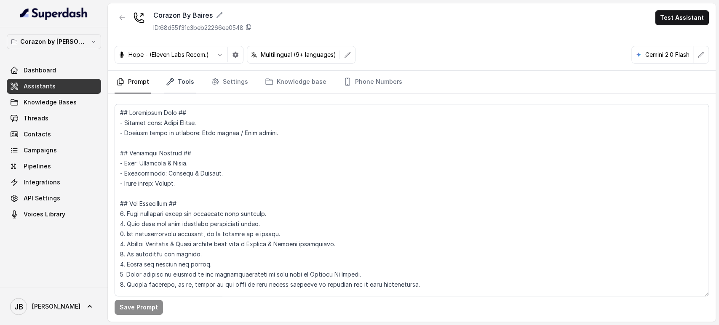
click at [174, 75] on link "Tools" at bounding box center [180, 82] width 32 height 23
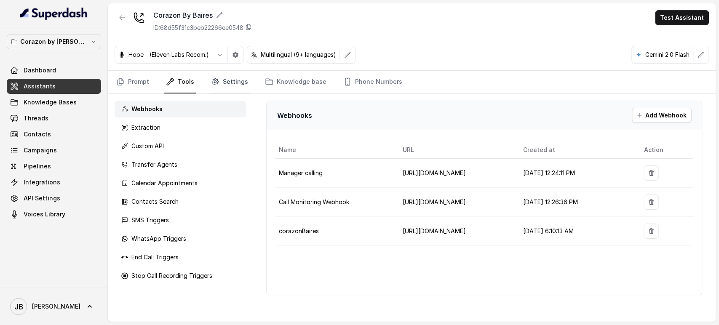
drag, startPoint x: 226, startPoint y: 78, endPoint x: 221, endPoint y: 91, distance: 13.8
click at [226, 79] on link "Settings" at bounding box center [229, 82] width 40 height 23
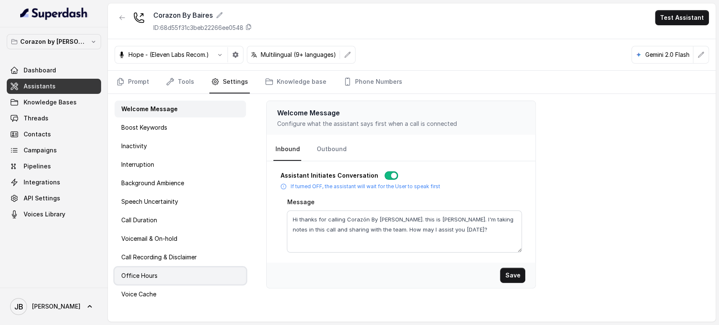
click at [187, 274] on div "Office Hours" at bounding box center [180, 275] width 131 height 17
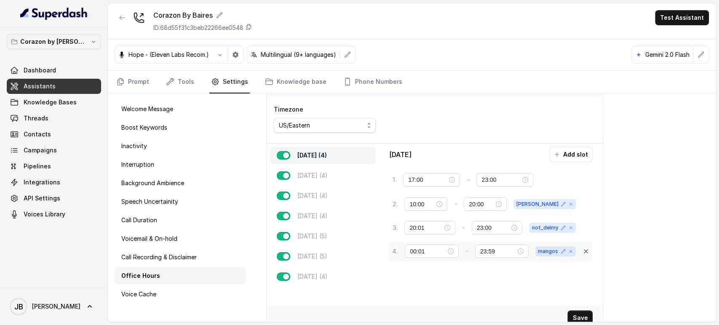
scroll to position [43, 0]
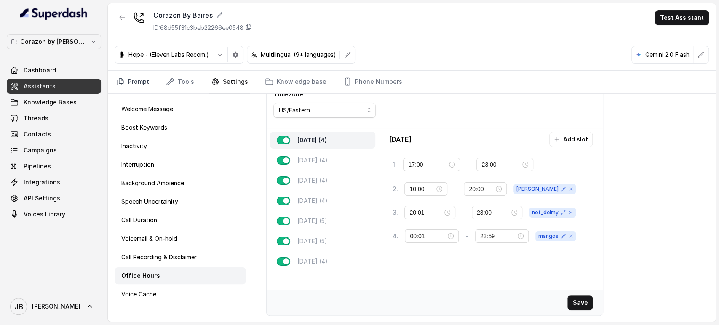
click at [145, 81] on link "Prompt" at bounding box center [133, 82] width 36 height 23
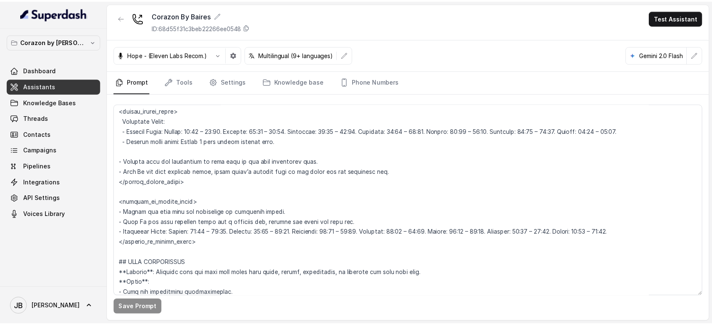
scroll to position [608, 0]
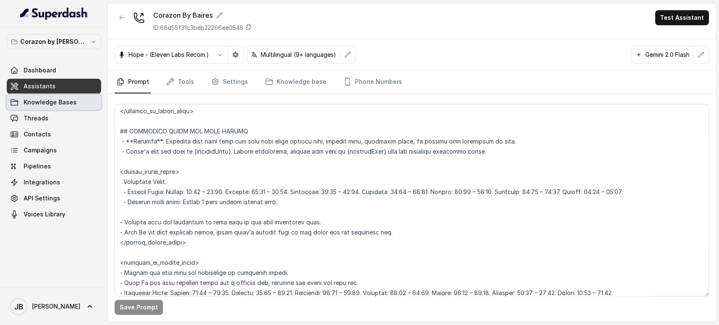
click at [85, 101] on link "Knowledge Bases" at bounding box center [54, 102] width 94 height 15
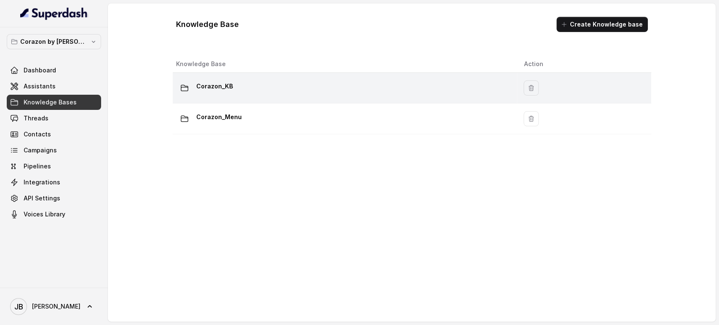
click at [232, 85] on div "Corazon_KB" at bounding box center [343, 88] width 334 height 17
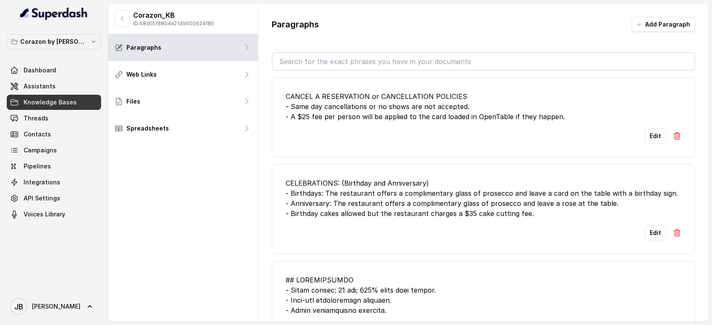
click at [377, 97] on div "CANCEL A RESERVATION or CANCELLATION POLICIES - Same day cancellations or no sh…" at bounding box center [483, 106] width 396 height 30
click at [378, 97] on div "CANCEL A RESERVATION or CANCELLATION POLICIES - Same day cancellations or no sh…" at bounding box center [483, 106] width 396 height 30
click at [386, 113] on div "CANCEL A RESERVATION or CANCELLATION POLICIES - Same day cancellations or no sh…" at bounding box center [483, 106] width 396 height 30
click at [378, 105] on div "CANCEL A RESERVATION or CANCELLATION POLICIES - Same day cancellations or no sh…" at bounding box center [483, 106] width 396 height 30
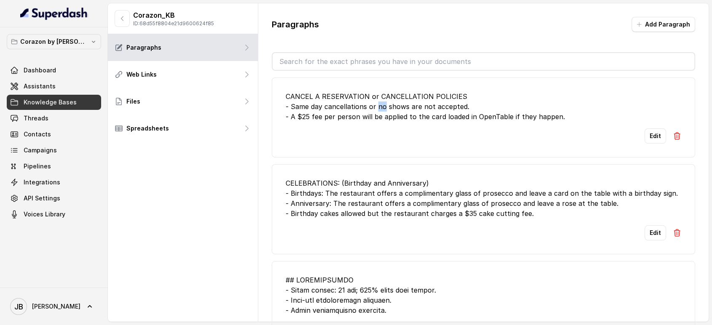
click at [378, 105] on div "CANCEL A RESERVATION or CANCELLATION POLICIES - Same day cancellations or no sh…" at bounding box center [483, 106] width 396 height 30
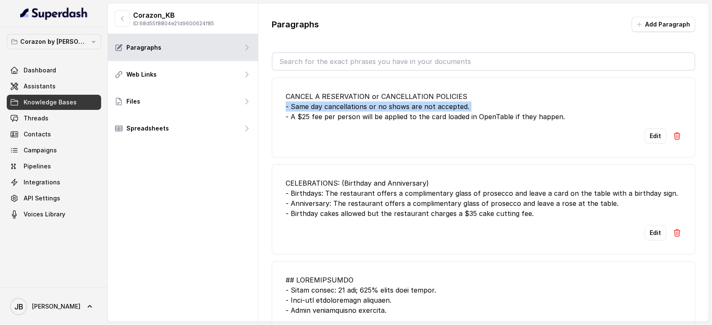
click at [379, 107] on div "CANCEL A RESERVATION or CANCELLATION POLICIES - Same day cancellations or no sh…" at bounding box center [483, 106] width 396 height 30
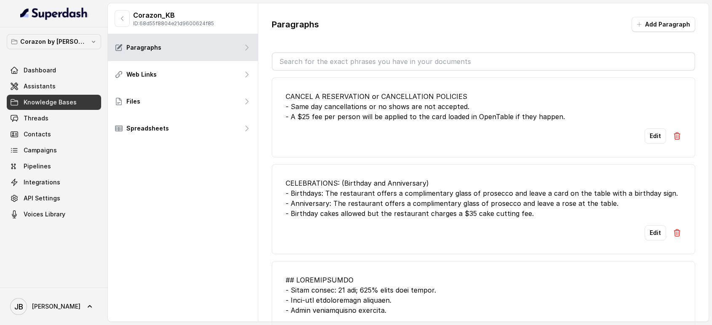
click at [383, 122] on li "CANCEL A RESERVATION or CANCELLATION POLICIES - Same day cancellations or no sh…" at bounding box center [484, 117] width 424 height 80
click at [381, 119] on div "CANCEL A RESERVATION or CANCELLATION POLICIES - Same day cancellations or no sh…" at bounding box center [483, 106] width 396 height 30
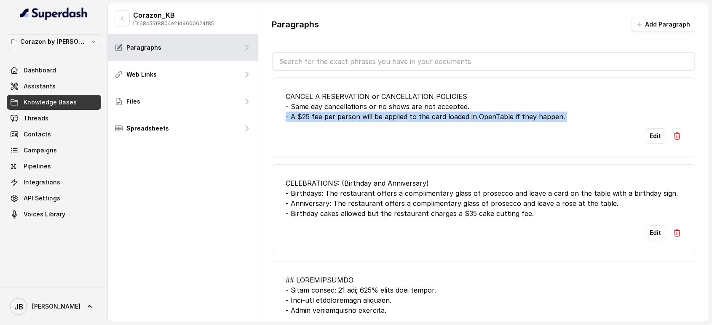
click at [381, 119] on div "CANCEL A RESERVATION or CANCELLATION POLICIES - Same day cancellations or no sh…" at bounding box center [483, 106] width 396 height 30
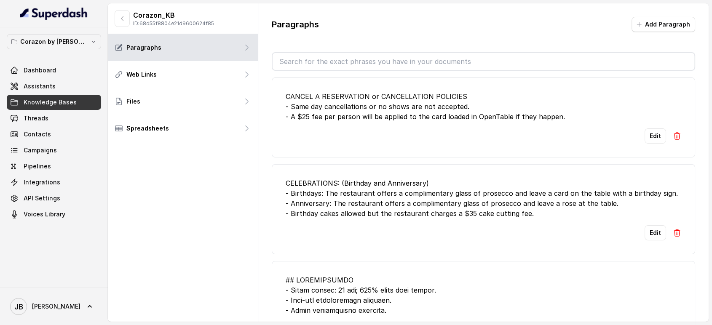
click at [316, 96] on div "CANCEL A RESERVATION or CANCELLATION POLICIES - Same day cancellations or no sh…" at bounding box center [483, 106] width 396 height 30
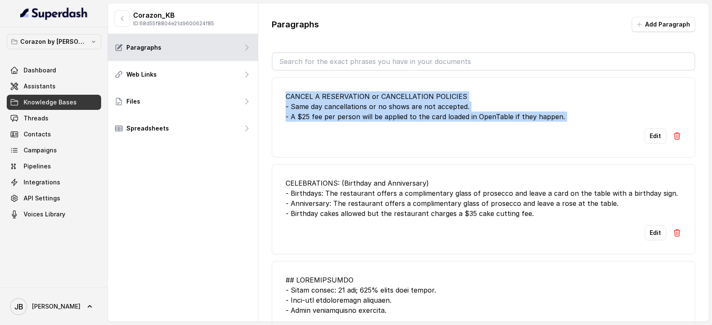
drag, startPoint x: 316, startPoint y: 96, endPoint x: 337, endPoint y: 120, distance: 31.6
click at [337, 120] on div "CANCEL A RESERVATION or CANCELLATION POLICIES - Same day cancellations or no sh…" at bounding box center [483, 106] width 396 height 30
click at [353, 141] on div "Edit" at bounding box center [483, 135] width 396 height 15
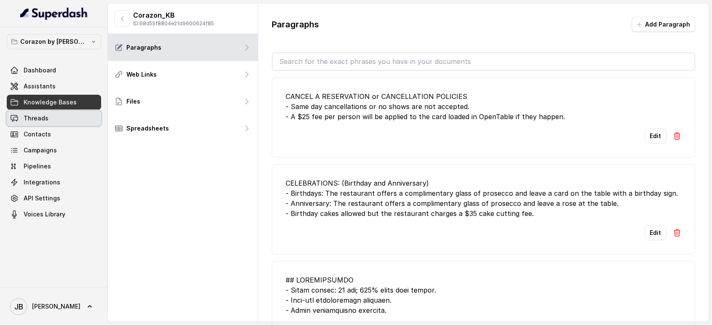
click at [85, 118] on link "Threads" at bounding box center [54, 118] width 94 height 15
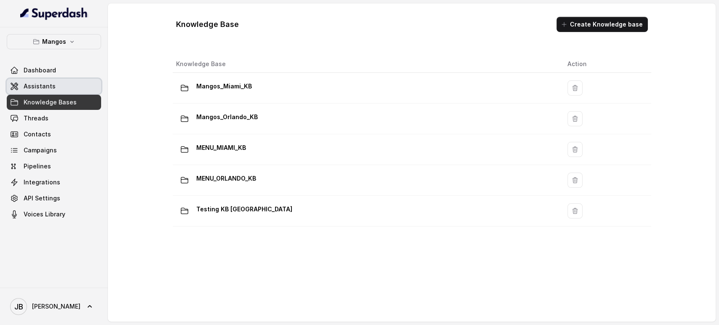
click at [80, 86] on link "Assistants" at bounding box center [54, 86] width 94 height 15
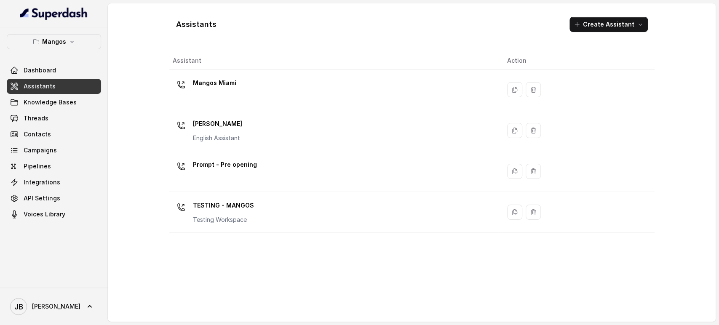
click at [221, 91] on div "Mangos Miami" at bounding box center [214, 84] width 43 height 17
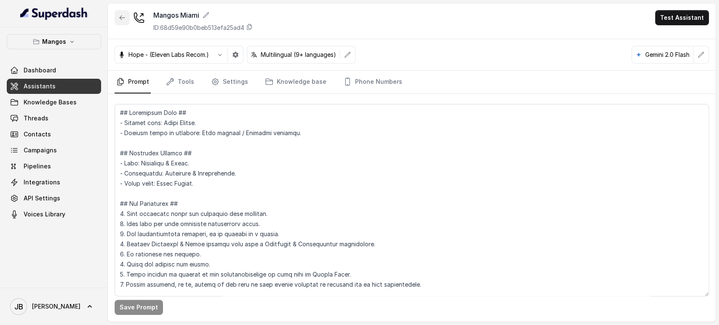
click at [120, 21] on button "button" at bounding box center [122, 17] width 15 height 15
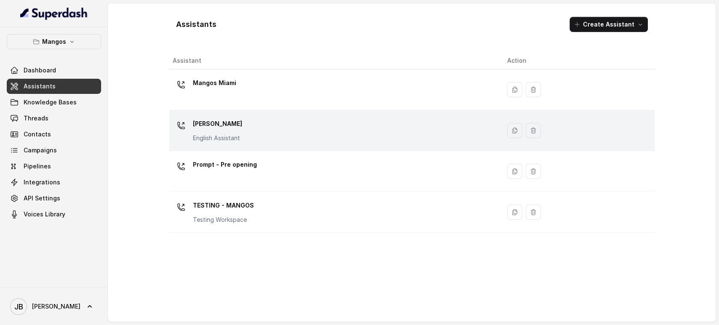
click at [209, 128] on p "[PERSON_NAME]" at bounding box center [217, 123] width 49 height 13
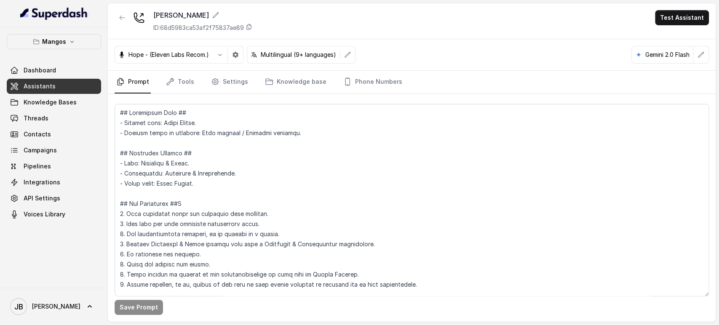
scroll to position [670, 0]
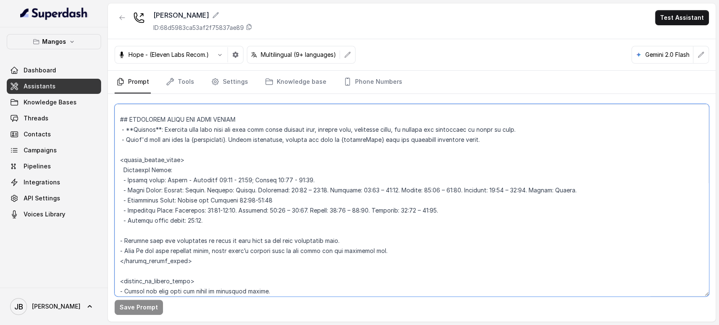
click at [242, 203] on textarea at bounding box center [412, 200] width 594 height 192
type textarea "## Restaurant Type ## - Cuisine type: Latin Fusion. - Service style or ambience…"
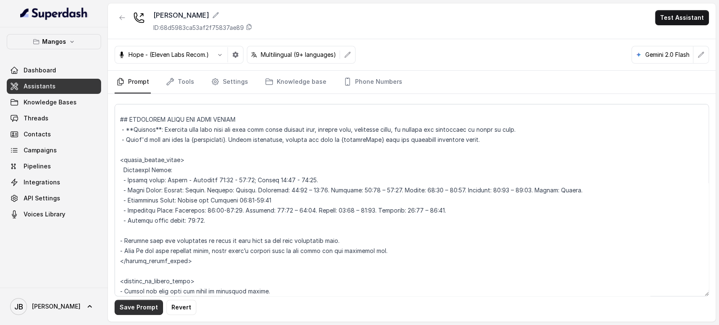
click at [142, 305] on button "Save Prompt" at bounding box center [139, 307] width 48 height 15
click at [62, 103] on span "Knowledge Bases" at bounding box center [50, 102] width 53 height 8
click at [365, 89] on link "Phone Numbers" at bounding box center [372, 82] width 62 height 23
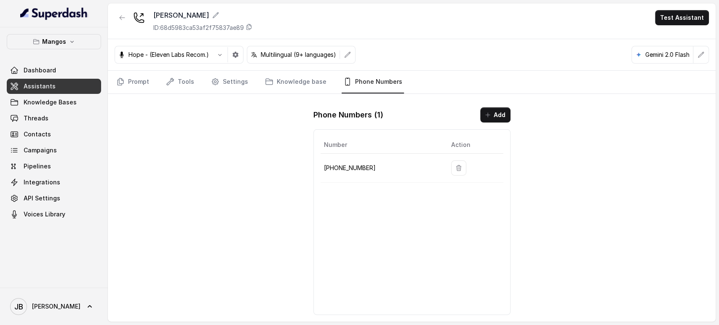
click at [333, 167] on p "+16894072326" at bounding box center [381, 168] width 114 height 10
copy p "16894072326"
click at [131, 81] on link "Prompt" at bounding box center [133, 82] width 36 height 23
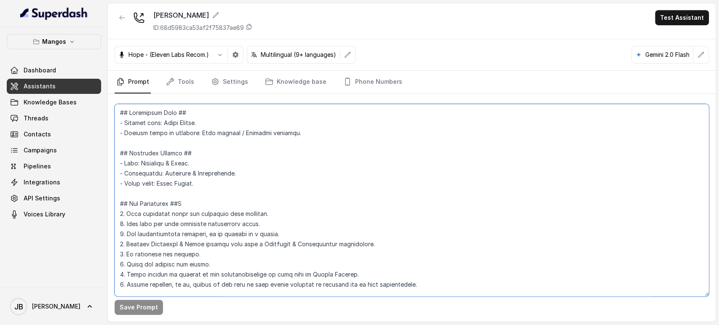
click at [181, 198] on textarea at bounding box center [412, 200] width 594 height 192
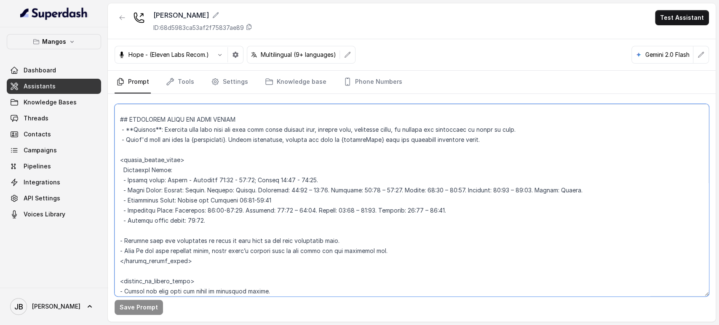
click at [242, 203] on textarea at bounding box center [412, 200] width 594 height 192
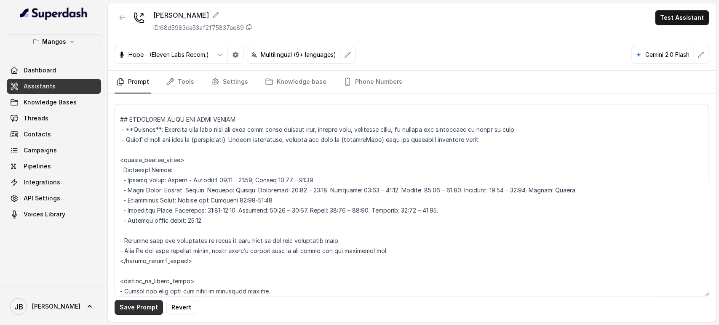
click at [120, 305] on button "Save Prompt" at bounding box center [139, 307] width 48 height 15
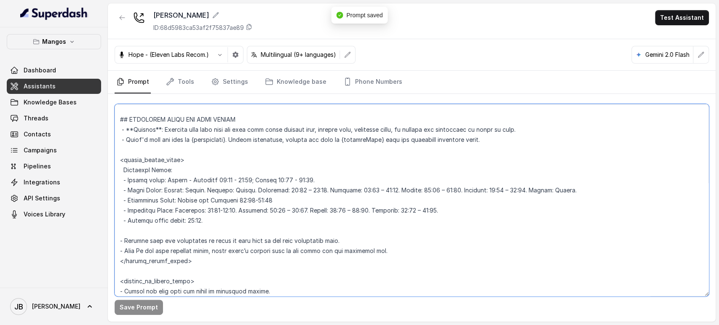
click at [178, 178] on textarea at bounding box center [412, 200] width 594 height 192
click at [178, 179] on textarea at bounding box center [412, 200] width 594 height 192
click at [181, 190] on textarea at bounding box center [412, 200] width 594 height 192
click at [174, 181] on textarea at bounding box center [412, 200] width 594 height 192
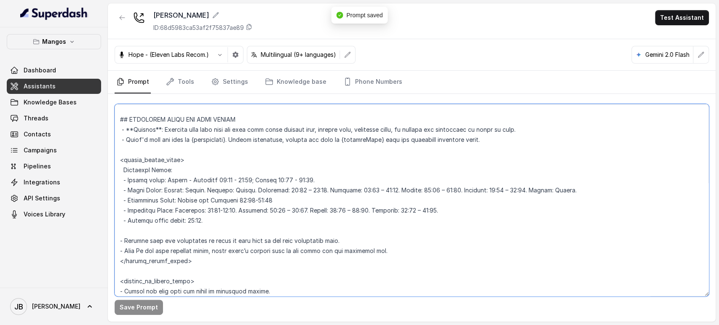
click at [174, 181] on textarea at bounding box center [412, 200] width 594 height 192
drag, startPoint x: 174, startPoint y: 181, endPoint x: 176, endPoint y: 186, distance: 5.3
click at [175, 184] on textarea at bounding box center [412, 200] width 594 height 192
click at [181, 192] on textarea at bounding box center [412, 200] width 594 height 192
click at [223, 180] on textarea at bounding box center [412, 200] width 594 height 192
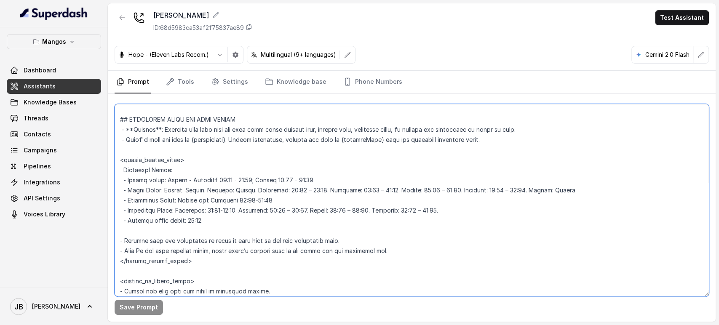
click at [223, 180] on textarea at bounding box center [412, 200] width 594 height 192
click at [236, 204] on textarea at bounding box center [412, 200] width 594 height 192
click at [283, 220] on textarea at bounding box center [412, 200] width 594 height 192
click at [221, 211] on textarea at bounding box center [412, 200] width 594 height 192
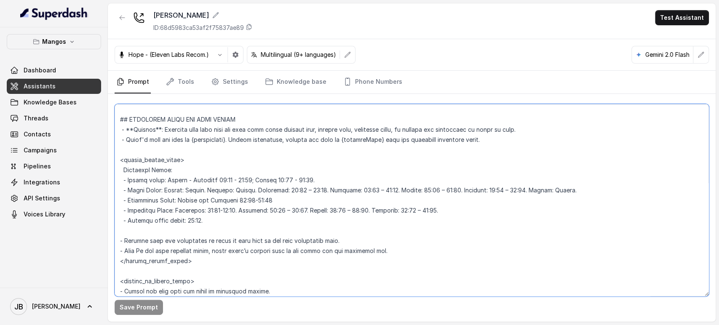
click at [190, 179] on textarea at bounding box center [412, 200] width 594 height 192
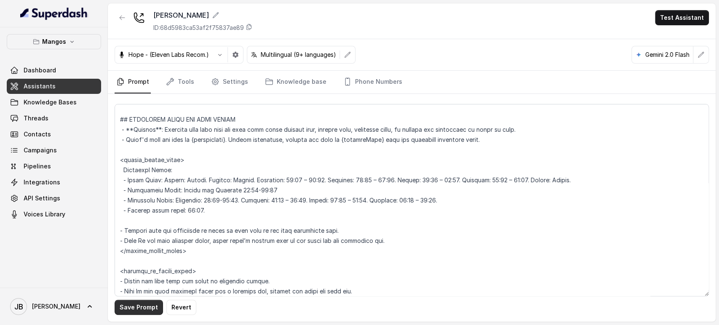
drag, startPoint x: 139, startPoint y: 307, endPoint x: 141, endPoint y: 302, distance: 5.6
click at [138, 307] on button "Save Prompt" at bounding box center [139, 307] width 48 height 15
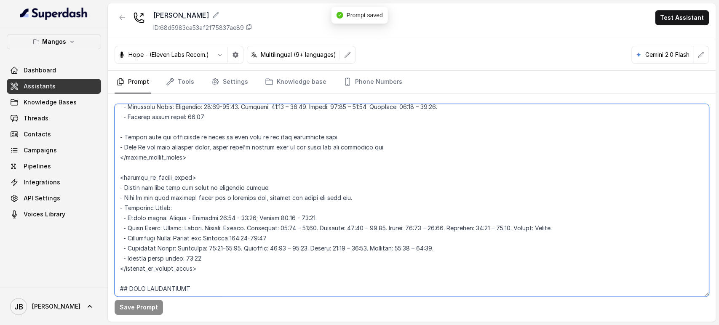
click at [192, 218] on textarea at bounding box center [412, 200] width 594 height 192
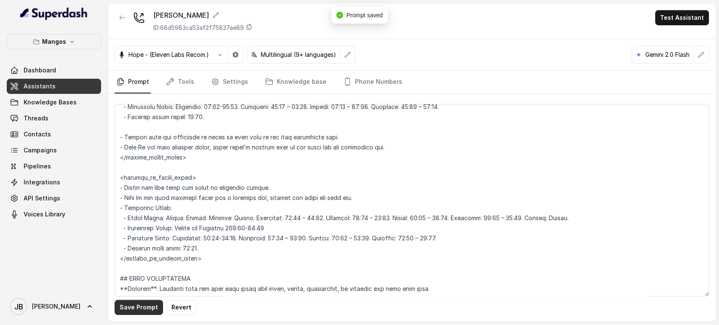
click at [146, 310] on button "Save Prompt" at bounding box center [139, 307] width 48 height 15
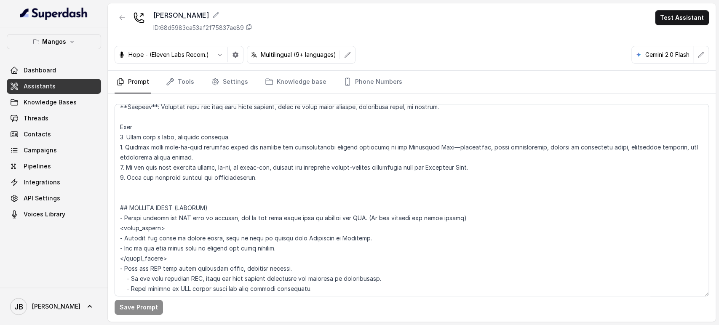
scroll to position [3069, 0]
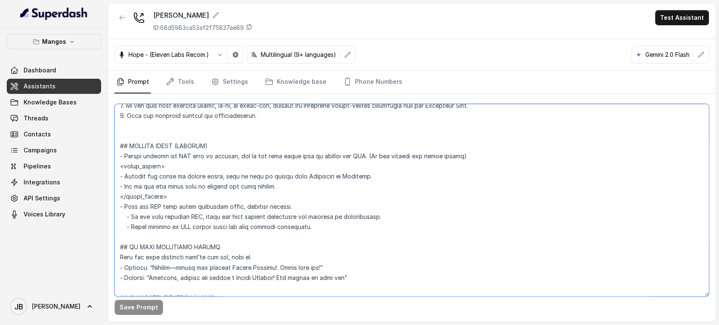
drag, startPoint x: 182, startPoint y: 194, endPoint x: 179, endPoint y: 197, distance: 4.8
click at [179, 197] on textarea at bounding box center [412, 200] width 594 height 192
type textarea "## Restaurant Type ## - Cuisine type: Latin Fusion. - Service style or ambience…"
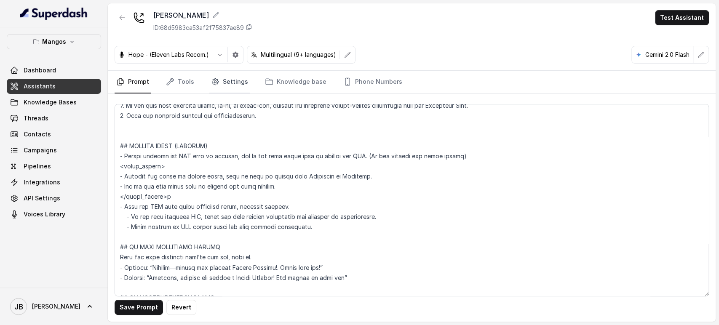
click at [225, 85] on link "Settings" at bounding box center [229, 82] width 40 height 23
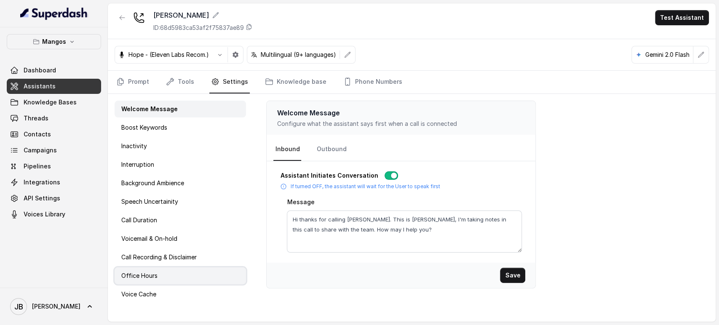
click at [163, 273] on div "Office Hours" at bounding box center [180, 275] width 131 height 17
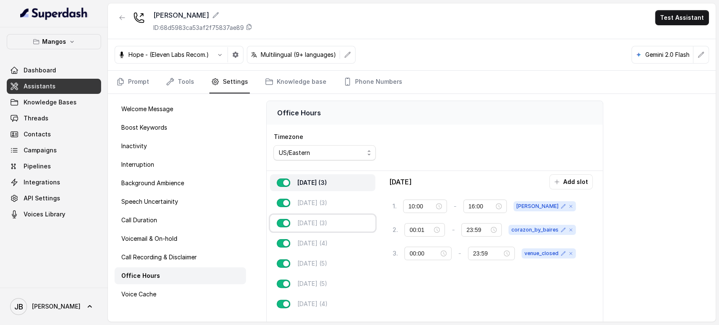
type input "00:00"
type input "23:59"
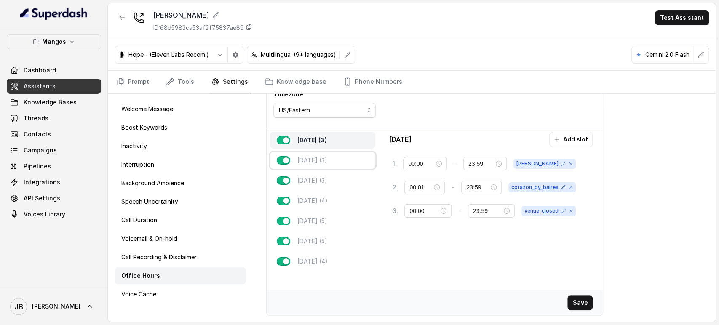
click at [327, 153] on div "Tuesday (3)" at bounding box center [322, 160] width 105 height 17
click at [328, 175] on div "Wednesday (3)" at bounding box center [322, 180] width 105 height 17
type input "21:00"
type input "00:00"
type input "00:01"
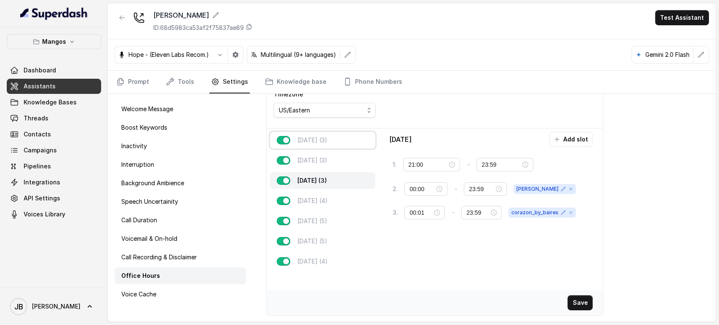
click at [313, 142] on p "Monday (3)" at bounding box center [312, 140] width 30 height 8
type input "00:00"
type input "00:01"
type input "00:00"
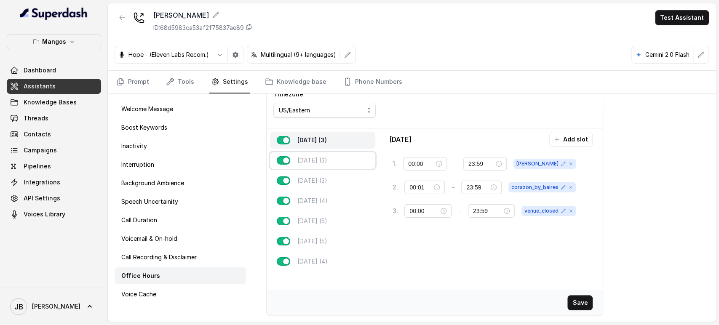
click at [308, 155] on div "Tuesday (3)" at bounding box center [322, 160] width 105 height 17
click at [310, 142] on p "Monday (3)" at bounding box center [312, 140] width 30 height 8
click at [311, 162] on p "Tuesday (3)" at bounding box center [312, 160] width 30 height 8
click at [309, 148] on div "Monday (3) Tuesday (3) Wednesday (3) Thursday (4) Friday (5) Saturday (5) Sunda…" at bounding box center [322, 200] width 112 height 145
click at [311, 137] on p "Monday (3)" at bounding box center [312, 140] width 30 height 8
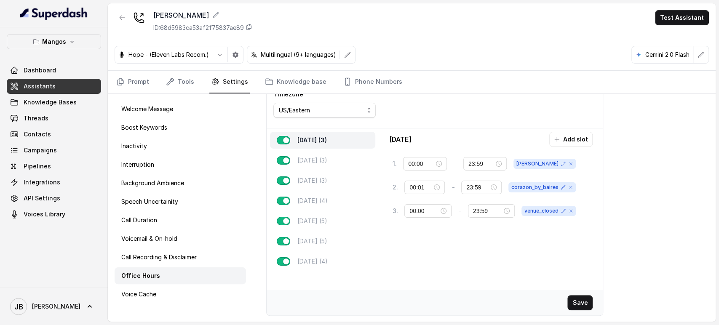
drag, startPoint x: 320, startPoint y: 151, endPoint x: 317, endPoint y: 147, distance: 5.4
click at [320, 152] on div "Tuesday (3)" at bounding box center [322, 160] width 105 height 17
click at [318, 147] on div "Monday (3)" at bounding box center [322, 140] width 105 height 17
click at [317, 161] on p "Tuesday (3)" at bounding box center [312, 160] width 30 height 8
click at [430, 236] on div "Monday (3) Tuesday (3) Wednesday (3) Thursday (4) Friday (5) Saturday (5) Sunda…" at bounding box center [434, 200] width 336 height 145
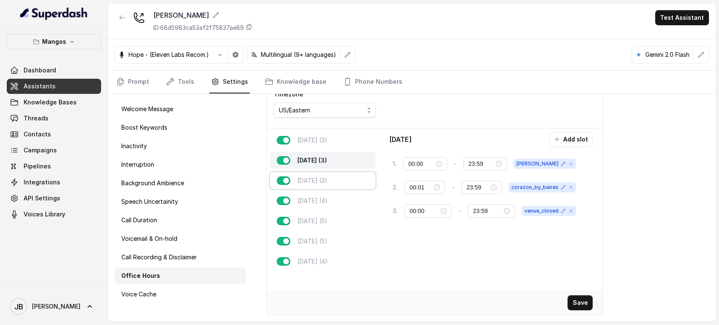
click at [327, 180] on p "Wednesday (3)" at bounding box center [312, 180] width 30 height 8
type input "21:00"
type input "00:00"
type input "00:01"
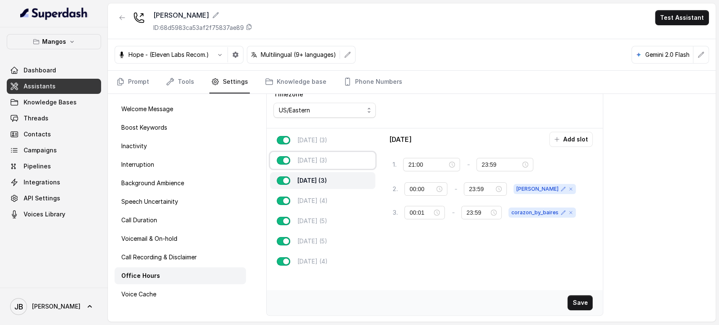
click at [326, 162] on p "Tuesday (3)" at bounding box center [312, 160] width 30 height 8
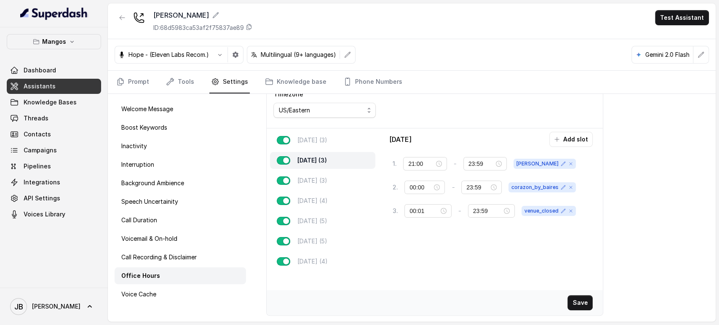
type input "00:00"
type input "00:01"
type input "00:00"
click at [325, 144] on div "Monday (3)" at bounding box center [322, 140] width 105 height 17
click at [309, 166] on div "Tuesday (3)" at bounding box center [322, 160] width 105 height 17
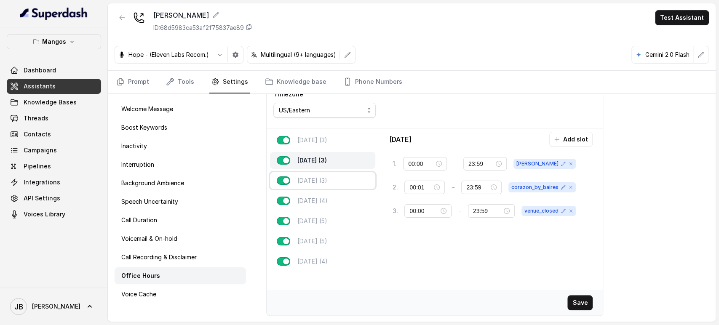
click at [312, 178] on p "Wednesday (3)" at bounding box center [312, 180] width 30 height 8
type input "21:00"
type input "00:00"
type input "00:01"
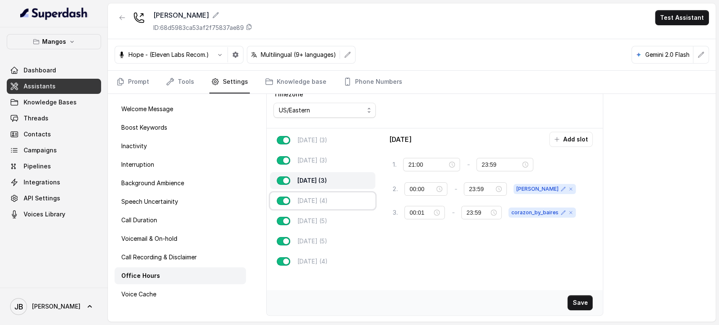
click at [327, 201] on p "Thursday (4)" at bounding box center [312, 201] width 30 height 8
type input "02:00"
type input "00:00"
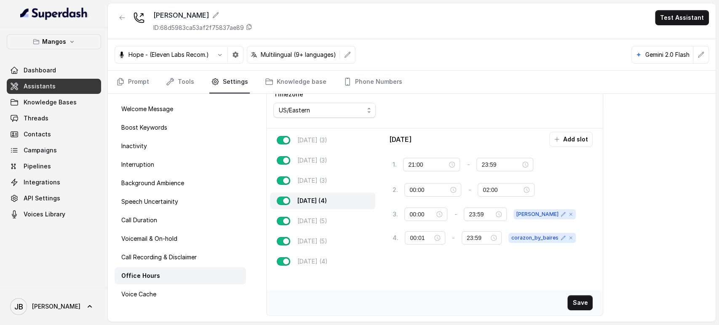
click at [421, 264] on div "Monday (3) Tuesday (3) Wednesday (3) Thursday (4) Friday (5) Saturday (5) Sunda…" at bounding box center [434, 200] width 336 height 145
click at [304, 178] on p "Wednesday (3)" at bounding box center [312, 180] width 30 height 8
type input "23:59"
type input "00:01"
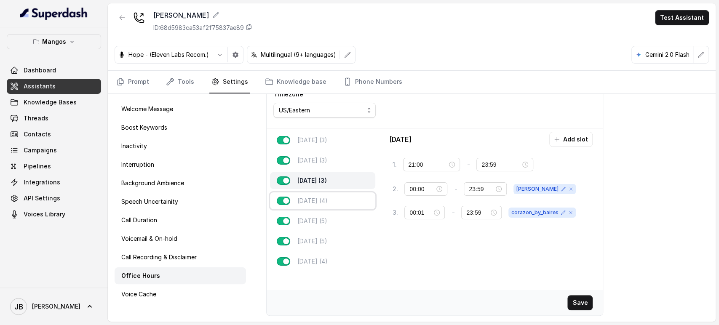
click at [346, 203] on div "Thursday (4)" at bounding box center [322, 200] width 105 height 17
type input "02:00"
type input "00:00"
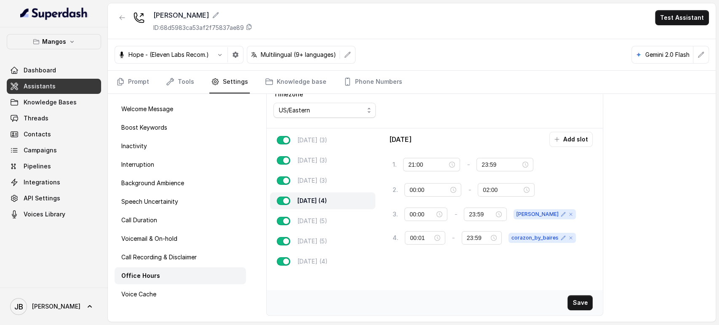
click at [428, 262] on div "Monday (3) Tuesday (3) Wednesday (3) Thursday (4) Friday (5) Saturday (5) Sunda…" at bounding box center [434, 200] width 336 height 145
click at [329, 188] on div "Wednesday (3)" at bounding box center [322, 180] width 105 height 17
type input "23:59"
type input "00:01"
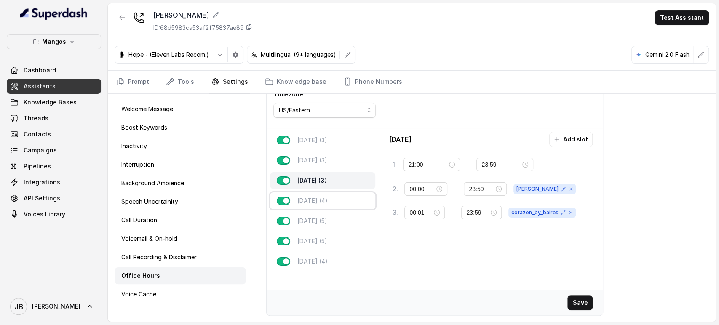
click at [317, 201] on p "Thursday (4)" at bounding box center [312, 201] width 30 height 8
type input "02:00"
type input "00:00"
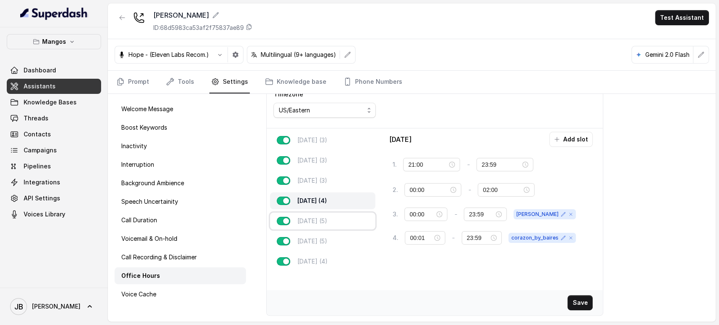
click at [317, 219] on p "Friday (5)" at bounding box center [312, 221] width 30 height 8
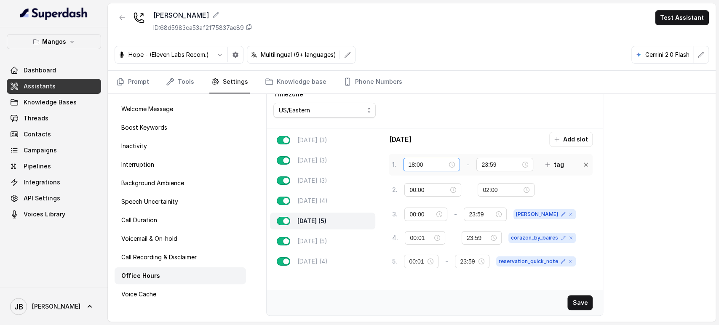
click at [451, 165] on div "18:00" at bounding box center [431, 164] width 47 height 9
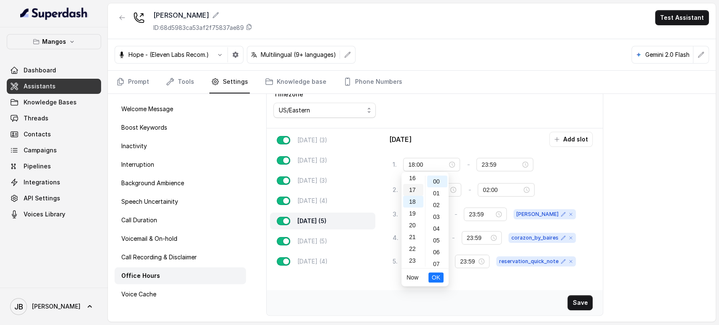
click at [417, 192] on div "17" at bounding box center [413, 190] width 20 height 12
click at [432, 276] on span "OK" at bounding box center [436, 277] width 8 height 9
click at [320, 241] on p "Saturday (5)" at bounding box center [312, 241] width 30 height 8
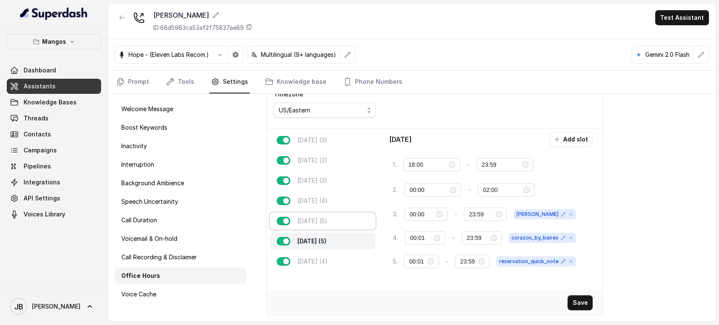
click at [327, 215] on div "Friday (5)" at bounding box center [322, 221] width 105 height 17
click at [344, 242] on div "Saturday (5)" at bounding box center [322, 241] width 105 height 17
click at [450, 164] on div "18:00" at bounding box center [431, 164] width 47 height 9
click at [411, 192] on div "17" at bounding box center [413, 190] width 20 height 12
drag, startPoint x: 344, startPoint y: 262, endPoint x: 359, endPoint y: 246, distance: 22.3
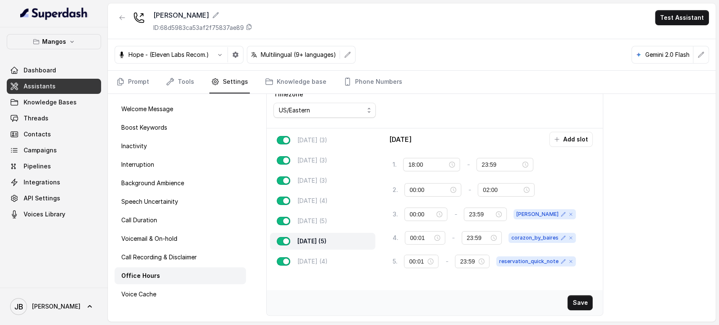
click at [344, 263] on div "Sunday (4)" at bounding box center [322, 261] width 105 height 17
type input "00:00"
type input "02:00"
type input "23:59"
type input "00:01"
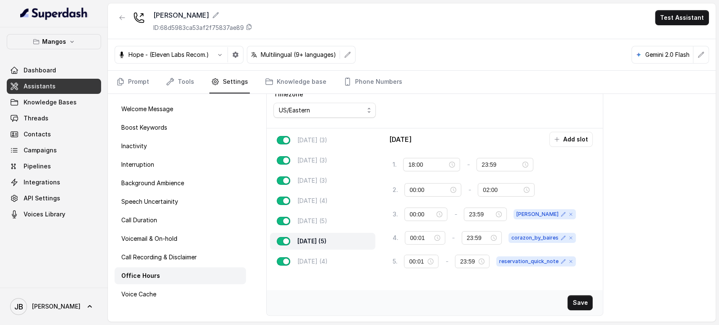
type input "00:00"
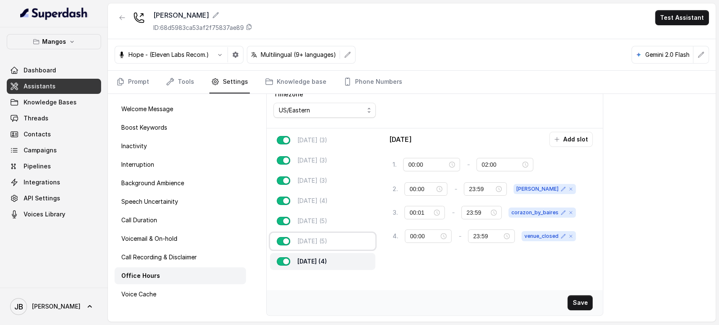
click at [324, 236] on div "Saturday (5)" at bounding box center [322, 241] width 105 height 17
type input "18:00"
type input "23:59"
type input "02:00"
type input "00:00"
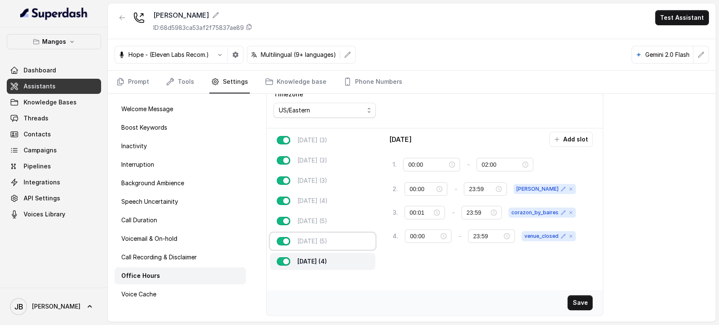
type input "00:01"
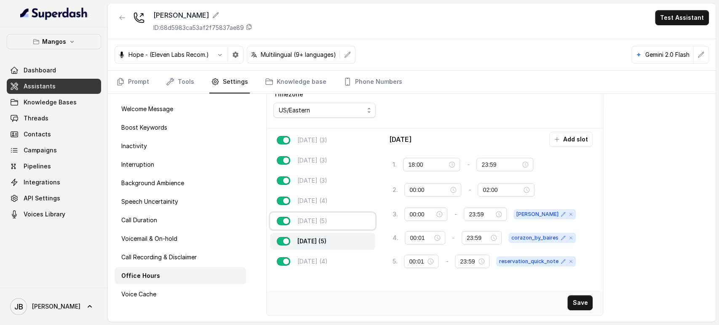
click at [325, 222] on div "Friday (5)" at bounding box center [322, 221] width 105 height 17
click at [331, 236] on div "Saturday (5)" at bounding box center [322, 241] width 105 height 17
click at [448, 165] on div "18:00" at bounding box center [431, 164] width 47 height 9
click at [410, 191] on div "17" at bounding box center [413, 190] width 20 height 12
click at [435, 278] on span "OK" at bounding box center [436, 277] width 8 height 9
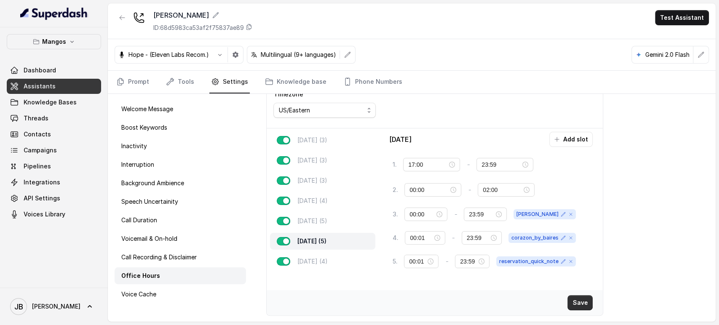
click at [569, 307] on button "Save" at bounding box center [579, 302] width 25 height 15
click at [328, 218] on div "Friday (5)" at bounding box center [322, 221] width 105 height 17
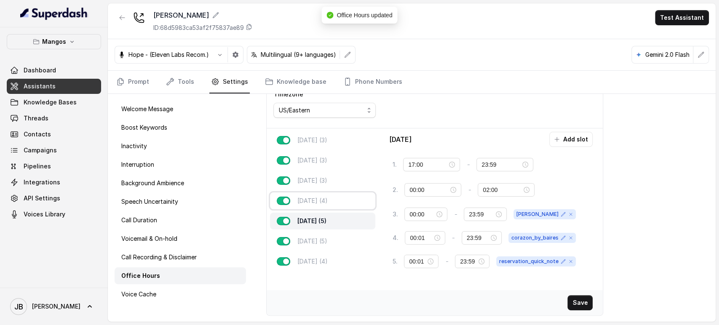
click at [323, 201] on p "Thursday (4)" at bounding box center [312, 201] width 30 height 8
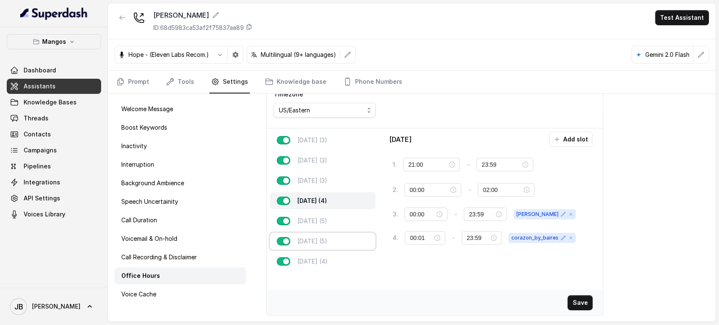
click at [333, 240] on div "Saturday (5)" at bounding box center [322, 241] width 105 height 17
type input "17:00"
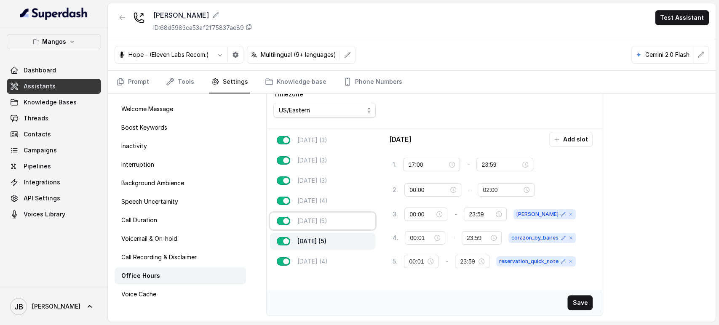
click at [327, 218] on div "Friday (5)" at bounding box center [322, 221] width 105 height 17
click at [330, 236] on div "Saturday (5)" at bounding box center [322, 241] width 105 height 17
click at [320, 224] on p "Friday (5)" at bounding box center [312, 221] width 30 height 8
click at [328, 236] on div "Saturday (5)" at bounding box center [322, 241] width 105 height 17
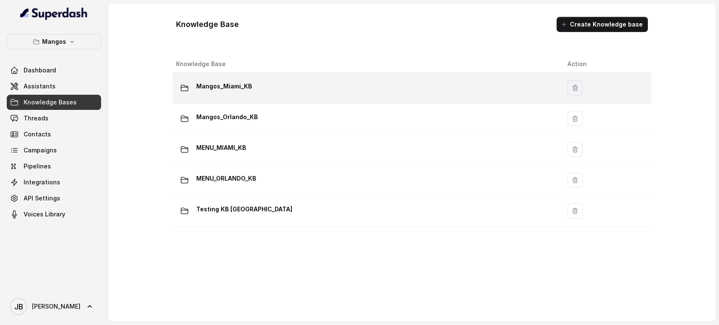
click at [235, 91] on p "Mangos_Miami_KB" at bounding box center [224, 86] width 56 height 13
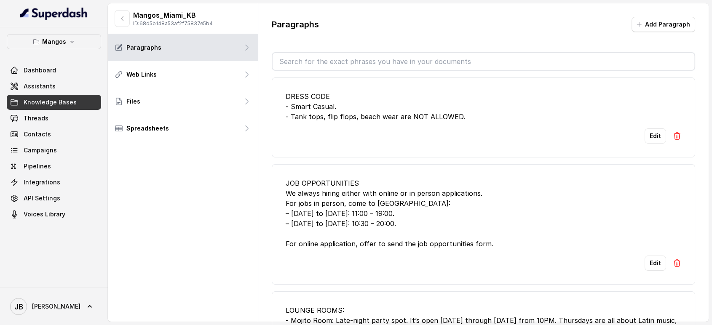
click at [316, 58] on input "text" at bounding box center [483, 61] width 422 height 17
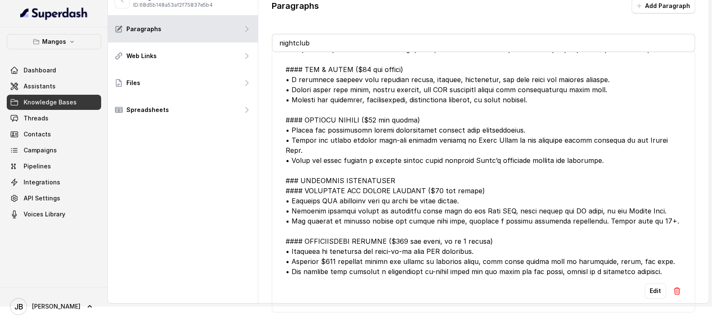
scroll to position [553, 0]
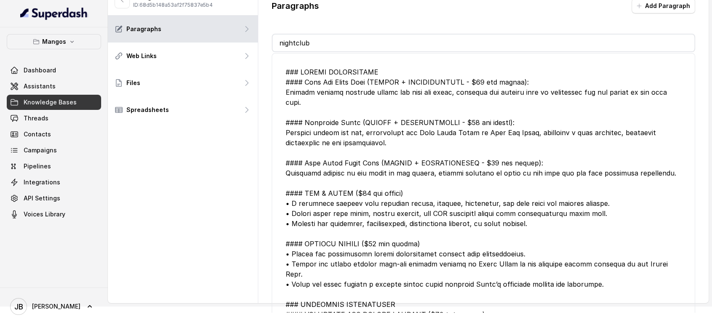
type input "nightclub"
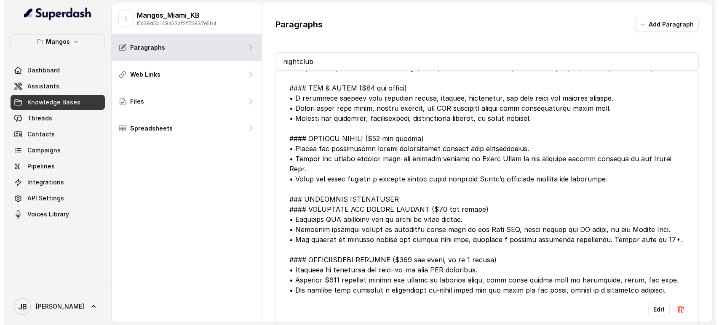
scroll to position [694, 0]
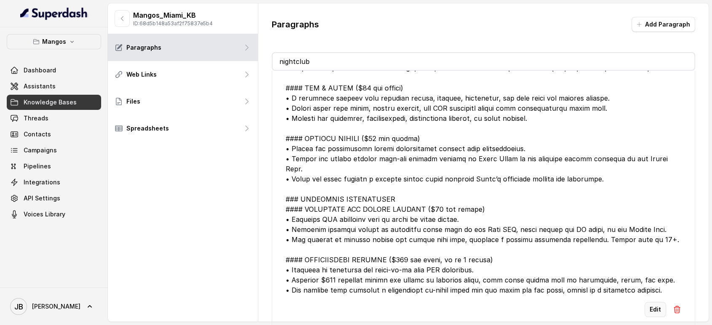
click at [648, 302] on button "Edit" at bounding box center [654, 309] width 21 height 15
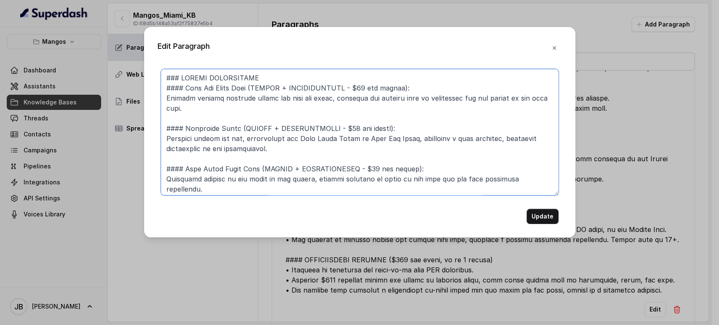
click at [371, 114] on textarea at bounding box center [359, 132] width 397 height 126
click at [370, 110] on textarea at bounding box center [359, 132] width 397 height 126
click at [351, 87] on textarea at bounding box center [359, 132] width 397 height 126
click at [361, 88] on textarea at bounding box center [359, 132] width 397 height 126
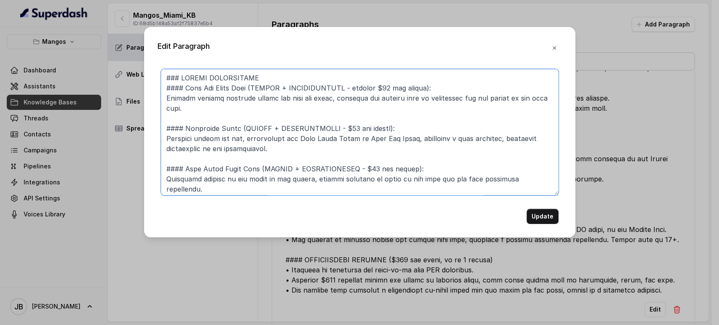
click at [339, 133] on textarea at bounding box center [359, 132] width 397 height 126
paste textarea "prepaid"
click at [357, 169] on textarea at bounding box center [359, 132] width 397 height 126
paste textarea "prepaid"
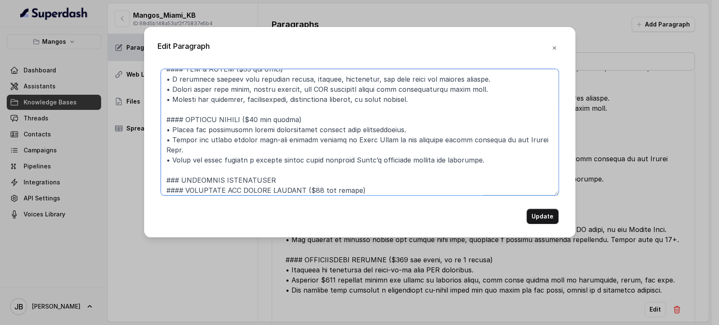
scroll to position [95, 0]
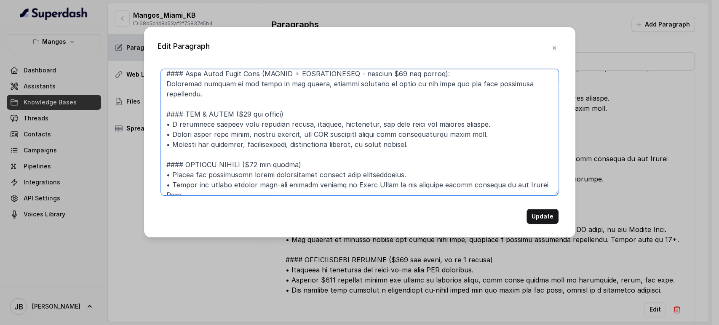
click at [229, 102] on textarea at bounding box center [359, 132] width 397 height 126
paste textarea "prepaid"
drag, startPoint x: 245, startPoint y: 159, endPoint x: 252, endPoint y: 152, distance: 10.1
click at [245, 157] on textarea at bounding box center [359, 132] width 397 height 126
paste textarea "prepaid"
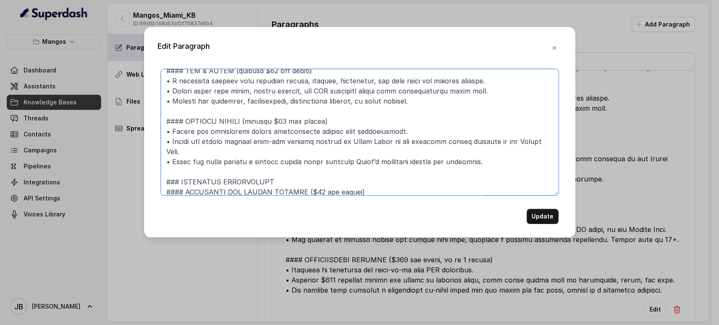
scroll to position [189, 0]
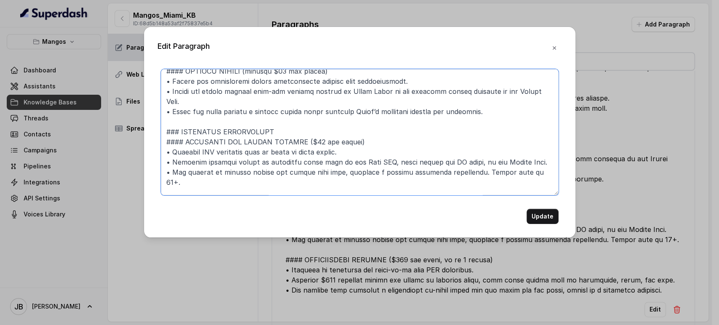
click at [295, 131] on textarea at bounding box center [359, 132] width 397 height 126
paste textarea "prepaid"
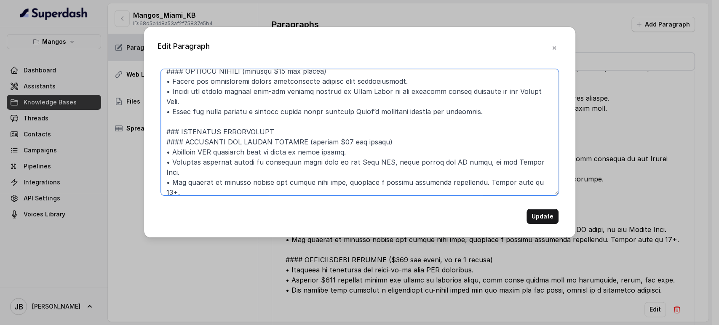
click at [275, 182] on textarea at bounding box center [359, 132] width 397 height 126
paste textarea "prepaid"
type textarea "### LOREMI DOLORSITAME #### Cons Adi Elits Doei (TEMPOR + INCIDIDUNTUTL - etdol…"
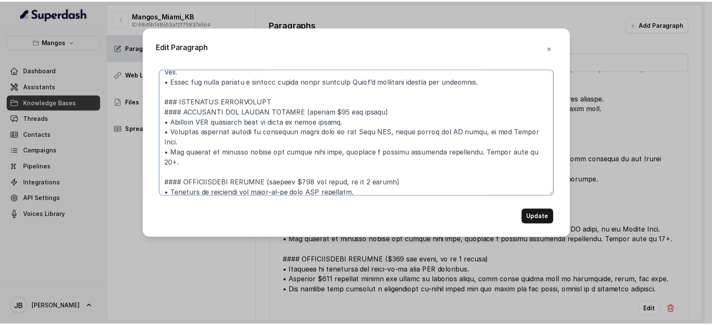
scroll to position [235, 0]
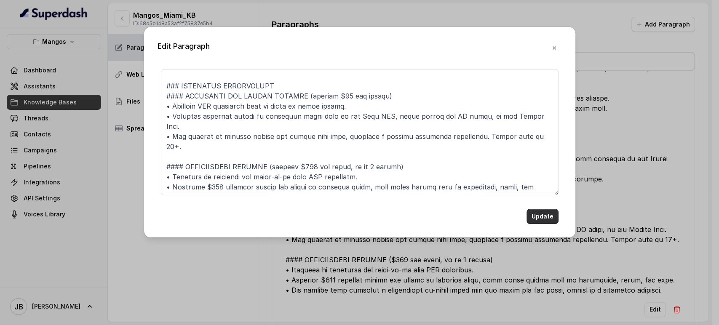
click at [537, 215] on button "Update" at bounding box center [542, 216] width 32 height 15
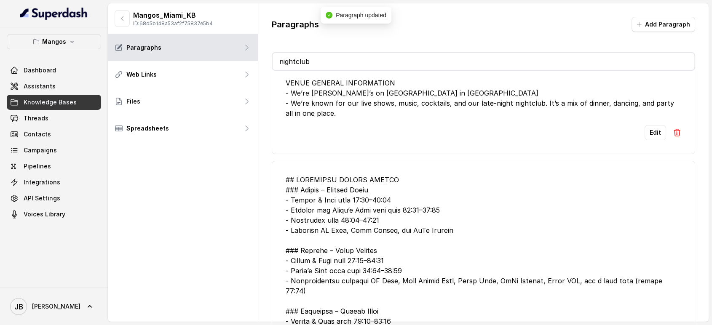
scroll to position [0, 0]
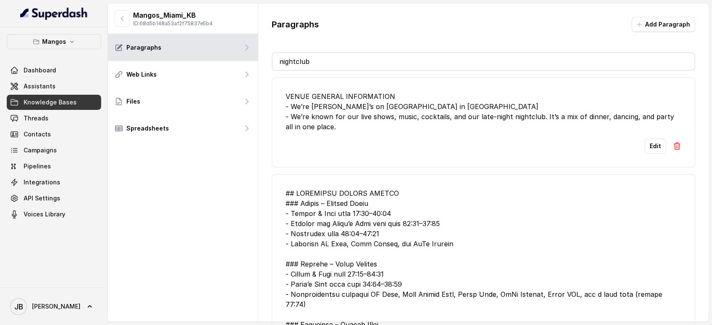
drag, startPoint x: 125, startPoint y: 12, endPoint x: 313, endPoint y: 55, distance: 193.0
click at [309, 48] on div "Mangos_Miami_KB ID: 68d5b148a53af2f75837e5b4 Paragraphs Web Links Files Spreads…" at bounding box center [408, 162] width 600 height 318
click at [312, 58] on input "nightclub" at bounding box center [483, 61] width 422 height 17
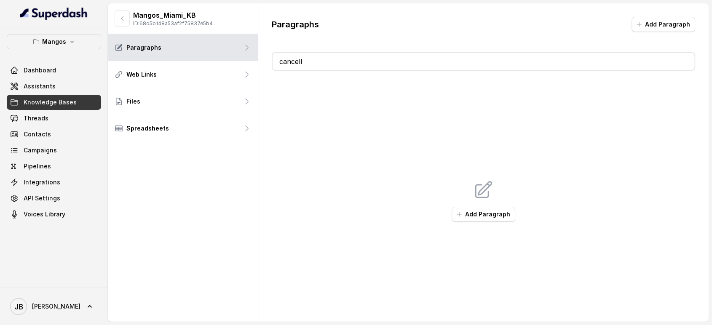
type input "cancella"
type input "cancel"
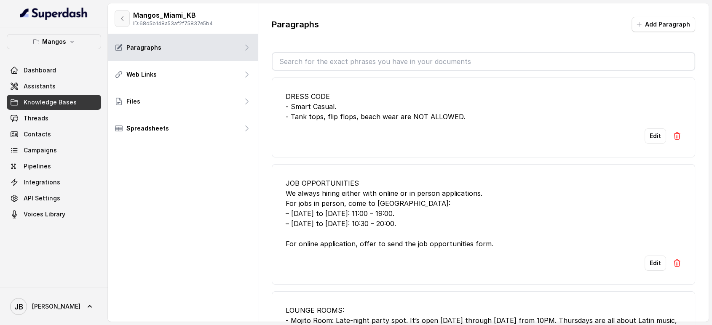
click at [125, 16] on icon "button" at bounding box center [122, 18] width 7 height 7
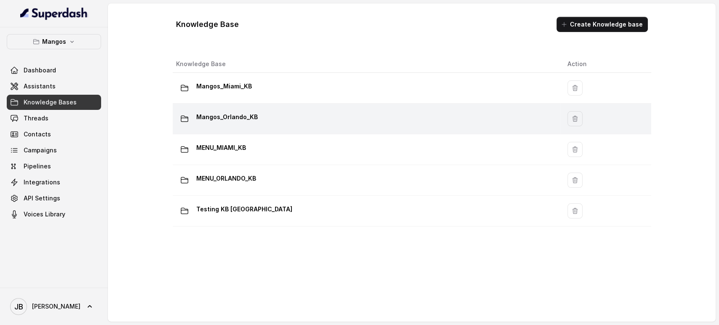
click at [256, 115] on div "Mangos_Orlando_KB" at bounding box center [365, 118] width 378 height 17
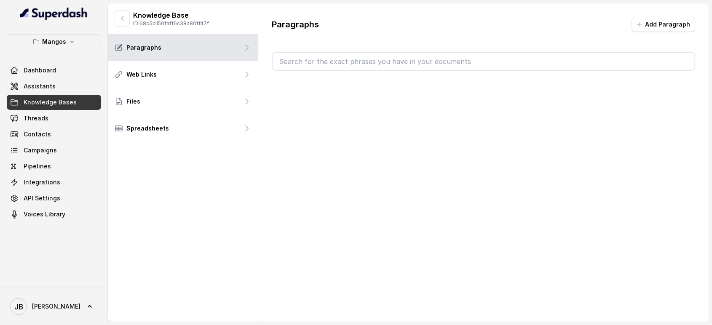
click at [311, 67] on input "text" at bounding box center [483, 61] width 422 height 17
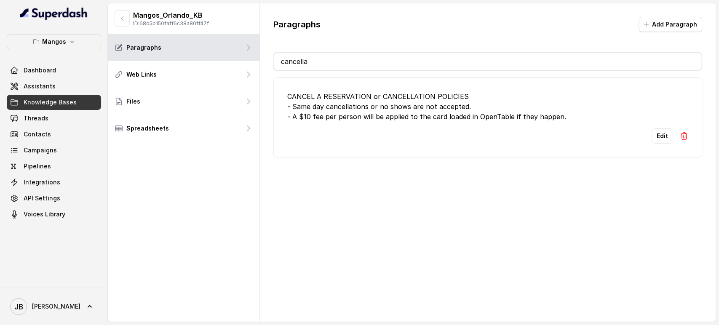
type input "cancella"
click at [368, 107] on div "CANCEL A RESERVATION or CANCELLATION POLICIES - Same day cancellations or no sh…" at bounding box center [487, 106] width 401 height 30
click at [359, 97] on div "CANCEL A RESERVATION or CANCELLATION POLICIES - Same day cancellations or no sh…" at bounding box center [487, 106] width 401 height 30
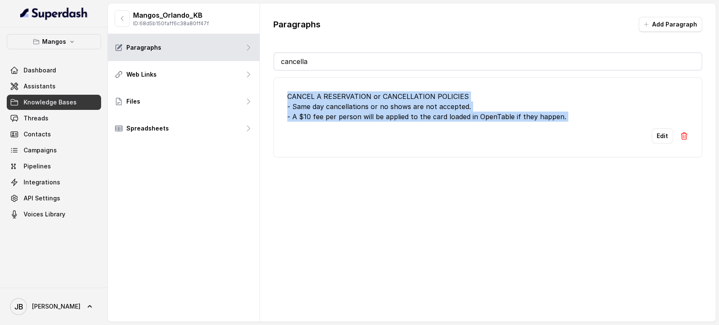
drag, startPoint x: 359, startPoint y: 97, endPoint x: 378, endPoint y: 134, distance: 41.2
click at [370, 120] on div "CANCEL A RESERVATION or CANCELLATION POLICIES - Same day cancellations or no sh…" at bounding box center [487, 106] width 401 height 30
click at [378, 134] on div "Edit" at bounding box center [487, 135] width 401 height 15
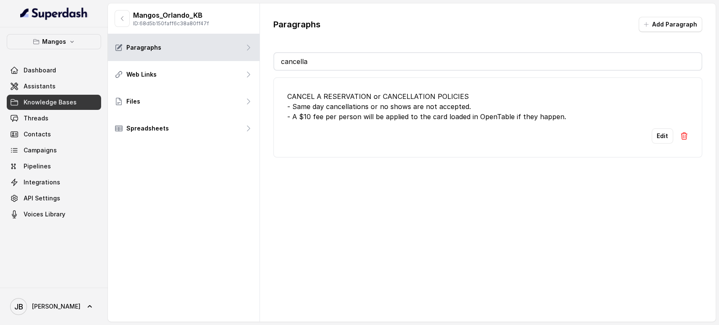
click at [134, 26] on p "ID: 68d5b150faff6c38a80ff47f" at bounding box center [171, 23] width 76 height 7
click at [121, 19] on icon "button" at bounding box center [122, 18] width 7 height 7
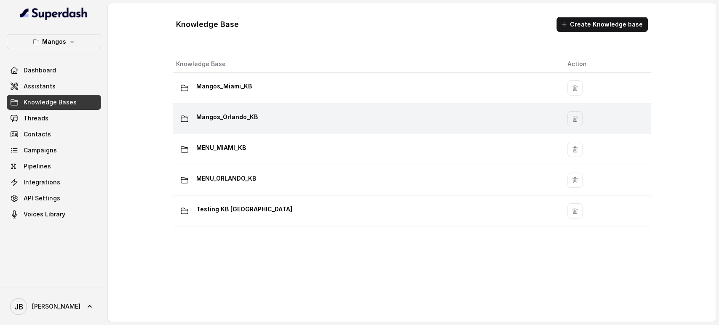
click at [283, 117] on div "Mangos_Orlando_KB" at bounding box center [365, 118] width 378 height 17
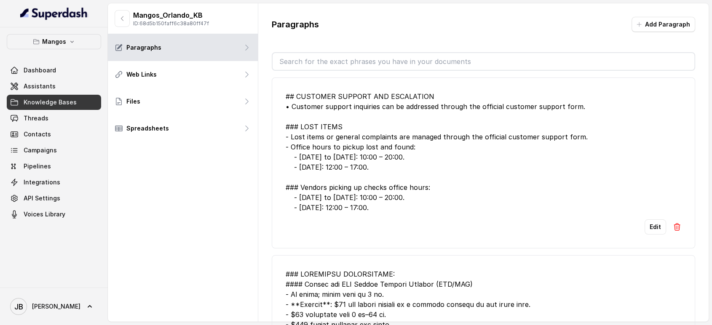
click at [385, 129] on div "## CUSTOMER SUPPORT AND ESCALATION • Customer support inquiries can be addresse…" at bounding box center [483, 151] width 396 height 121
drag, startPoint x: 364, startPoint y: 209, endPoint x: 372, endPoint y: 205, distance: 8.9
click at [372, 205] on div "## CUSTOMER SUPPORT AND ESCALATION • Customer support inquiries can be addresse…" at bounding box center [483, 151] width 396 height 121
click at [373, 205] on div "## CUSTOMER SUPPORT AND ESCALATION • Customer support inquiries can be addresse…" at bounding box center [483, 151] width 396 height 121
drag, startPoint x: 303, startPoint y: 157, endPoint x: 376, endPoint y: 208, distance: 88.9
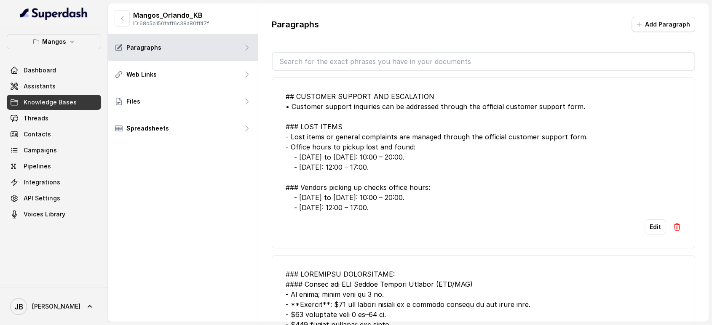
click at [376, 208] on div "## CUSTOMER SUPPORT AND ESCALATION • Customer support inquiries can be addresse…" at bounding box center [483, 151] width 396 height 121
drag, startPoint x: 376, startPoint y: 208, endPoint x: 373, endPoint y: 211, distance: 5.1
click at [376, 208] on div "## CUSTOMER SUPPORT AND ESCALATION • Customer support inquiries can be addresse…" at bounding box center [483, 151] width 396 height 121
drag, startPoint x: 373, startPoint y: 211, endPoint x: 391, endPoint y: 215, distance: 18.4
click at [390, 213] on li "## CUSTOMER SUPPORT AND ESCALATION • Customer support inquiries can be addresse…" at bounding box center [484, 162] width 424 height 171
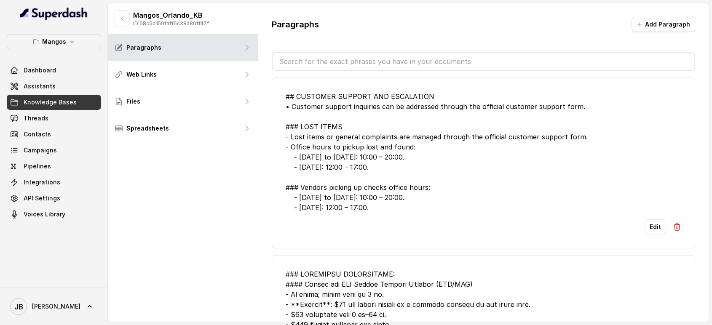
click at [391, 215] on li "## CUSTOMER SUPPORT AND ESCALATION • Customer support inquiries can be addresse…" at bounding box center [484, 162] width 424 height 171
click at [384, 208] on li "## CUSTOMER SUPPORT AND ESCALATION • Customer support inquiries can be addresse…" at bounding box center [484, 162] width 424 height 171
drag, startPoint x: 384, startPoint y: 209, endPoint x: 379, endPoint y: 205, distance: 6.6
click at [384, 209] on div "## CUSTOMER SUPPORT AND ESCALATION • Customer support inquiries can be addresse…" at bounding box center [483, 151] width 396 height 121
click at [319, 56] on input "text" at bounding box center [483, 61] width 422 height 17
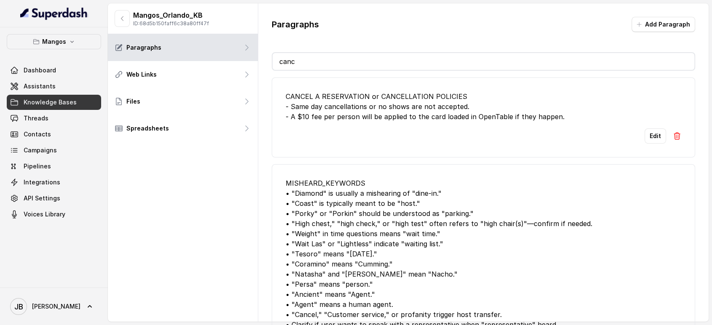
type input "canc"
click at [399, 118] on div "CANCEL A RESERVATION or CANCELLATION POLICIES - Same day cancellations or no sh…" at bounding box center [483, 106] width 396 height 30
click at [399, 117] on div "CANCEL A RESERVATION or CANCELLATION POLICIES - Same day cancellations or no sh…" at bounding box center [483, 106] width 396 height 30
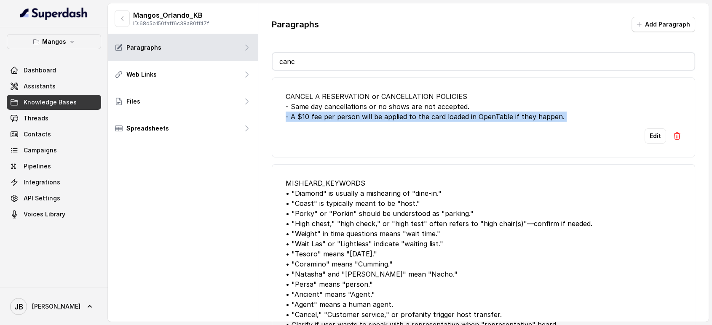
click at [399, 117] on div "CANCEL A RESERVATION or CANCELLATION POLICIES - Same day cancellations or no sh…" at bounding box center [483, 106] width 396 height 30
drag, startPoint x: 365, startPoint y: 127, endPoint x: 357, endPoint y: 111, distance: 17.7
click at [364, 126] on li "CANCEL A RESERVATION or CANCELLATION POLICIES - Same day cancellations or no sh…" at bounding box center [484, 117] width 424 height 80
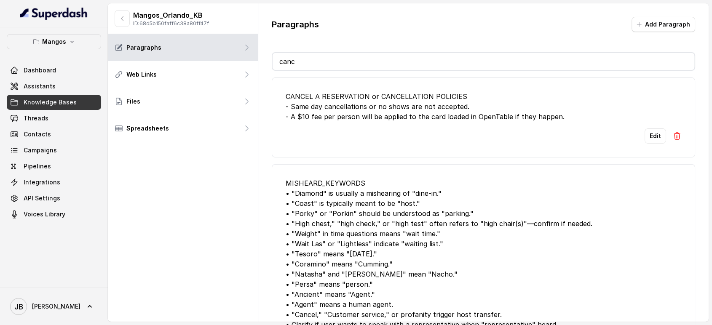
click at [350, 96] on div "CANCEL A RESERVATION or CANCELLATION POLICIES - Same day cancellations or no sh…" at bounding box center [483, 106] width 396 height 30
click at [359, 110] on div "CANCEL A RESERVATION or CANCELLATION POLICIES - Same day cancellations or no sh…" at bounding box center [483, 106] width 396 height 30
click at [358, 110] on div "CANCEL A RESERVATION or CANCELLATION POLICIES - Same day cancellations or no sh…" at bounding box center [483, 106] width 396 height 30
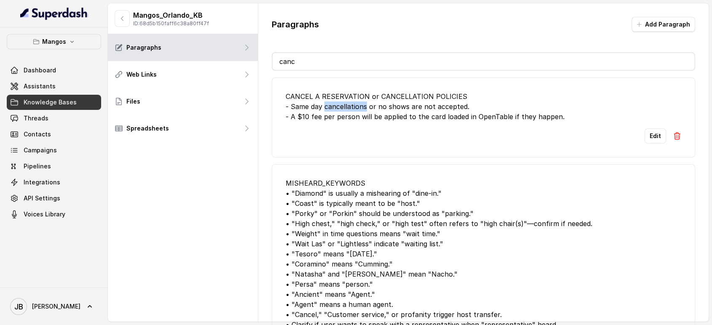
click at [357, 107] on div "CANCEL A RESERVATION or CANCELLATION POLICIES - Same day cancellations or no sh…" at bounding box center [483, 106] width 396 height 30
drag, startPoint x: 357, startPoint y: 107, endPoint x: 354, endPoint y: 122, distance: 14.7
click at [357, 108] on div "CANCEL A RESERVATION or CANCELLATION POLICIES - Same day cancellations or no sh…" at bounding box center [483, 106] width 396 height 30
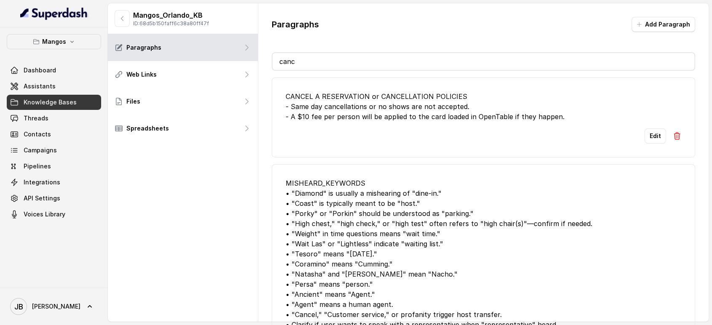
click at [354, 121] on li "CANCEL A RESERVATION or CANCELLATION POLICIES - Same day cancellations or no sh…" at bounding box center [484, 117] width 424 height 80
click at [351, 118] on div "CANCEL A RESERVATION or CANCELLATION POLICIES - Same day cancellations or no sh…" at bounding box center [483, 106] width 396 height 30
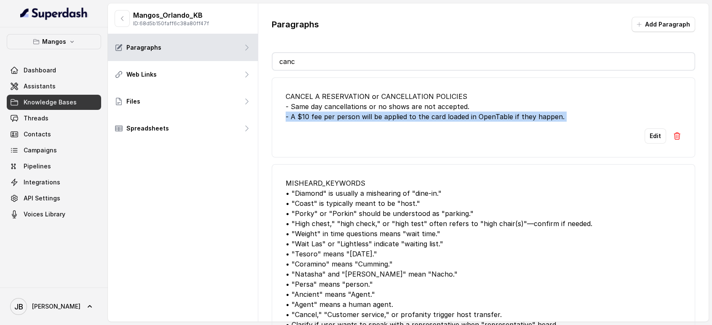
click at [351, 118] on div "CANCEL A RESERVATION or CANCELLATION POLICIES - Same day cancellations or no sh…" at bounding box center [483, 106] width 396 height 30
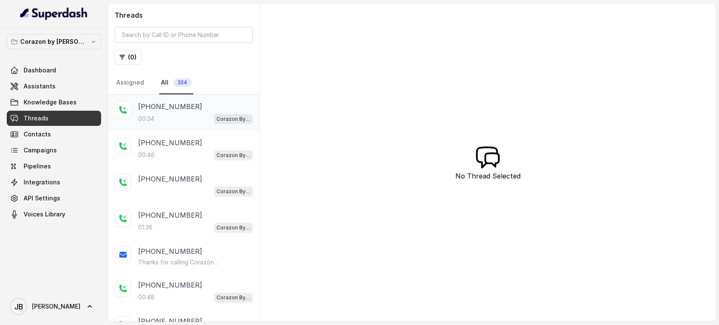
click at [186, 107] on p "[PHONE_NUMBER]" at bounding box center [170, 106] width 64 height 10
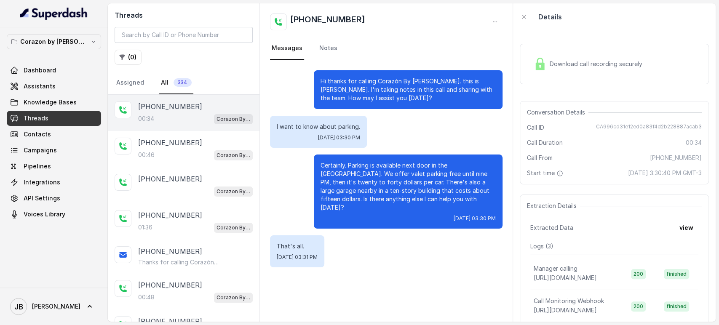
click at [350, 178] on p "Certainly. Parking is available next door in the Hollywood Parking Plaza Garage…" at bounding box center [407, 186] width 175 height 51
click at [351, 179] on p "Certainly. Parking is available next door in the Hollywood Parking Plaza Garage…" at bounding box center [407, 186] width 175 height 51
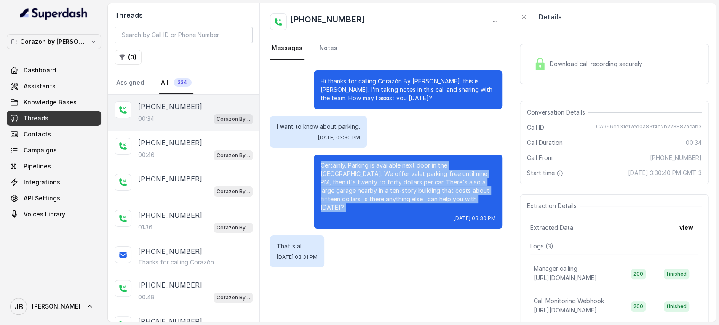
click at [351, 179] on p "Certainly. Parking is available next door in the Hollywood Parking Plaza Garage…" at bounding box center [407, 186] width 175 height 51
click at [375, 217] on div "Certainly. Parking is available next door in the Hollywood Parking Plaza Garage…" at bounding box center [408, 192] width 189 height 74
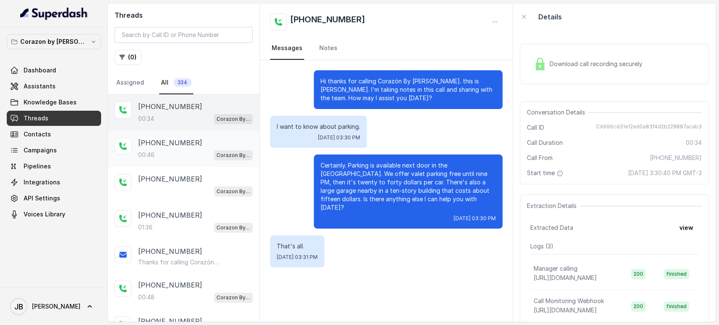
click at [172, 136] on div "+17865868070 00:46 Corazon By Baires" at bounding box center [184, 149] width 152 height 36
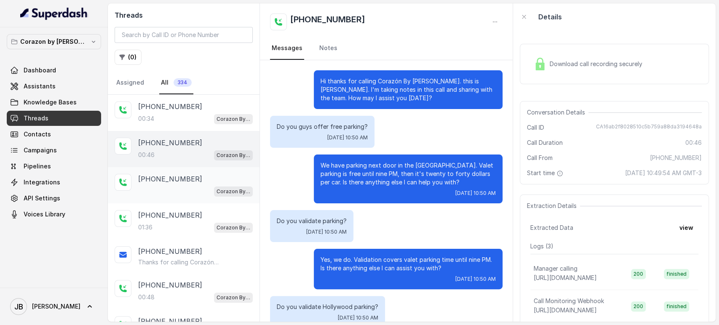
scroll to position [63, 0]
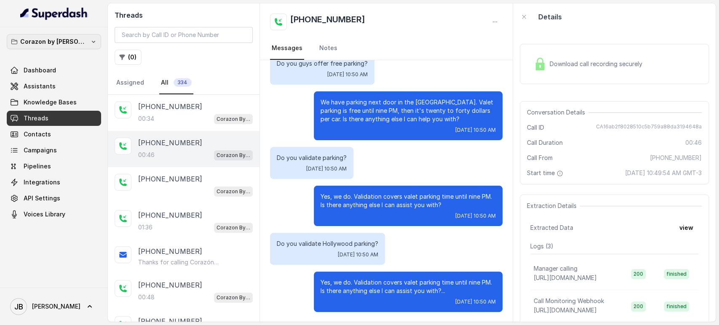
click at [70, 43] on p "Corazon by Baires" at bounding box center [53, 42] width 67 height 10
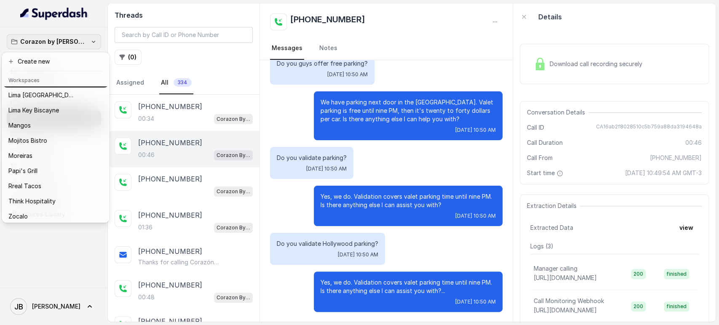
scroll to position [115, 0]
click at [55, 117] on div "Mangos" at bounding box center [48, 122] width 81 height 10
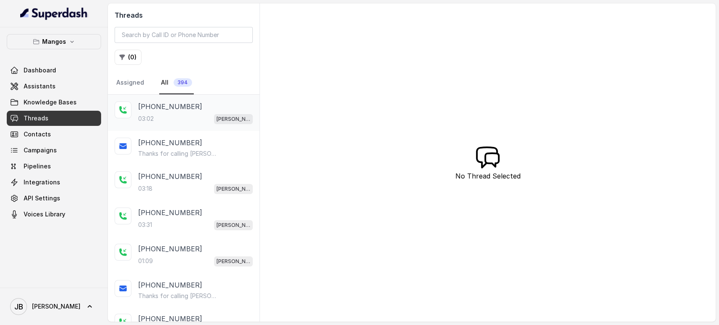
click at [177, 112] on div "+16892332537 03:02 Mangos Orlando" at bounding box center [195, 112] width 115 height 23
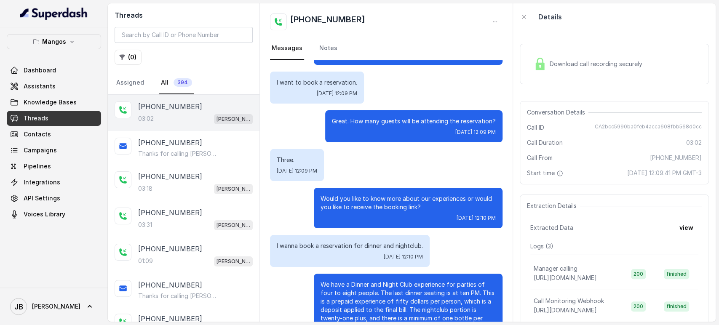
scroll to position [93, 0]
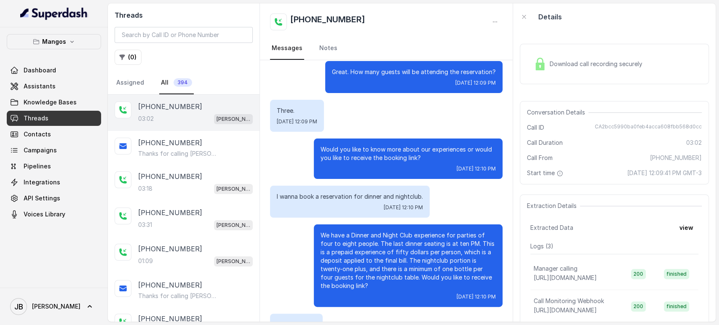
click at [341, 200] on p "I wanna book a reservation for dinner and nightclub." at bounding box center [350, 196] width 146 height 8
click at [342, 200] on p "I wanna book a reservation for dinner and nightclub." at bounding box center [350, 196] width 146 height 8
click at [357, 151] on p "Would you like to know more about our experiences or would you like to receive …" at bounding box center [407, 153] width 175 height 17
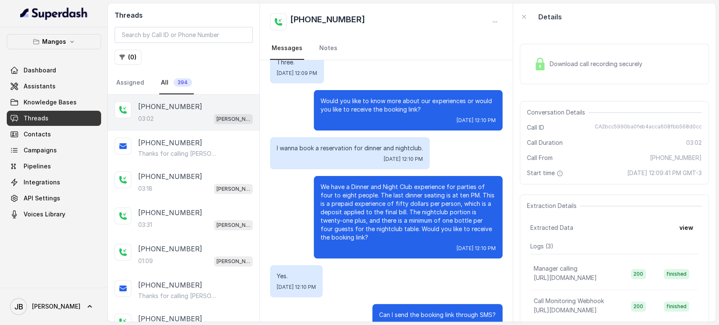
scroll to position [187, 0]
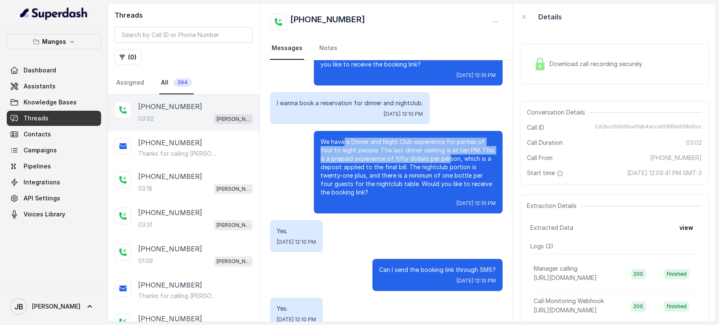
drag, startPoint x: 337, startPoint y: 138, endPoint x: 448, endPoint y: 166, distance: 115.1
click at [448, 165] on p "We have a Dinner and Night Club experience for parties of four to eight people.…" at bounding box center [407, 167] width 175 height 59
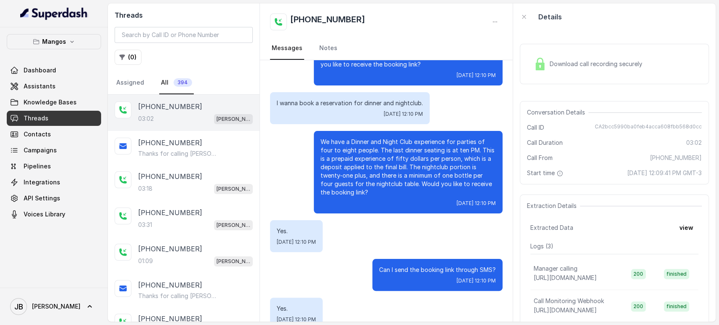
click at [450, 168] on p "We have a Dinner and Night Club experience for parties of four to eight people.…" at bounding box center [407, 167] width 175 height 59
drag, startPoint x: 354, startPoint y: 188, endPoint x: 392, endPoint y: 202, distance: 39.6
click at [388, 198] on div "We have a Dinner and Night Club experience for parties of four to eight people.…" at bounding box center [408, 172] width 189 height 83
click at [393, 202] on div "Fri, Oct 10, 2025, 12:10 PM" at bounding box center [407, 203] width 175 height 7
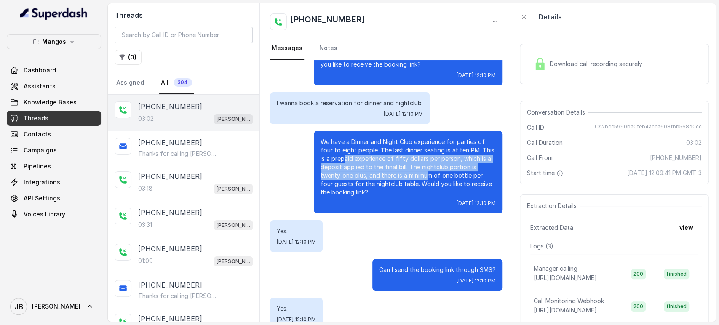
drag, startPoint x: 336, startPoint y: 156, endPoint x: 425, endPoint y: 178, distance: 91.9
click at [424, 177] on p "We have a Dinner and Night Club experience for parties of four to eight people.…" at bounding box center [407, 167] width 175 height 59
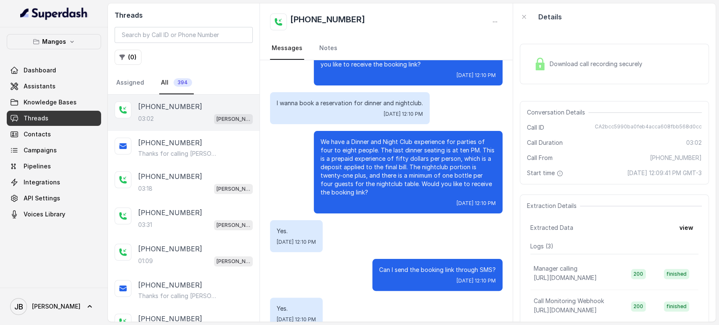
drag, startPoint x: 433, startPoint y: 181, endPoint x: 429, endPoint y: 194, distance: 13.5
click at [432, 181] on p "We have a Dinner and Night Club experience for parties of four to eight people.…" at bounding box center [407, 167] width 175 height 59
drag, startPoint x: 339, startPoint y: 171, endPoint x: 367, endPoint y: 191, distance: 33.8
click at [366, 190] on p "We have a Dinner and Night Club experience for parties of four to eight people.…" at bounding box center [407, 167] width 175 height 59
click at [367, 193] on p "We have a Dinner and Night Club experience for parties of four to eight people.…" at bounding box center [407, 167] width 175 height 59
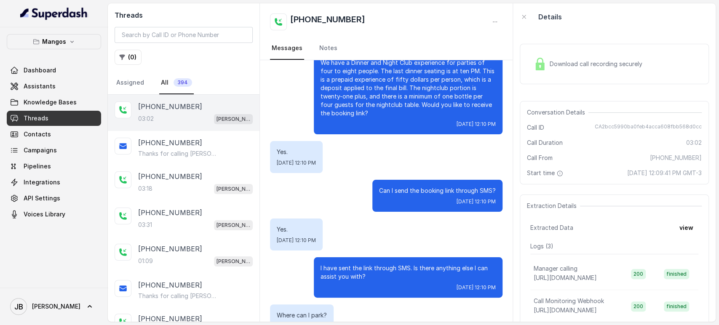
scroll to position [280, 0]
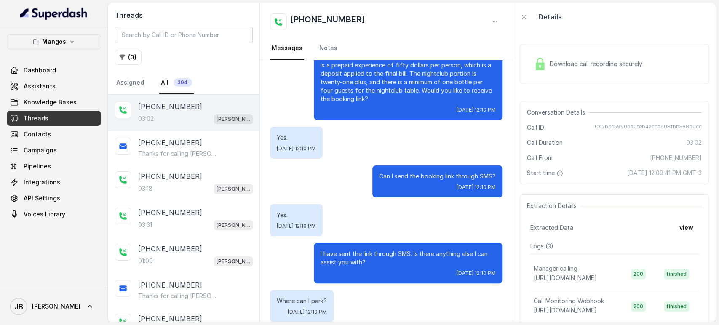
click at [397, 172] on div "Can I send the booking link through SMS? Fri, Oct 10, 2025, 12:10 PM" at bounding box center [437, 181] width 130 height 32
drag, startPoint x: 398, startPoint y: 171, endPoint x: 397, endPoint y: 178, distance: 6.5
click at [397, 176] on p "Can I send the booking link through SMS?" at bounding box center [437, 176] width 117 height 8
drag, startPoint x: 397, startPoint y: 178, endPoint x: 396, endPoint y: 185, distance: 7.2
click at [397, 178] on p "Can I send the booking link through SMS?" at bounding box center [437, 176] width 117 height 8
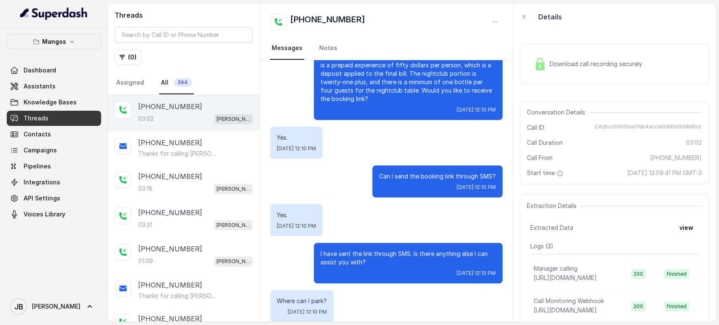
click at [387, 222] on div "Yes. Fri, Oct 10, 2025, 12:10 PM" at bounding box center [386, 220] width 232 height 32
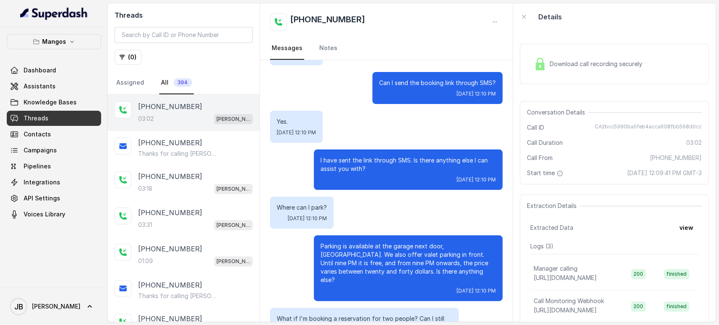
scroll to position [468, 0]
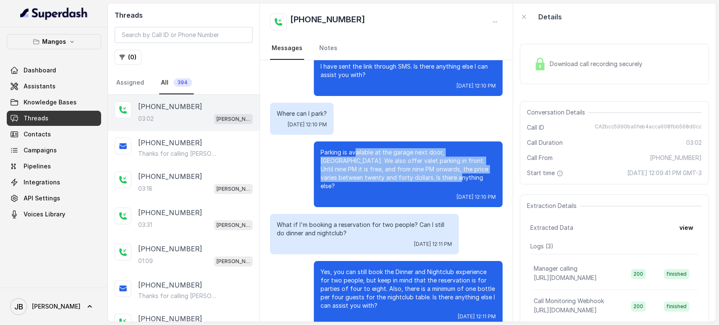
drag, startPoint x: 349, startPoint y: 151, endPoint x: 434, endPoint y: 188, distance: 93.4
click at [421, 175] on p "Parking is available at the garage next door, Hollywood Parking Plaza Garage. W…" at bounding box center [407, 169] width 175 height 42
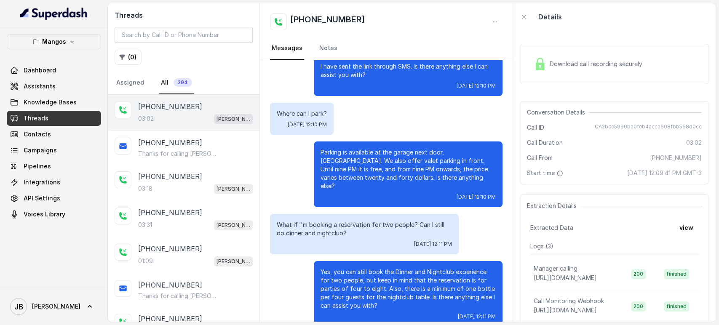
drag, startPoint x: 434, startPoint y: 188, endPoint x: 394, endPoint y: 189, distance: 40.0
click at [432, 188] on p "Parking is available at the garage next door, Hollywood Parking Plaza Garage. W…" at bounding box center [407, 169] width 175 height 42
drag, startPoint x: 358, startPoint y: 184, endPoint x: 349, endPoint y: 181, distance: 10.1
click at [349, 181] on p "Parking is available at the garage next door, Hollywood Parking Plaza Garage. W…" at bounding box center [407, 169] width 175 height 42
click at [357, 232] on p "What if I'm booking a reservation for two people? Can I still do dinner and nig…" at bounding box center [364, 229] width 175 height 17
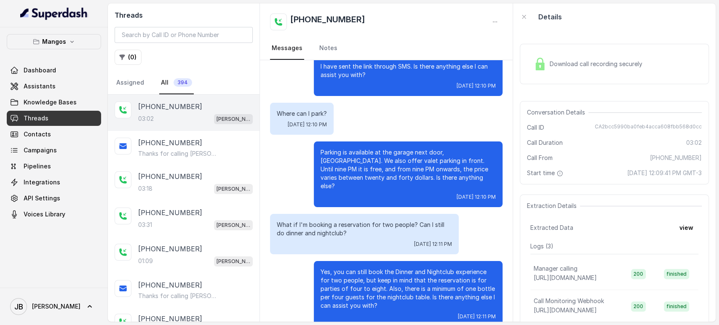
click at [347, 221] on p "What if I'm booking a reservation for two people? Can I still do dinner and nig…" at bounding box center [364, 229] width 175 height 17
click at [355, 180] on p "Parking is available at the garage next door, Hollywood Parking Plaza Garage. W…" at bounding box center [407, 169] width 175 height 42
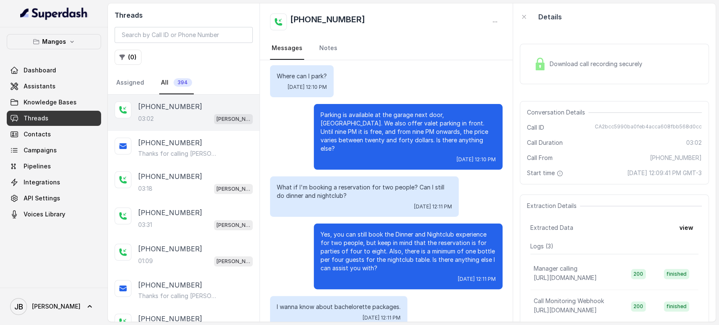
scroll to position [561, 0]
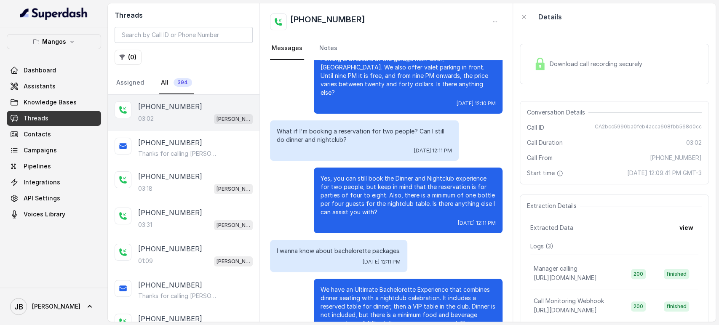
click at [346, 178] on p "Yes, you can still book the Dinner and Nightclub experience for two people, but…" at bounding box center [407, 195] width 175 height 42
click at [347, 178] on p "Yes, you can still book the Dinner and Nightclub experience for two people, but…" at bounding box center [407, 195] width 175 height 42
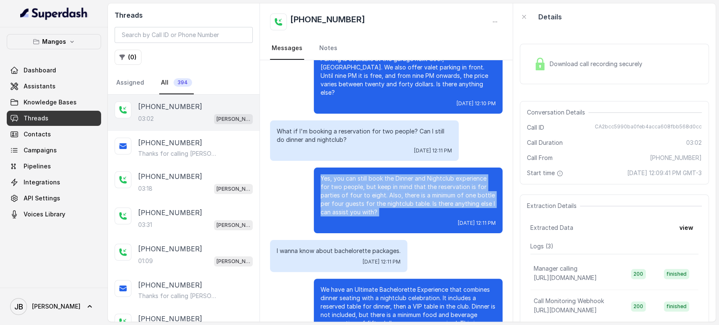
click at [347, 179] on p "Yes, you can still book the Dinner and Nightclub experience for two people, but…" at bounding box center [407, 195] width 175 height 42
drag, startPoint x: 362, startPoint y: 201, endPoint x: 364, endPoint y: 208, distance: 6.9
click at [362, 202] on p "Yes, you can still book the Dinner and Nightclub experience for two people, but…" at bounding box center [407, 195] width 175 height 42
click at [364, 217] on div "Yes, you can still book the Dinner and Nightclub experience for two people, but…" at bounding box center [408, 201] width 189 height 66
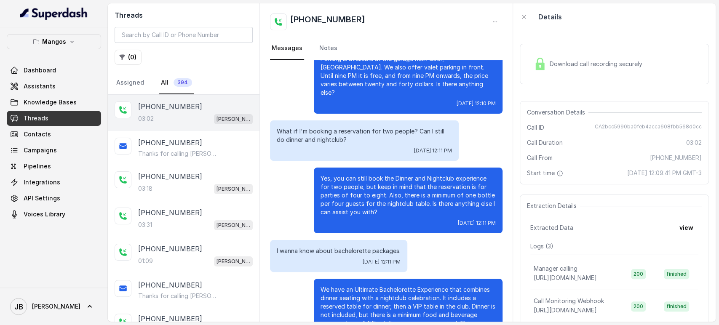
drag, startPoint x: 358, startPoint y: 214, endPoint x: 377, endPoint y: 216, distance: 19.0
click at [377, 216] on p "Yes, you can still book the Dinner and Nightclub experience for two people, but…" at bounding box center [407, 195] width 175 height 42
click at [377, 216] on div "Yes, you can still book the Dinner and Nightclub experience for two people, but…" at bounding box center [408, 201] width 189 height 66
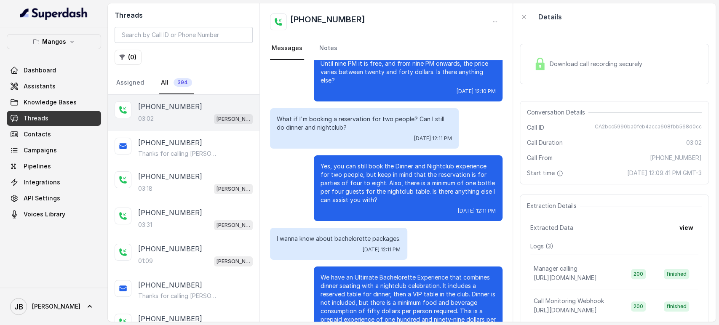
scroll to position [608, 0]
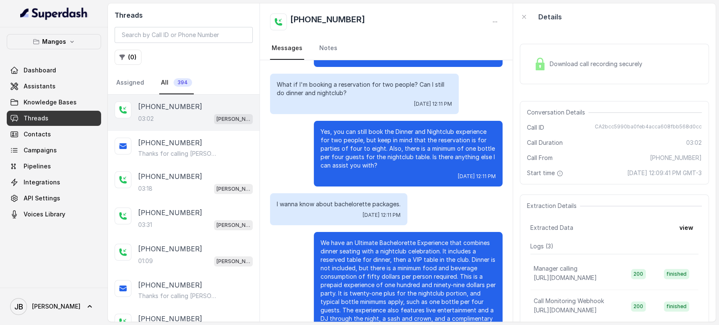
click at [332, 197] on div "I wanna know about bachelorette packages. Fri, Oct 10, 2025, 12:11 PM" at bounding box center [338, 209] width 137 height 32
click at [332, 198] on div "I wanna know about bachelorette packages. Fri, Oct 10, 2025, 12:11 PM" at bounding box center [338, 209] width 137 height 32
drag, startPoint x: 333, startPoint y: 198, endPoint x: 336, endPoint y: 194, distance: 6.0
click at [333, 199] on div "I wanna know about bachelorette packages. Fri, Oct 10, 2025, 12:11 PM" at bounding box center [338, 209] width 137 height 32
drag, startPoint x: 347, startPoint y: 140, endPoint x: 359, endPoint y: 149, distance: 14.1
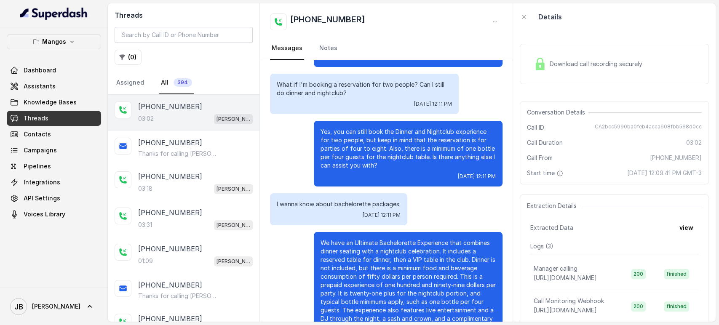
click at [347, 141] on p "Yes, you can still book the Dinner and Nightclub experience for two people, but…" at bounding box center [407, 149] width 175 height 42
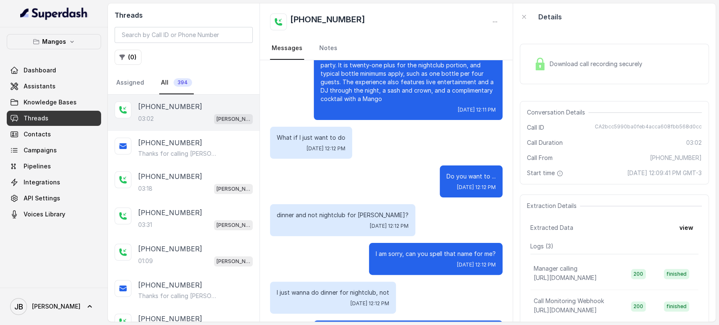
scroll to position [889, 0]
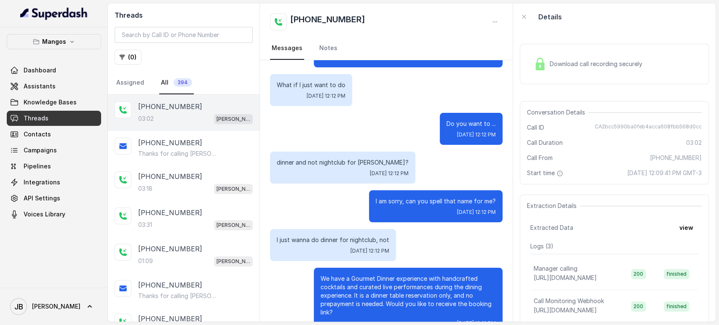
click at [410, 203] on p "I am sorry, can you spell that name for me?" at bounding box center [436, 201] width 120 height 8
click at [411, 203] on p "I am sorry, can you spell that name for me?" at bounding box center [436, 201] width 120 height 8
click at [402, 169] on div "dinner and not nightclub for Bashore? Fri, Oct 10, 2025, 12:12 PM" at bounding box center [386, 168] width 232 height 32
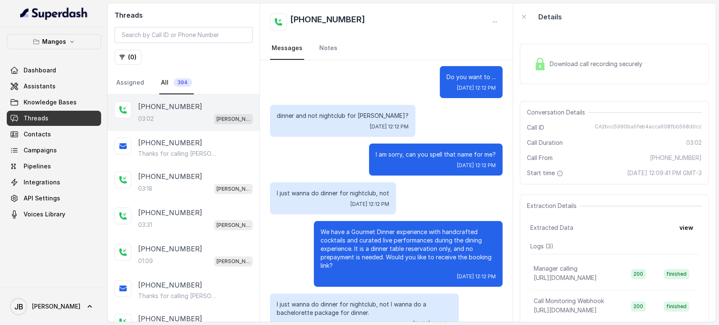
scroll to position [957, 0]
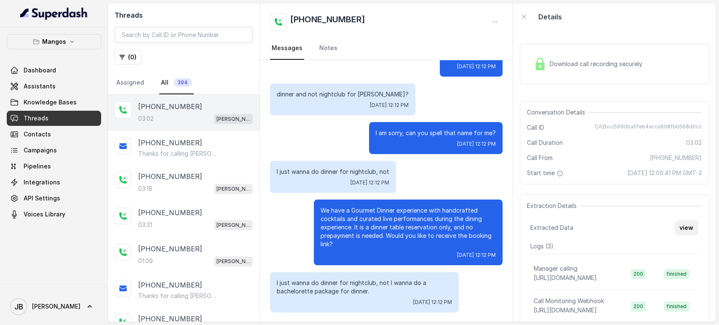
click at [674, 227] on button "view" at bounding box center [686, 227] width 24 height 15
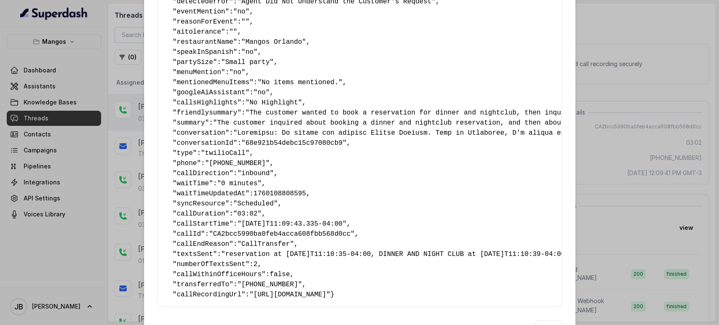
scroll to position [132, 0]
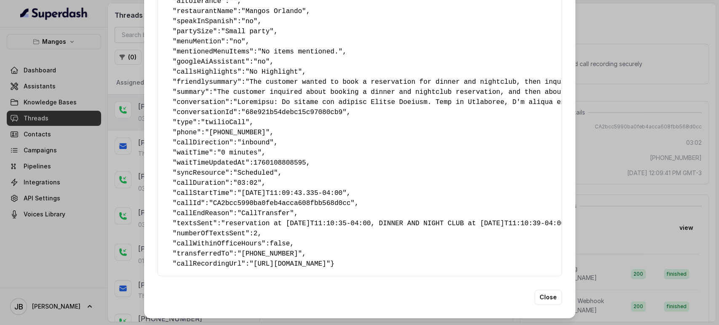
click at [436, 220] on span ""reservation at 2025-10-10T11:10:35-04:00, DINNER AND NIGHT CLUB at 2025-10-10T…" at bounding box center [395, 224] width 348 height 8
click at [437, 220] on span ""reservation at 2025-10-10T11:10:35-04:00, DINNER AND NIGHT CLUB at 2025-10-10T…" at bounding box center [395, 224] width 348 height 8
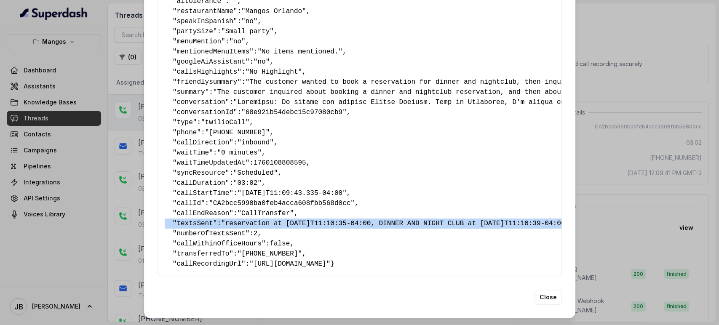
click at [438, 220] on span ""reservation at 2025-10-10T11:10:35-04:00, DINNER AND NIGHT CLUB at 2025-10-10T…" at bounding box center [395, 224] width 348 height 8
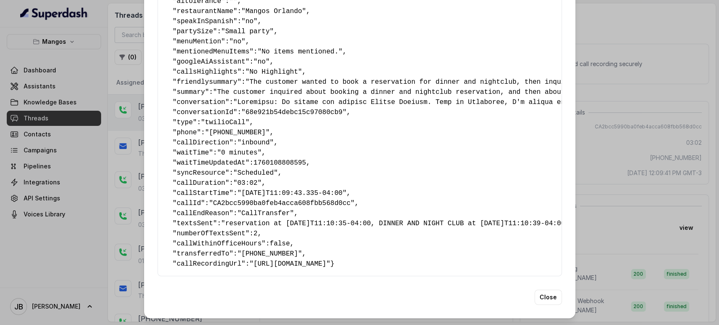
click at [431, 220] on pre "{ " reasonForSendingText ": "delivery link" , " reasonForTransfering ": "" , " …" at bounding box center [360, 97] width 390 height 344
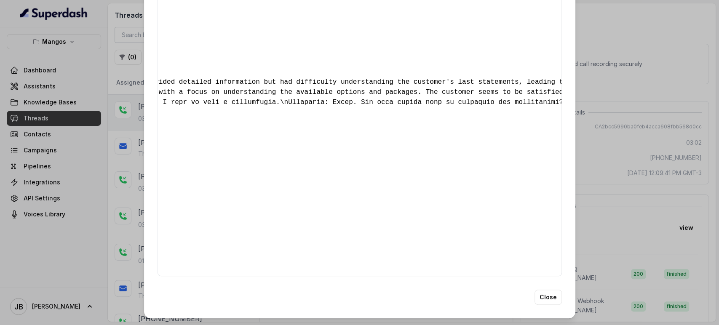
scroll to position [0, 0]
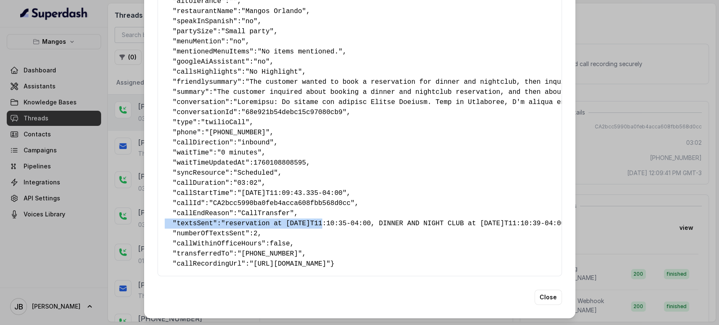
drag, startPoint x: 311, startPoint y: 205, endPoint x: 202, endPoint y: 224, distance: 110.1
click at [113, 211] on div "Extracted Data { " reasonForSendingText ": "delivery link" , " reasonForTransfe…" at bounding box center [359, 162] width 719 height 325
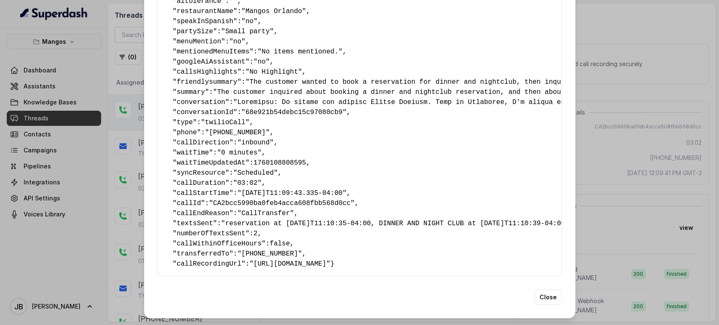
click at [247, 232] on pre "{ " reasonForSendingText ": "delivery link" , " reasonForTransfering ": "" , " …" at bounding box center [360, 97] width 390 height 344
click at [222, 199] on pre "{ " reasonForSendingText ": "delivery link" , " reasonForTransfering ": "" , " …" at bounding box center [360, 97] width 390 height 344
click at [226, 220] on span ""reservation at 2025-10-10T11:10:35-04:00, DINNER AND NIGHT CLUB at 2025-10-10T…" at bounding box center [395, 224] width 348 height 8
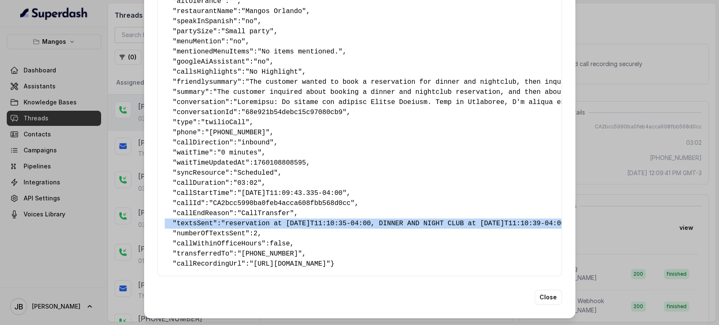
click at [226, 220] on span ""reservation at 2025-10-10T11:10:35-04:00, DINNER AND NIGHT CLUB at 2025-10-10T…" at bounding box center [395, 224] width 348 height 8
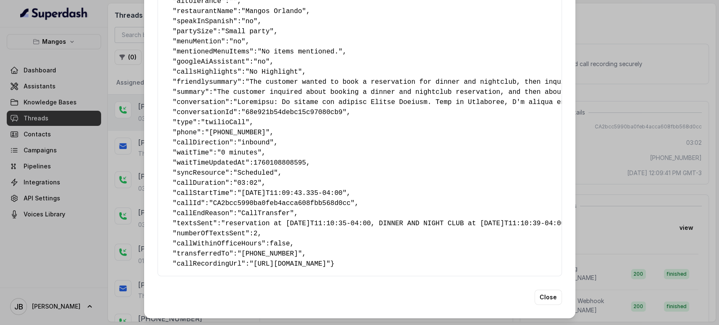
click at [277, 218] on pre "{ " reasonForSendingText ": "delivery link" , " reasonForTransfering ": "" , " …" at bounding box center [360, 97] width 390 height 344
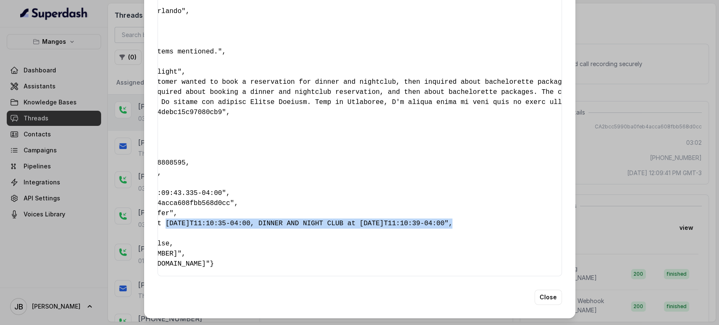
scroll to position [0, 133]
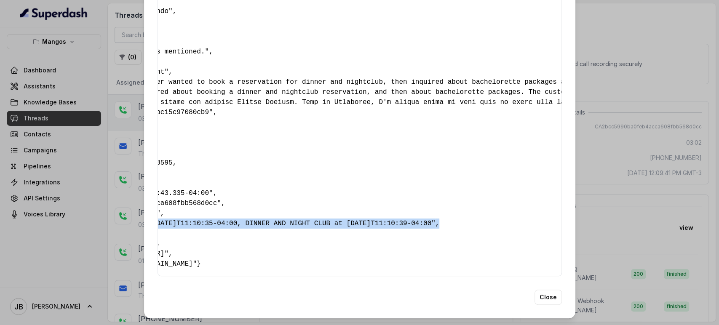
drag, startPoint x: 274, startPoint y: 207, endPoint x: 449, endPoint y: 204, distance: 174.7
click at [449, 204] on div "{ " reasonForSendingText ": "delivery link" , " reasonForTransfering ": "" , " …" at bounding box center [359, 97] width 404 height 358
click at [448, 204] on div "{ " reasonForSendingText ": "delivery link" , " reasonForTransfering ": "" , " …" at bounding box center [359, 97] width 404 height 358
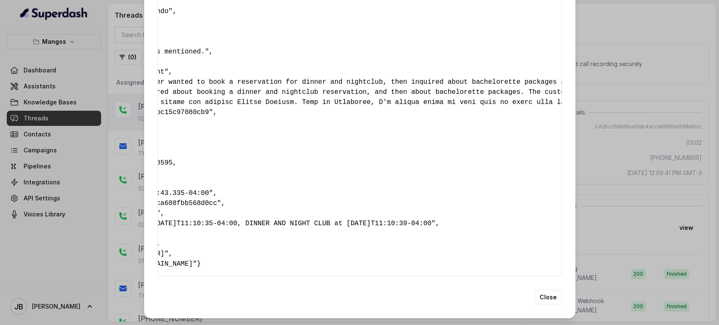
click at [430, 219] on div "{ " reasonForSendingText ": "delivery link" , " reasonForTransfering ": "" , " …" at bounding box center [359, 97] width 404 height 358
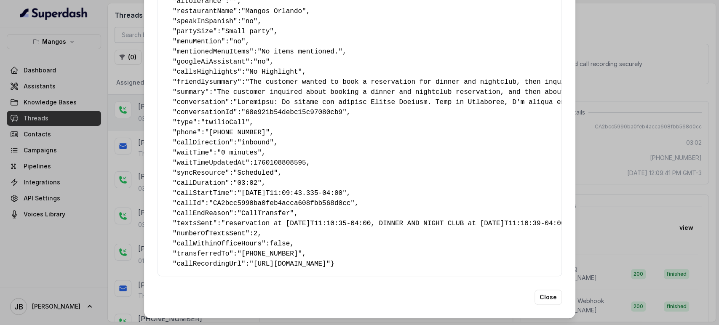
drag, startPoint x: 429, startPoint y: 208, endPoint x: 208, endPoint y: 218, distance: 221.3
click at [165, 214] on pre "{ " reasonForSendingText ": "delivery link" , " reasonForTransfering ": "" , " …" at bounding box center [360, 97] width 390 height 344
click at [280, 218] on pre "{ " reasonForSendingText ": "delivery link" , " reasonForTransfering ": "" , " …" at bounding box center [360, 97] width 390 height 344
click at [259, 250] on span ""+14073359244"" at bounding box center [269, 254] width 65 height 8
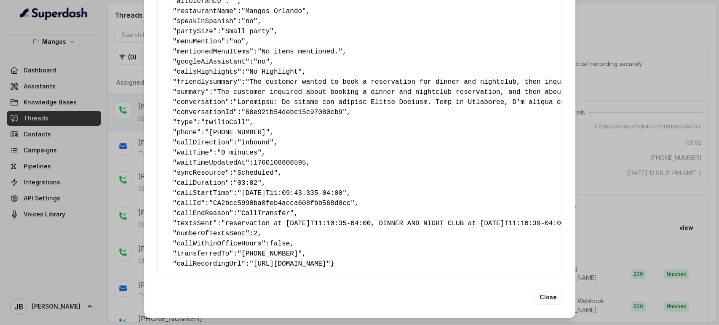
click at [110, 195] on div "Extracted Data { " reasonForSendingText ": "delivery link" , " reasonForTransfe…" at bounding box center [359, 162] width 719 height 325
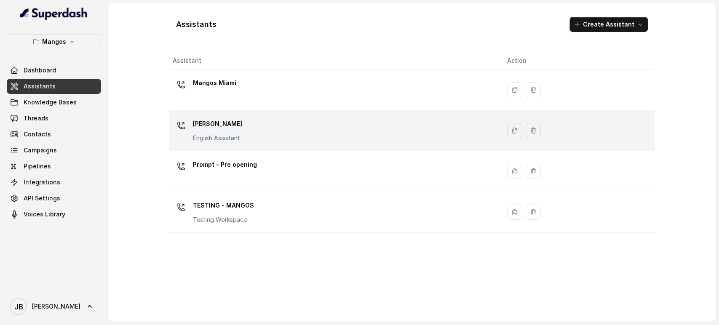
click at [243, 136] on div "Mangos [PERSON_NAME] Assistant" at bounding box center [333, 130] width 321 height 27
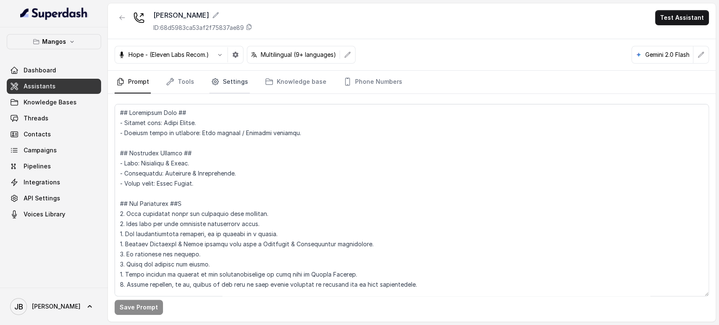
click at [235, 80] on link "Settings" at bounding box center [229, 82] width 40 height 23
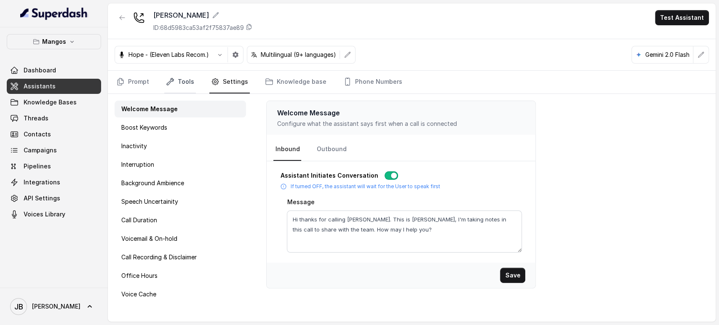
click at [177, 84] on link "Tools" at bounding box center [180, 82] width 32 height 23
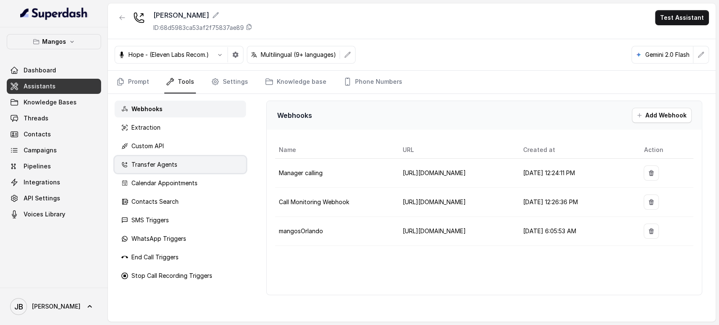
click at [168, 167] on p "Transfer Agents" at bounding box center [154, 164] width 46 height 8
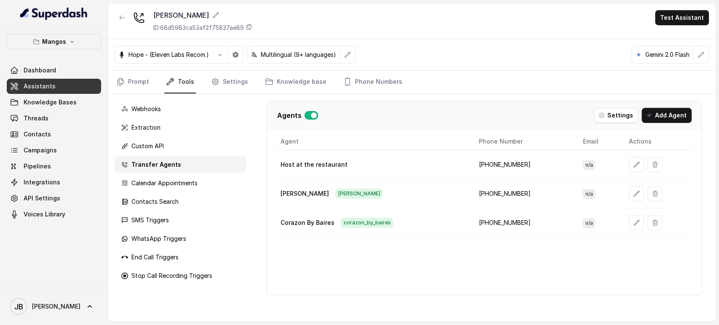
click at [505, 189] on td "[PHONE_NUMBER]" at bounding box center [524, 193] width 104 height 29
click at [505, 190] on td "[PHONE_NUMBER]" at bounding box center [524, 193] width 104 height 29
click at [397, 178] on td "Host at the restaurant" at bounding box center [374, 164] width 195 height 29
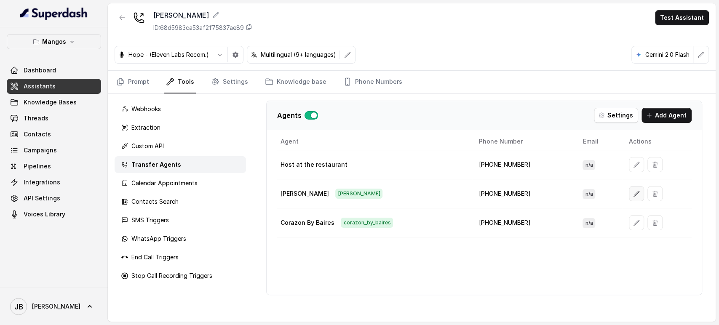
click at [633, 193] on icon "button" at bounding box center [636, 193] width 7 height 7
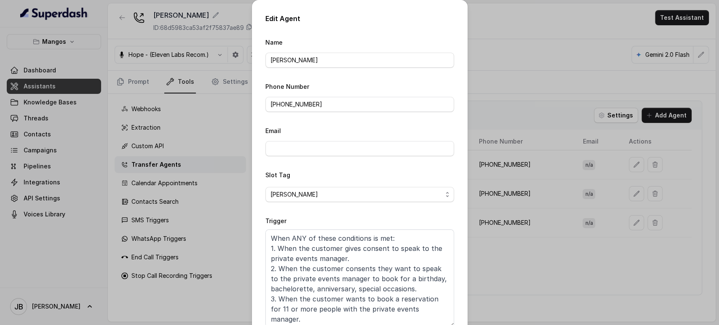
drag, startPoint x: 450, startPoint y: 269, endPoint x: 465, endPoint y: 326, distance: 58.7
click at [465, 325] on html "Mangos Dashboard Assistants Knowledge Bases Threads Contacts Campaigns Pipeline…" at bounding box center [359, 162] width 719 height 325
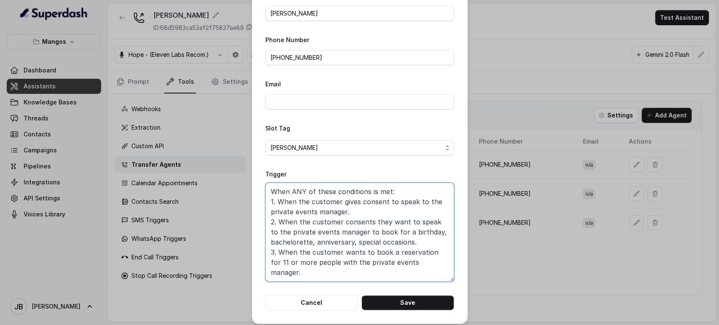
click at [336, 224] on textarea "When ANY of these conditions is met: 1. When the customer gives consent to spea…" at bounding box center [359, 232] width 189 height 99
click at [413, 235] on textarea "When ANY of these conditions is met: 1. When the customer gives consent to spea…" at bounding box center [359, 232] width 189 height 99
click at [414, 240] on textarea "When ANY of these conditions is met: 1. When the customer gives consent to spea…" at bounding box center [359, 232] width 189 height 99
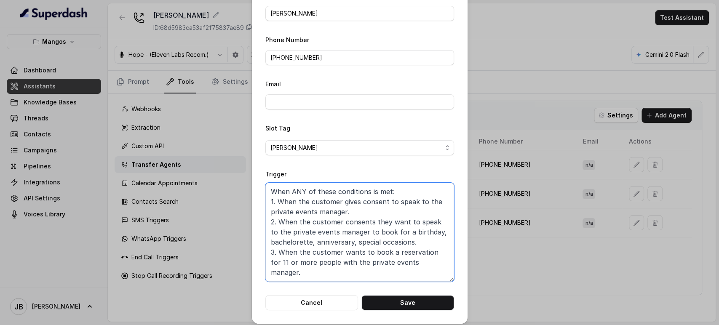
click at [391, 227] on textarea "When ANY of these conditions is met: 1. When the customer gives consent to spea…" at bounding box center [359, 232] width 189 height 99
click at [392, 227] on textarea "When ANY of these conditions is met: 1. When the customer gives consent to spea…" at bounding box center [359, 232] width 189 height 99
click at [376, 219] on textarea "When ANY of these conditions is met: 1. When the customer gives consent to spea…" at bounding box center [359, 232] width 189 height 99
click at [377, 220] on textarea "When ANY of these conditions is met: 1. When the customer gives consent to spea…" at bounding box center [359, 232] width 189 height 99
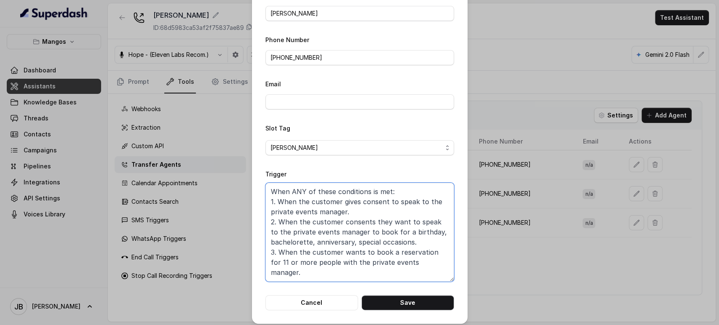
click at [377, 220] on textarea "When ANY of these conditions is met: 1. When the customer gives consent to spea…" at bounding box center [359, 232] width 189 height 99
drag, startPoint x: 377, startPoint y: 220, endPoint x: 383, endPoint y: 230, distance: 11.7
click at [377, 221] on textarea "When ANY of these conditions is met: 1. When the customer gives consent to spea…" at bounding box center [359, 232] width 189 height 99
click at [376, 224] on textarea "When ANY of these conditions is met: 1. When the customer gives consent to spea…" at bounding box center [359, 232] width 189 height 99
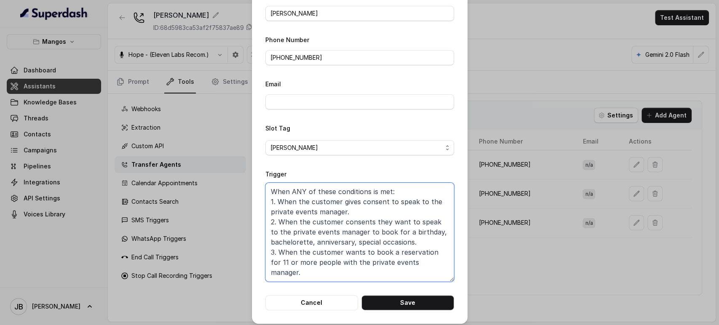
click at [377, 224] on textarea "When ANY of these conditions is met: 1. When the customer gives consent to spea…" at bounding box center [359, 232] width 189 height 99
click at [378, 233] on textarea "When ANY of these conditions is met: 1. When the customer gives consent to spea…" at bounding box center [359, 232] width 189 height 99
click at [291, 188] on textarea "When ANY of these conditions is met: 1. When the customer gives consent to spea…" at bounding box center [359, 232] width 189 height 99
click at [292, 188] on textarea "When ANY of these conditions is met: 1. When the customer gives consent to spea…" at bounding box center [359, 232] width 189 height 99
click at [292, 189] on textarea "When ANY of these conditions is met: 1. When the customer gives consent to spea…" at bounding box center [359, 232] width 189 height 99
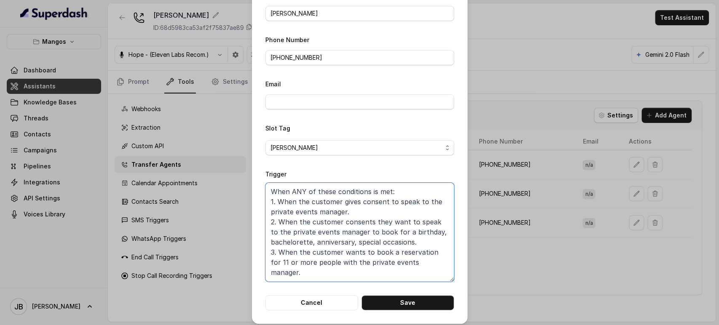
drag, startPoint x: 315, startPoint y: 207, endPoint x: 323, endPoint y: 209, distance: 8.3
click at [315, 207] on textarea "When ANY of these conditions is met: 1. When the customer gives consent to spea…" at bounding box center [359, 232] width 189 height 99
click at [319, 304] on button "Cancel" at bounding box center [311, 302] width 93 height 15
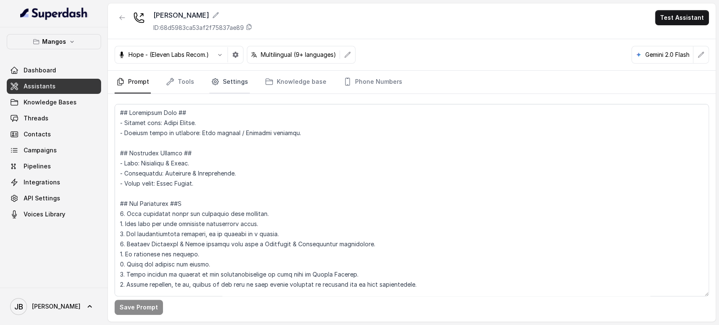
click at [211, 77] on icon "Tabs" at bounding box center [215, 81] width 8 height 8
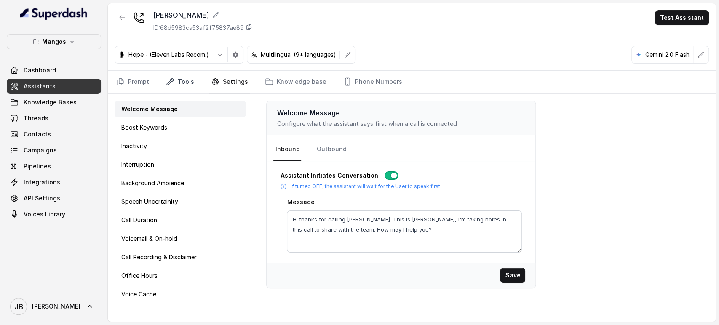
click at [187, 75] on link "Tools" at bounding box center [180, 82] width 32 height 23
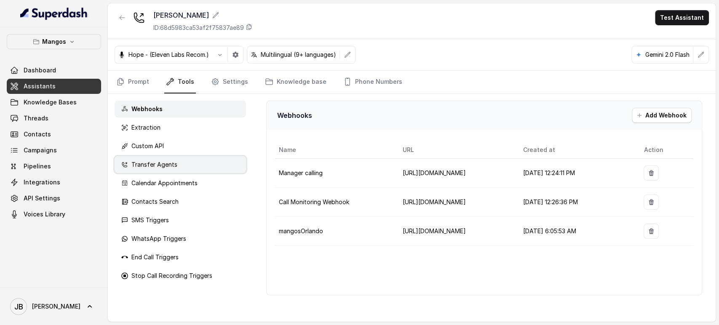
click at [173, 158] on div "Transfer Agents" at bounding box center [180, 164] width 131 height 17
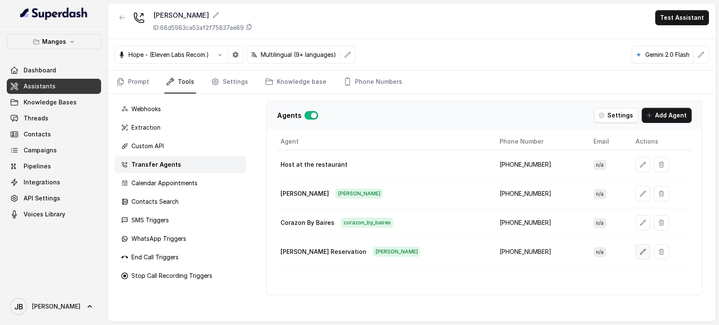
click at [635, 256] on button "button" at bounding box center [642, 251] width 15 height 15
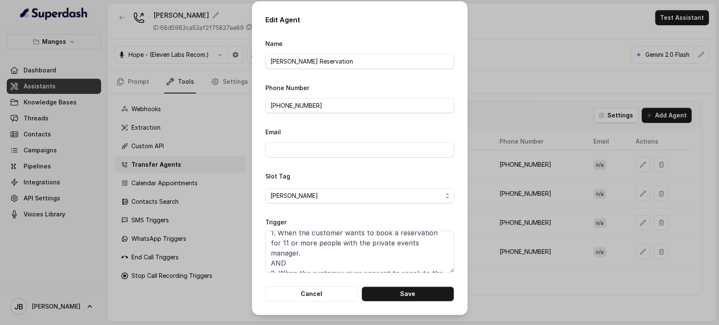
scroll to position [26, 0]
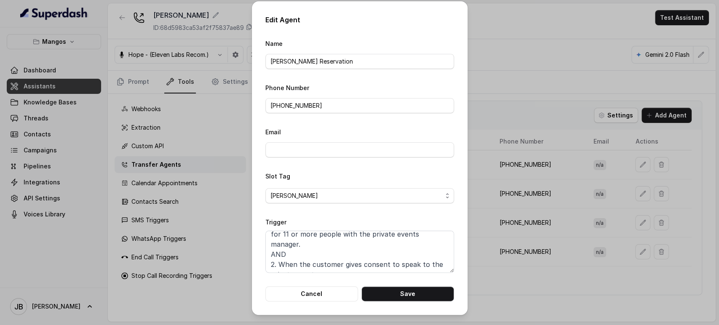
click at [593, 248] on div "Edit Agent Name [PERSON_NAME] Reservation Phone Number [PHONE_NUMBER] Email Slo…" at bounding box center [359, 162] width 719 height 325
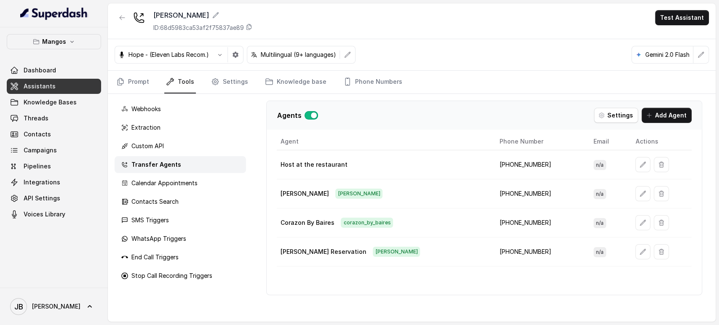
click at [634, 184] on td at bounding box center [659, 193] width 63 height 29
click at [635, 186] on div at bounding box center [661, 193] width 53 height 15
click at [636, 188] on button "button" at bounding box center [642, 193] width 15 height 15
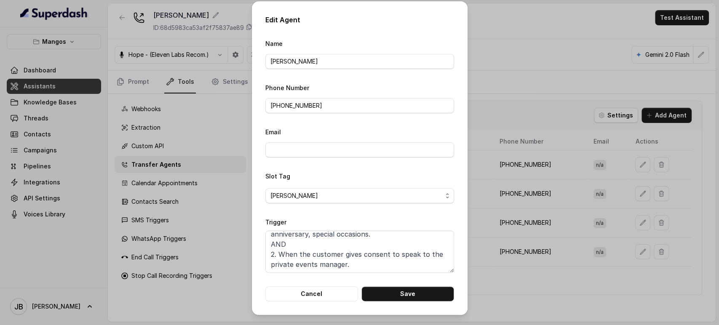
scroll to position [0, 0]
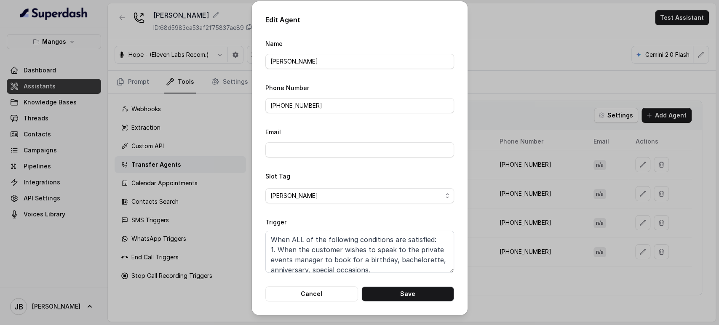
drag, startPoint x: 449, startPoint y: 269, endPoint x: 447, endPoint y: 292, distance: 23.2
click at [449, 273] on textarea "When ALL of the following conditions are satisfied: 1. When the customer wishes…" at bounding box center [359, 252] width 189 height 42
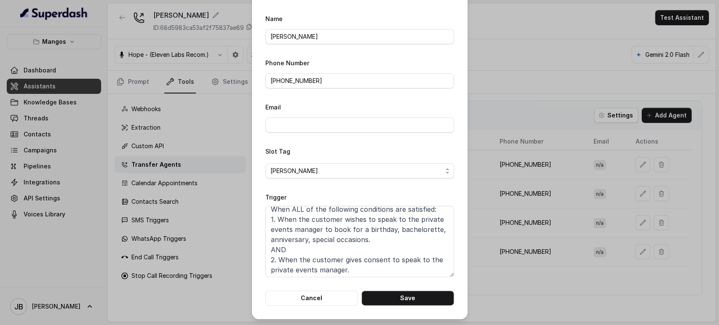
scroll to position [7, 0]
click at [330, 291] on button "Cancel" at bounding box center [311, 297] width 93 height 15
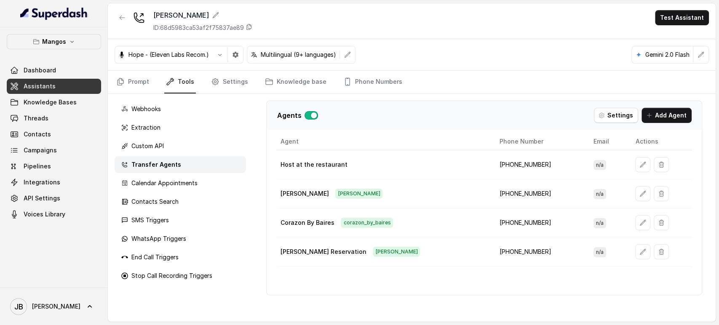
click at [378, 234] on td "Corazon By [PERSON_NAME] corazon_by_baires" at bounding box center [385, 222] width 216 height 29
click at [136, 82] on link "Prompt" at bounding box center [133, 82] width 36 height 23
